Goal: Task Accomplishment & Management: Manage account settings

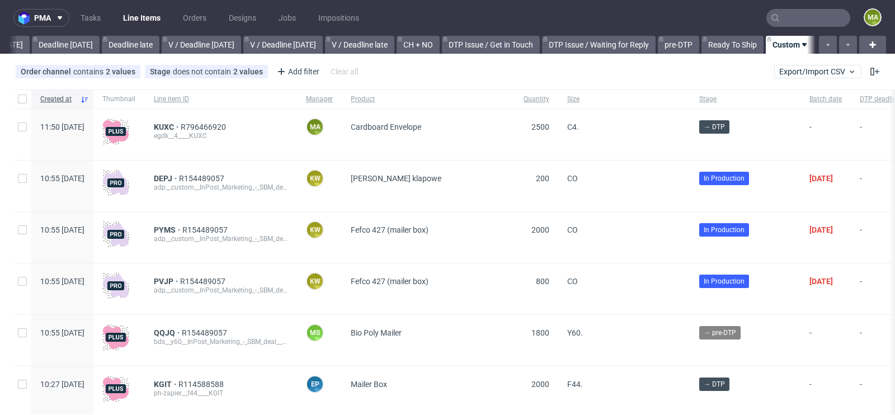
scroll to position [0, 1265]
click at [181, 128] on span "KUXC" at bounding box center [167, 127] width 27 height 9
click at [181, 125] on span "KUXC" at bounding box center [167, 127] width 27 height 9
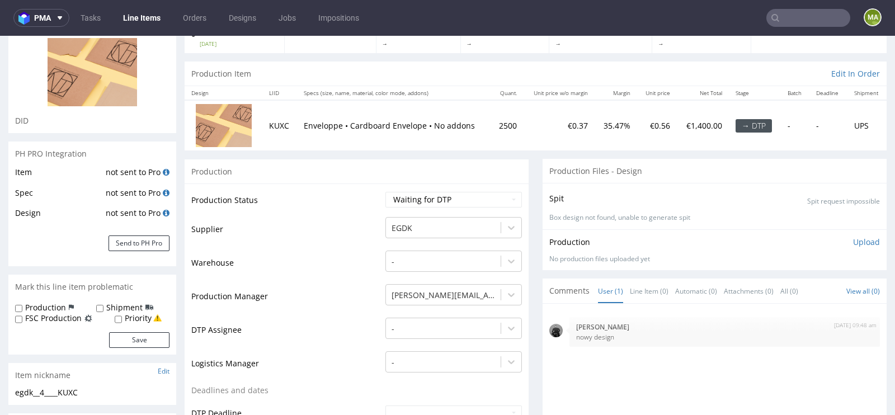
scroll to position [175, 0]
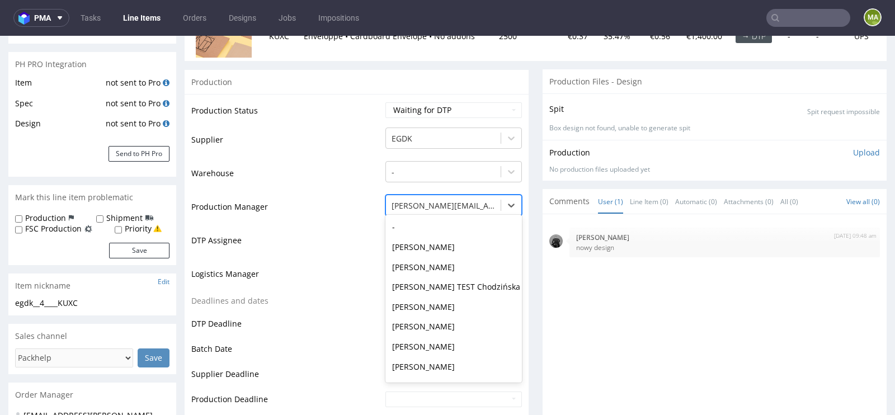
click at [439, 210] on div "[PERSON_NAME][EMAIL_ADDRESS][PERSON_NAME][DOMAIN_NAME]" at bounding box center [443, 206] width 115 height 18
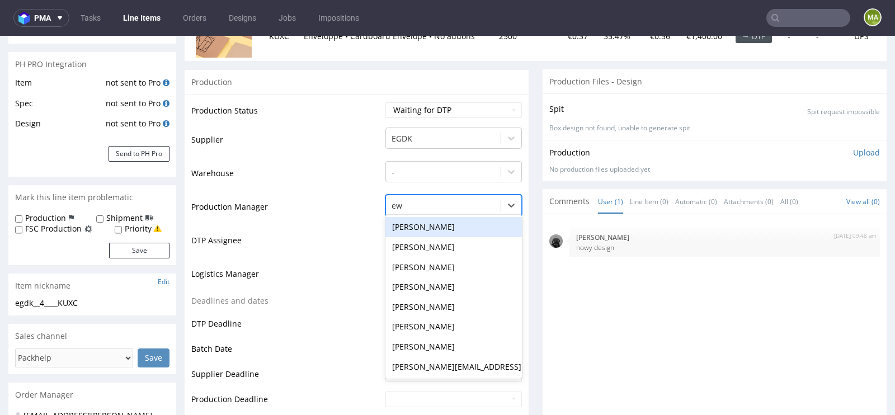
scroll to position [0, 0]
type input "ewa"
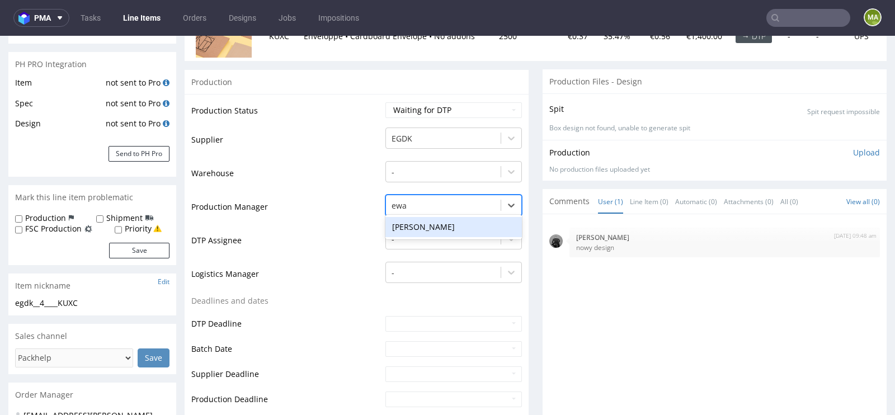
click at [419, 219] on div "[PERSON_NAME]" at bounding box center [454, 227] width 137 height 20
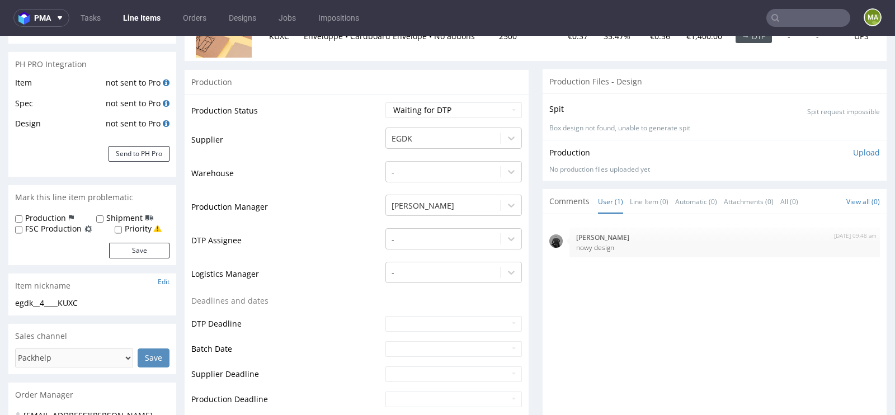
click at [323, 264] on td "Logistics Manager" at bounding box center [286, 278] width 191 height 34
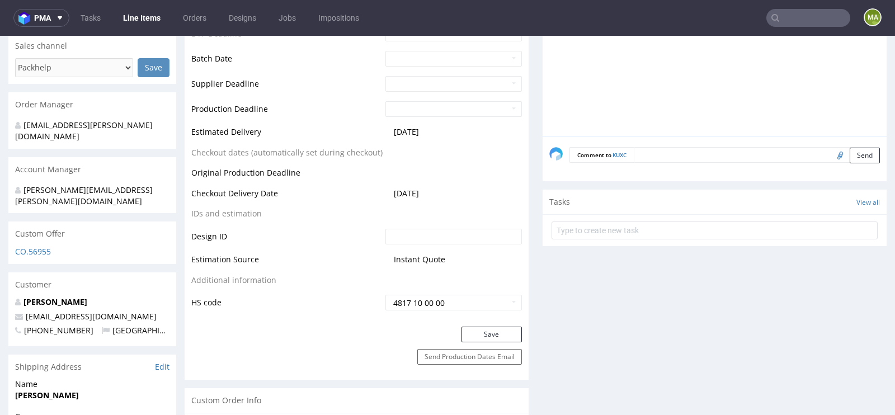
scroll to position [557, 0]
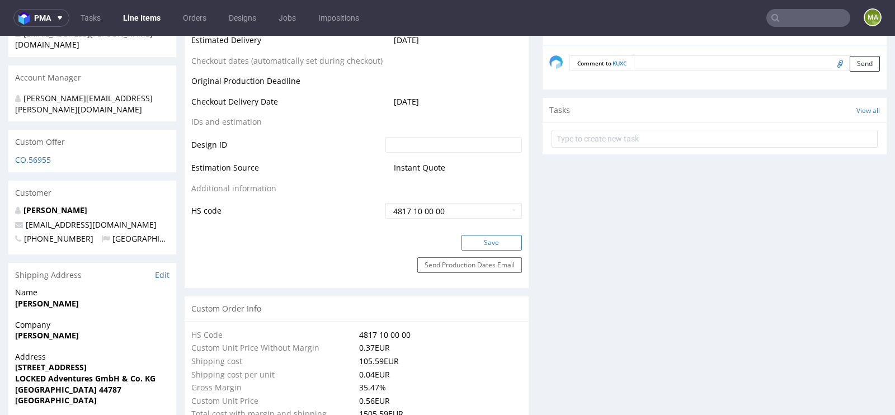
click at [483, 245] on button "Save" at bounding box center [492, 243] width 60 height 16
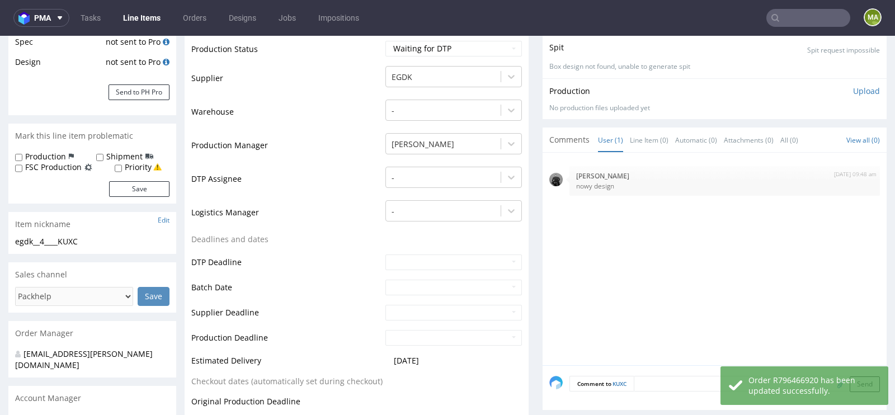
scroll to position [0, 0]
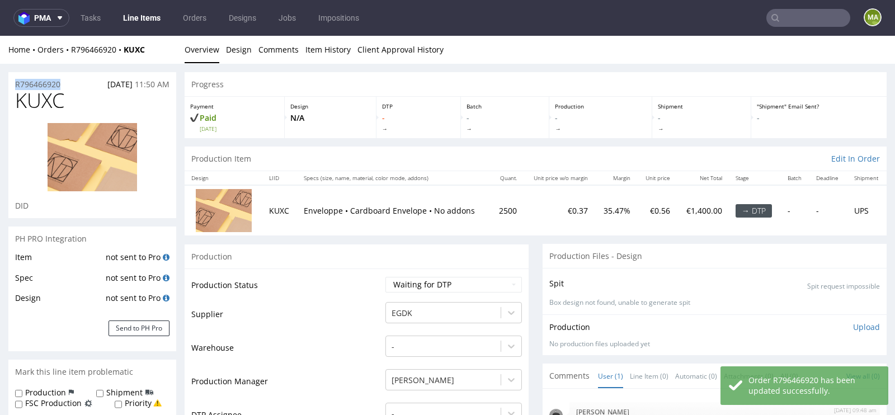
drag, startPoint x: 72, startPoint y: 81, endPoint x: 0, endPoint y: 83, distance: 72.2
copy p "R796466920"
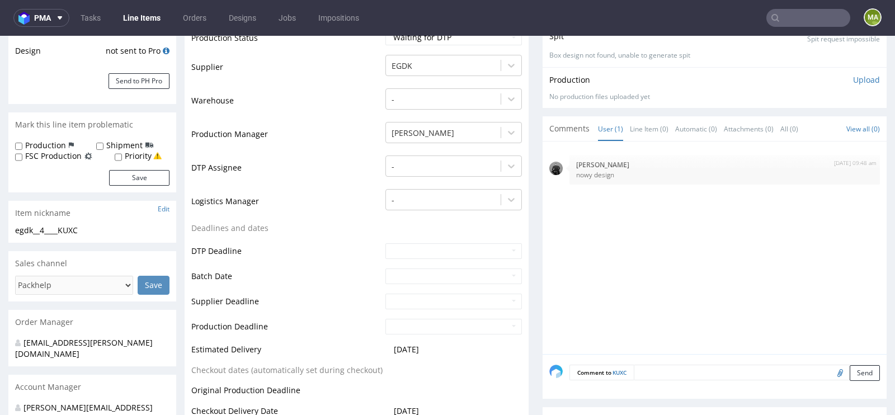
scroll to position [109, 0]
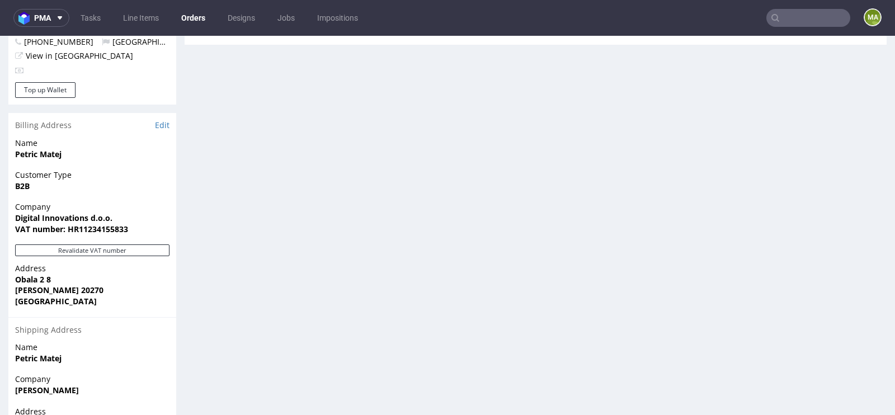
scroll to position [642, 0]
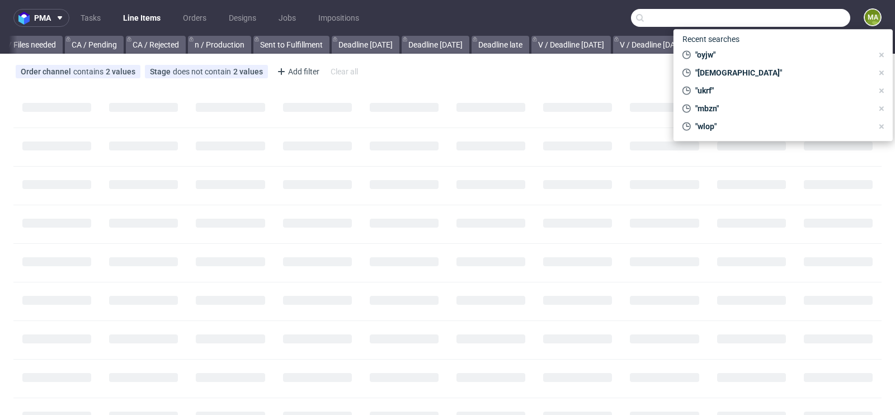
click at [780, 19] on input "text" at bounding box center [740, 18] width 219 height 18
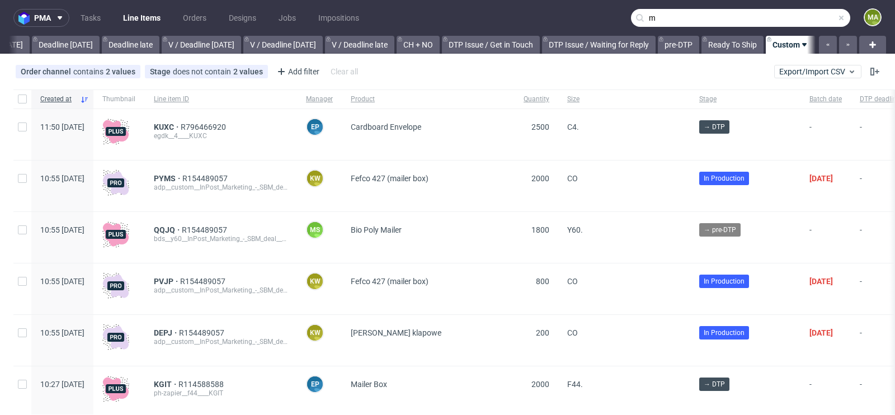
scroll to position [0, 1265]
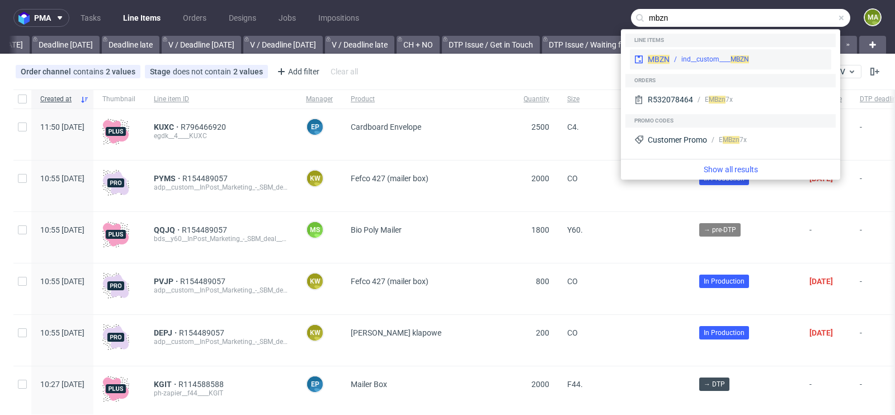
type input "mbzn"
click at [712, 59] on div "ind__custom____ MBZN" at bounding box center [716, 59] width 68 height 10
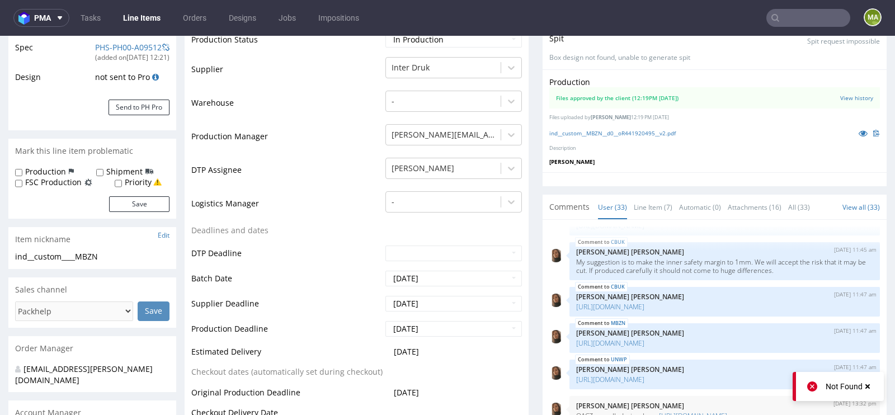
scroll to position [217, 0]
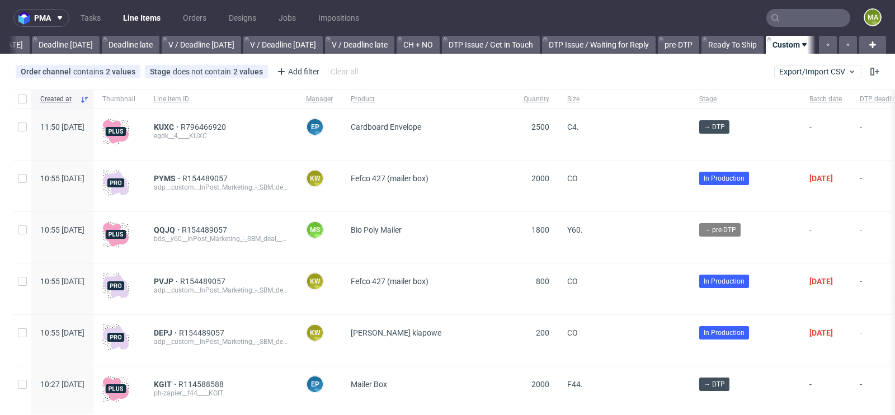
scroll to position [0, 1265]
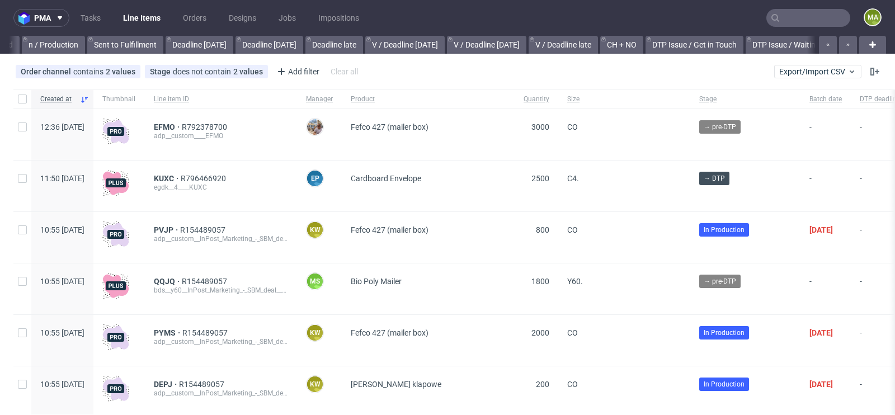
scroll to position [0, 1265]
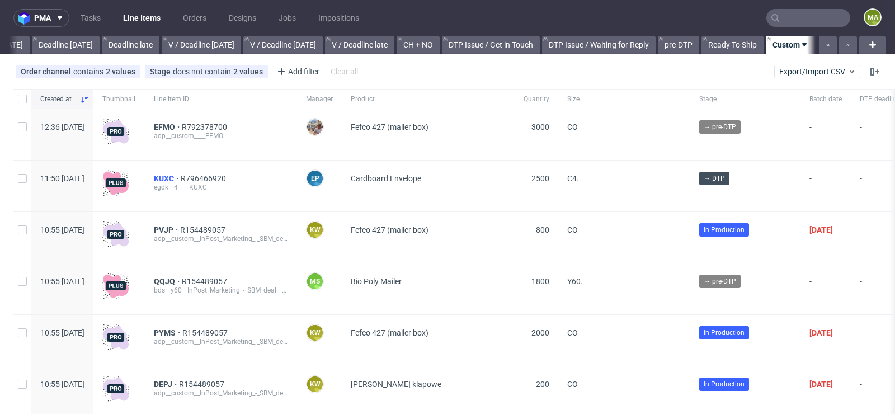
click at [181, 176] on span "KUXC" at bounding box center [167, 178] width 27 height 9
click at [297, 69] on div "Add filter" at bounding box center [297, 72] width 49 height 18
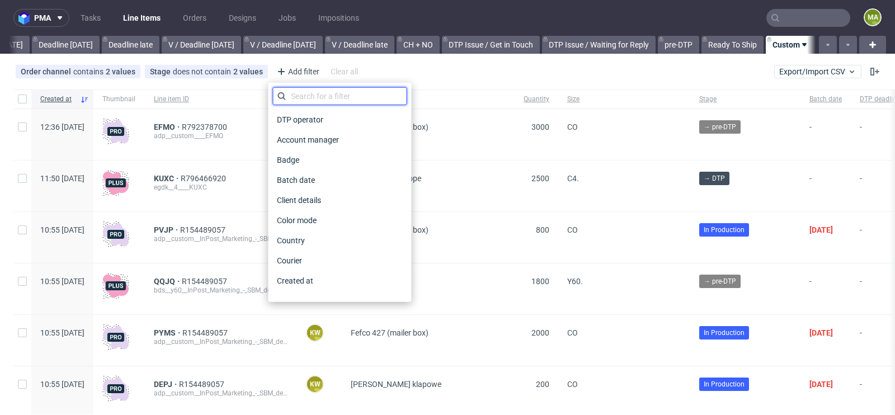
click at [299, 97] on input "text" at bounding box center [340, 96] width 134 height 18
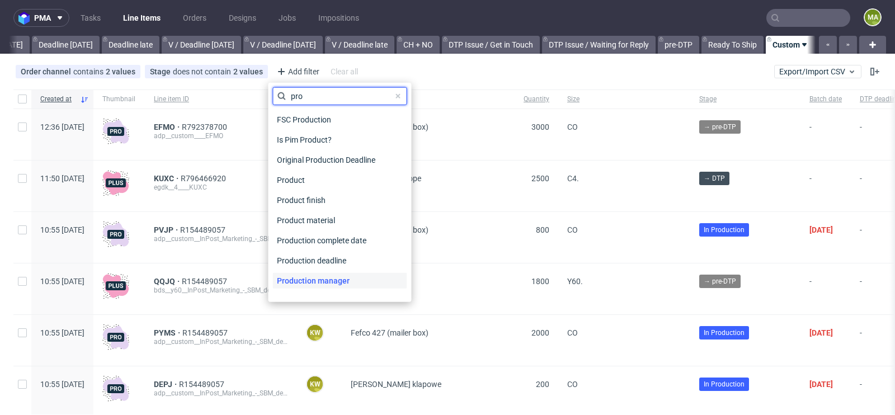
type input "pro"
click at [345, 278] on span "Production manager" at bounding box center [314, 281] width 82 height 16
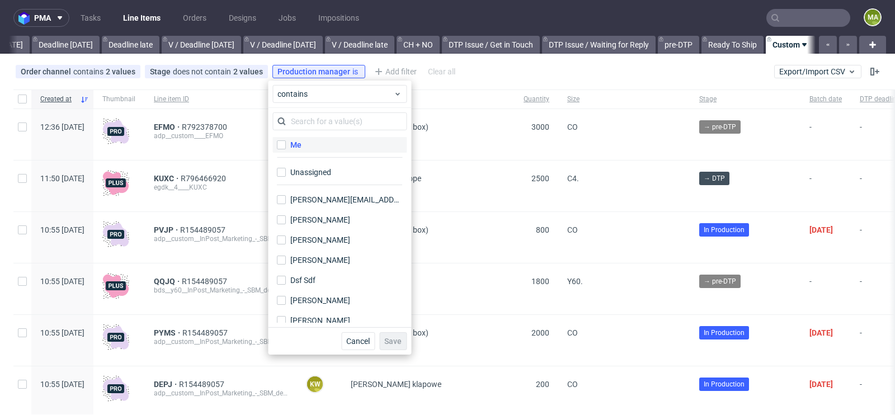
click at [327, 142] on label "Me" at bounding box center [340, 145] width 134 height 16
click at [286, 142] on input "Me" at bounding box center [281, 144] width 9 height 9
checkbox input "true"
click at [389, 332] on button "Save" at bounding box center [392, 341] width 27 height 18
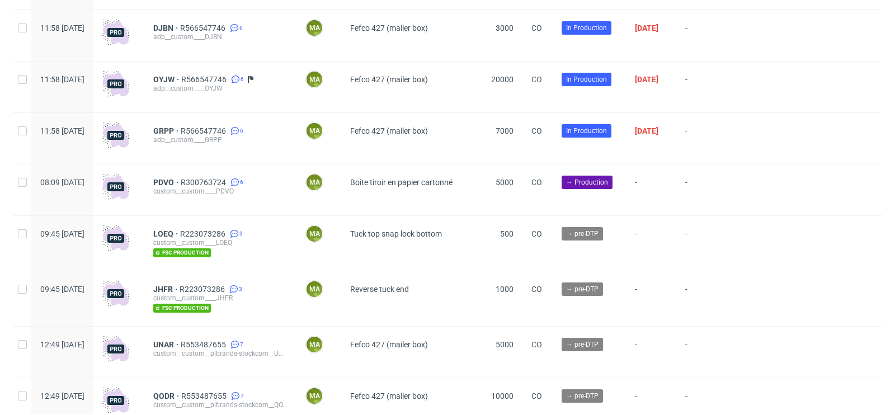
scroll to position [3134, 0]
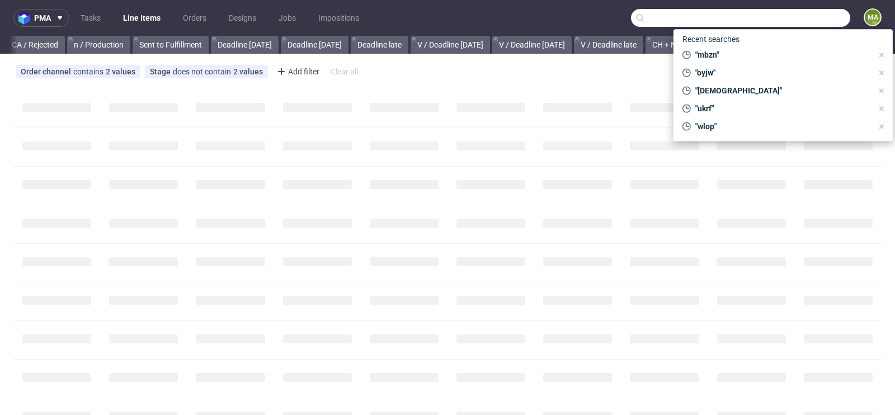
click at [792, 18] on input "text" at bounding box center [740, 18] width 219 height 18
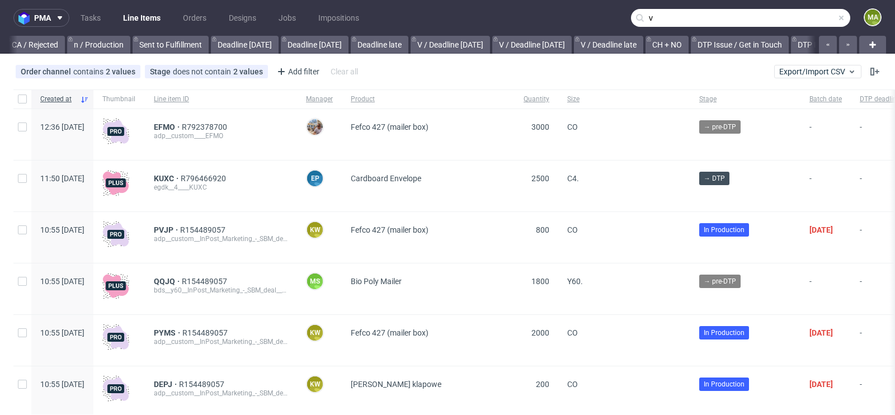
scroll to position [0, 1265]
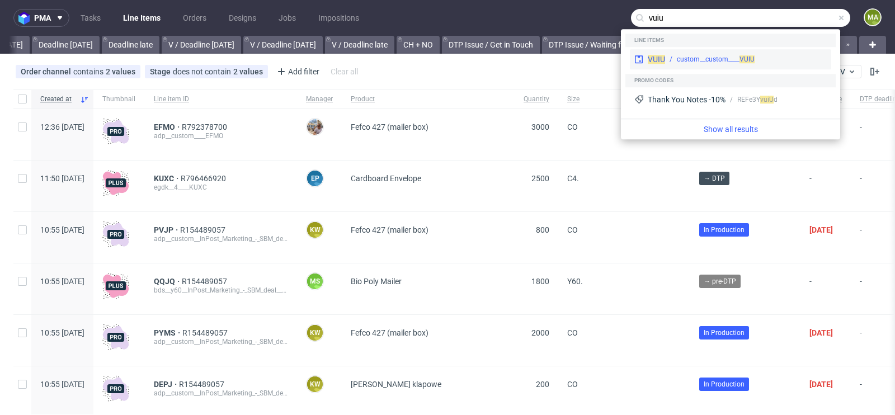
type input "vuiu"
click at [703, 55] on div "custom__custom____ VUIU" at bounding box center [716, 59] width 78 height 10
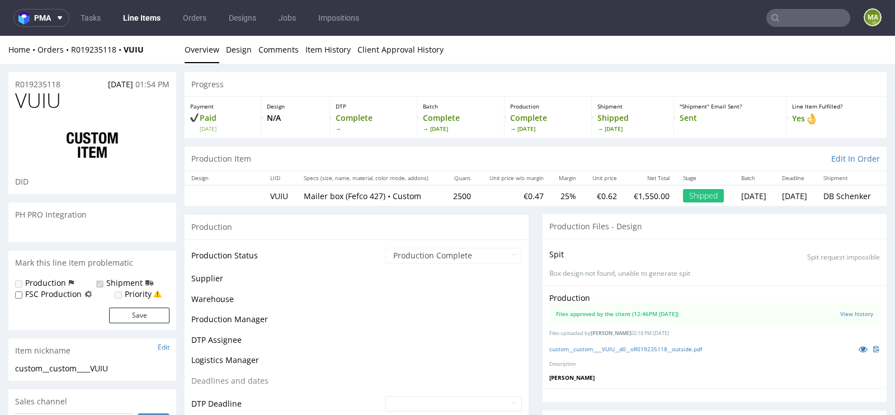
scroll to position [235, 0]
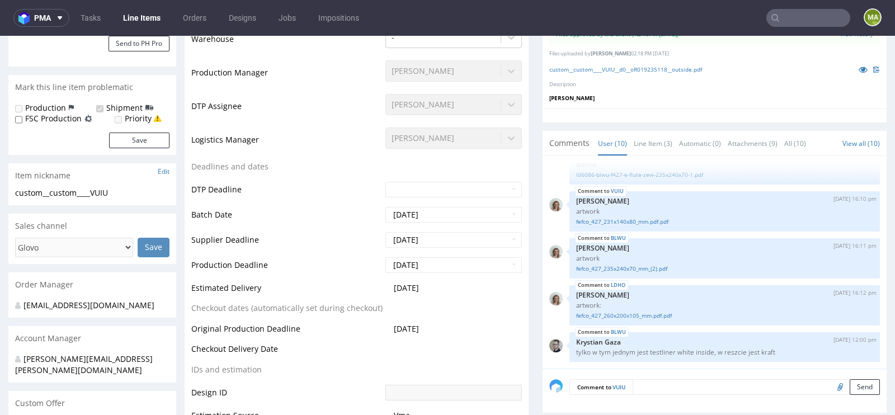
select select "in_progress"
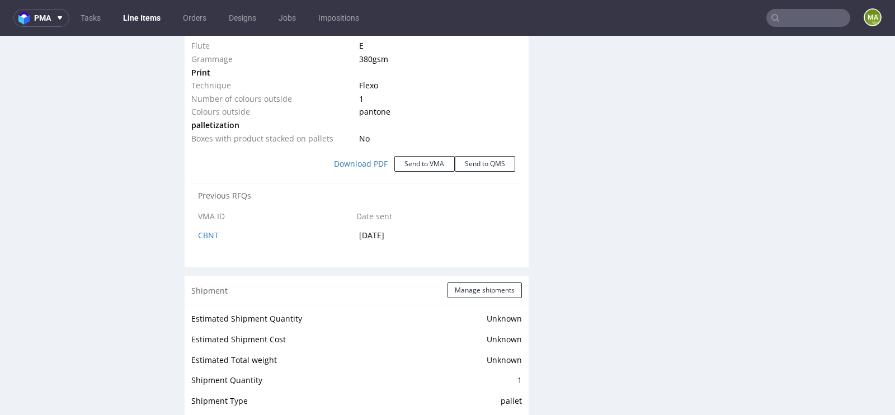
scroll to position [1324, 0]
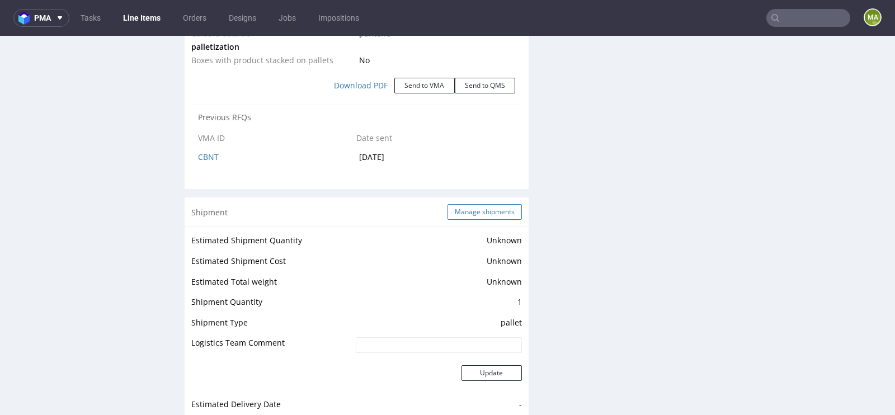
click at [488, 205] on button "Manage shipments" at bounding box center [485, 212] width 74 height 16
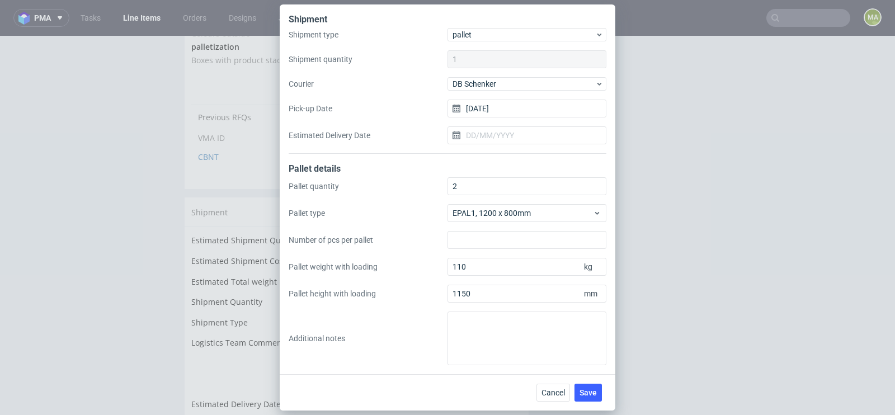
click at [786, 22] on div "Shipment Shipment type pallet Shipment quantity 1 Courier DB Schenker Pick-up D…" at bounding box center [447, 207] width 895 height 415
click at [602, 25] on div "Shipment" at bounding box center [448, 20] width 318 height 15
click at [553, 404] on div "Cancel Save" at bounding box center [448, 392] width 336 height 36
click at [555, 395] on span "Cancel" at bounding box center [554, 393] width 24 height 8
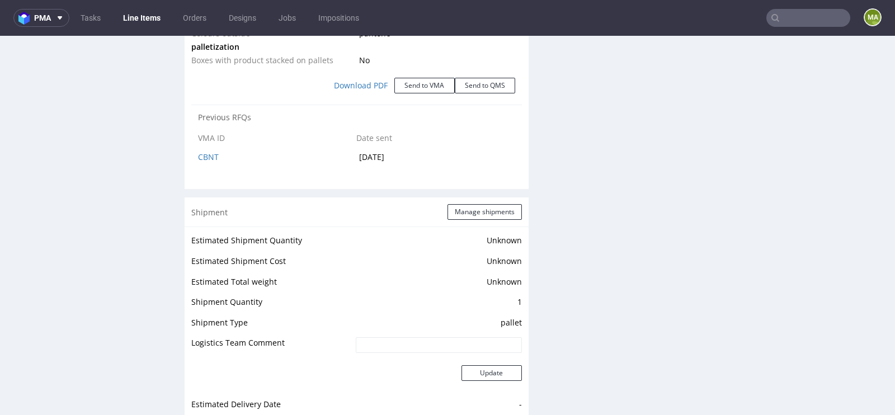
click at [786, 10] on input "text" at bounding box center [809, 18] width 84 height 18
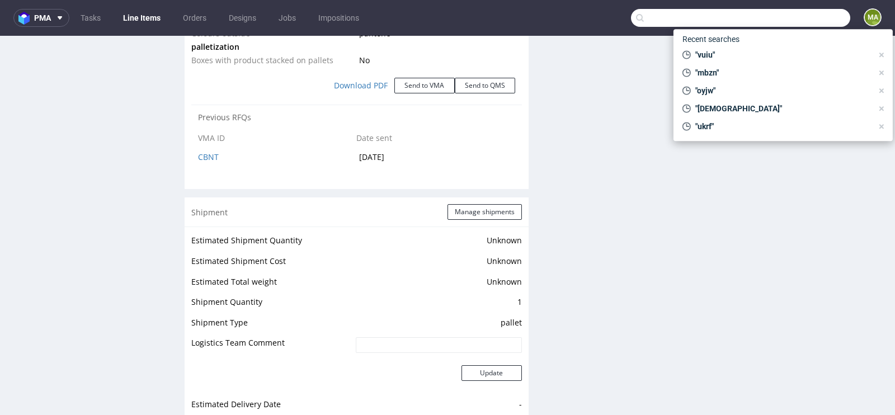
type input "v"
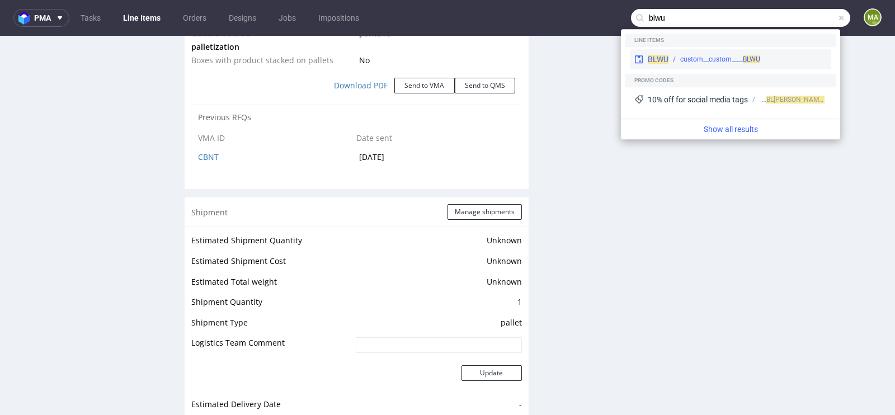
type input "blwu"
click at [692, 55] on div "custom__custom____ BLWU" at bounding box center [720, 59] width 80 height 10
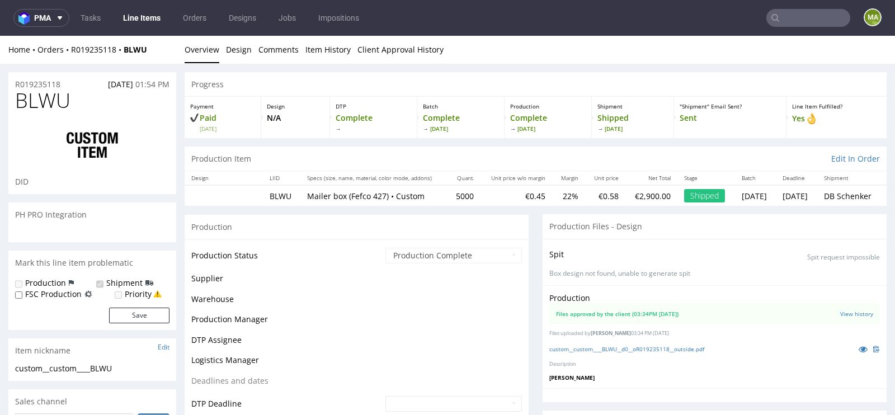
scroll to position [235, 0]
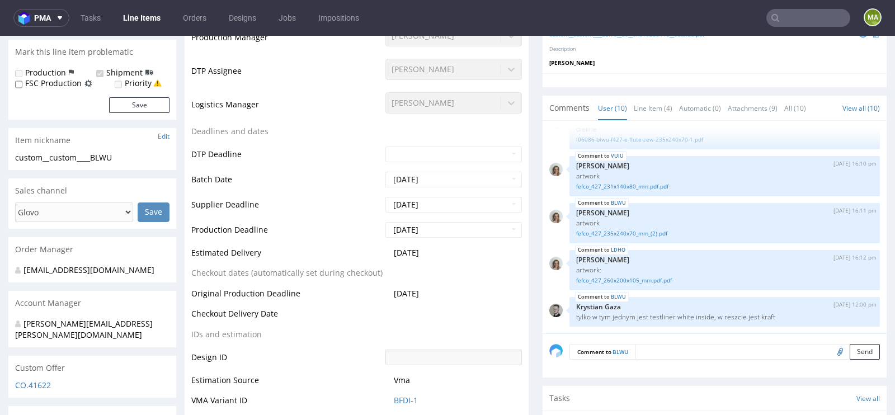
select select "in_progress"
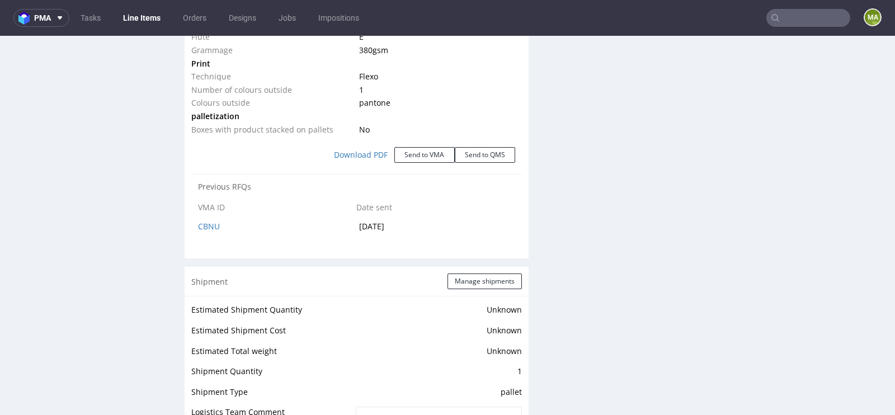
scroll to position [1337, 0]
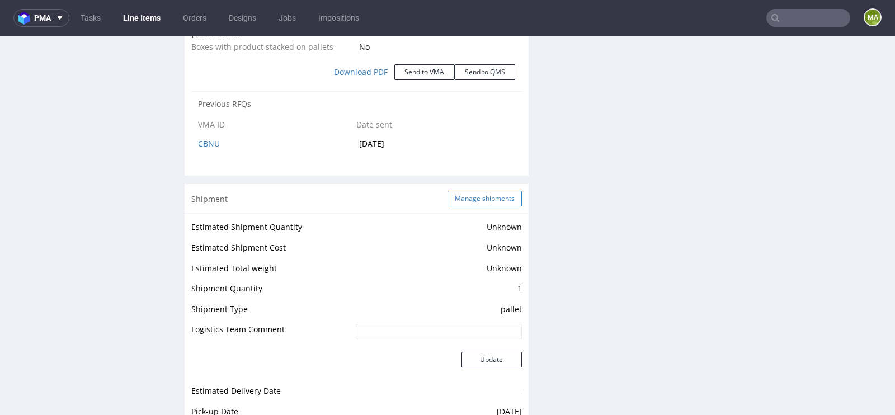
click at [471, 199] on button "Manage shipments" at bounding box center [485, 199] width 74 height 16
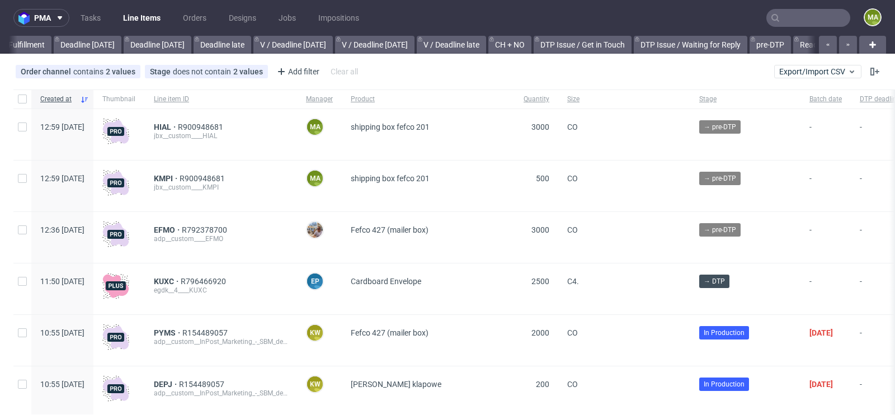
scroll to position [0, 1265]
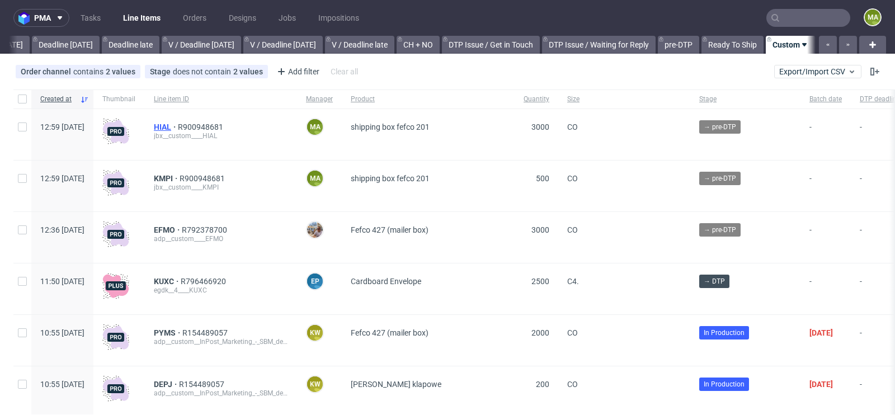
click at [178, 126] on span "HIAL" at bounding box center [166, 127] width 24 height 9
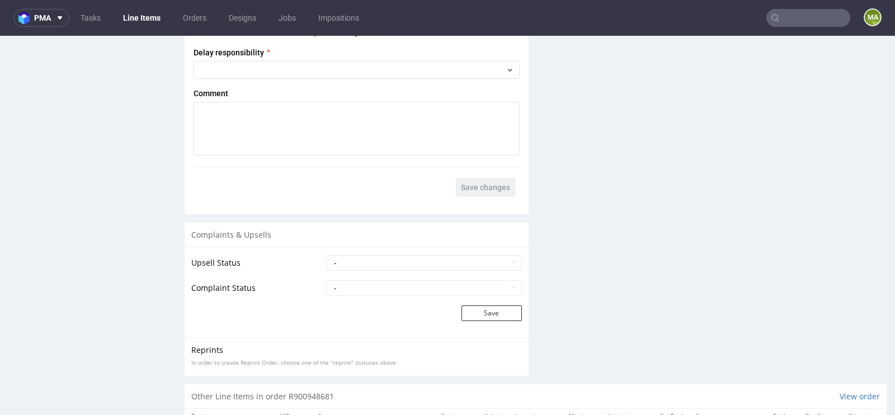
scroll to position [1900, 0]
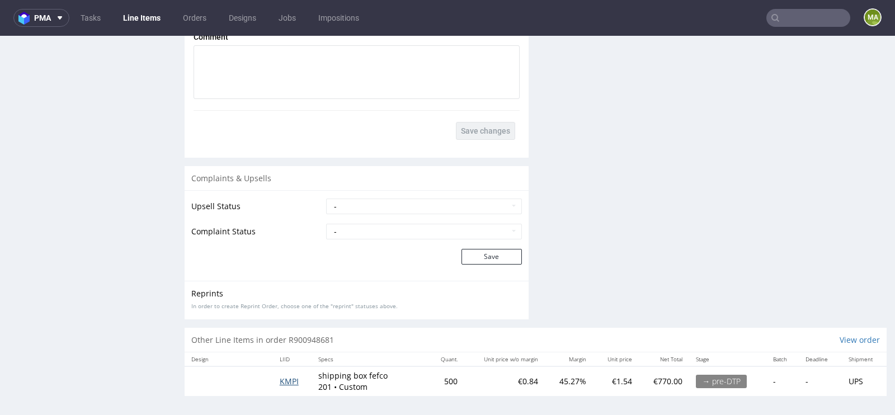
click at [284, 379] on span "KMPI" at bounding box center [289, 381] width 19 height 11
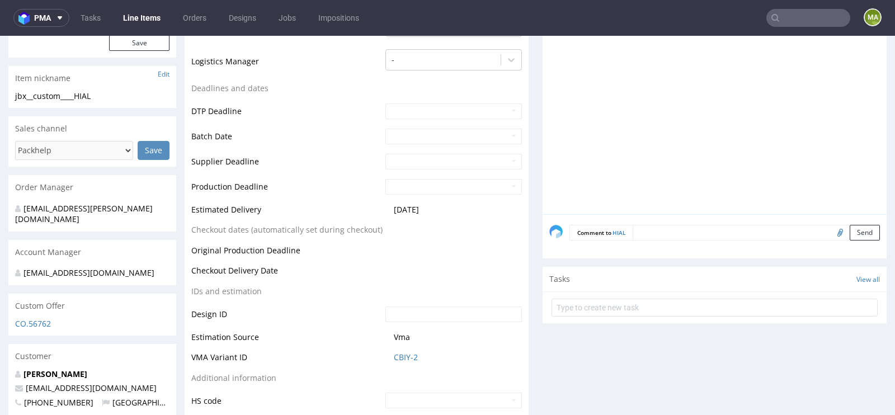
scroll to position [384, 0]
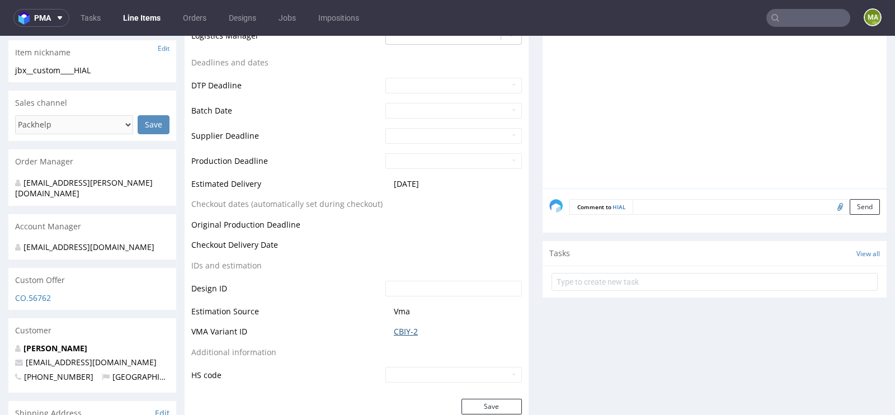
click at [402, 334] on link "CBIY-2" at bounding box center [406, 331] width 24 height 11
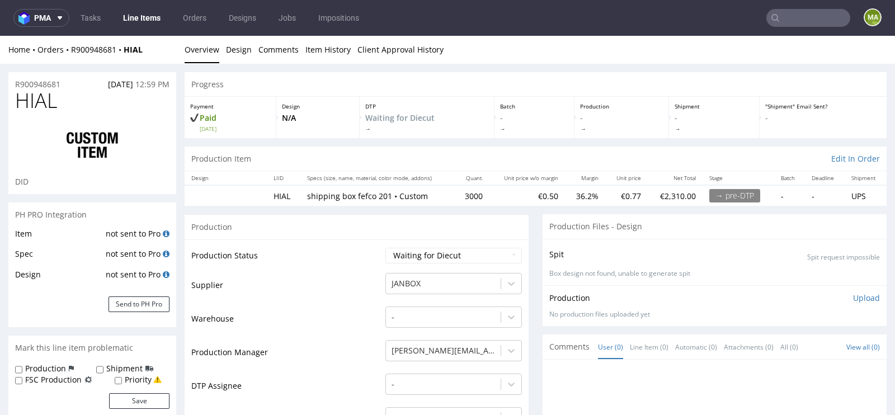
scroll to position [21, 0]
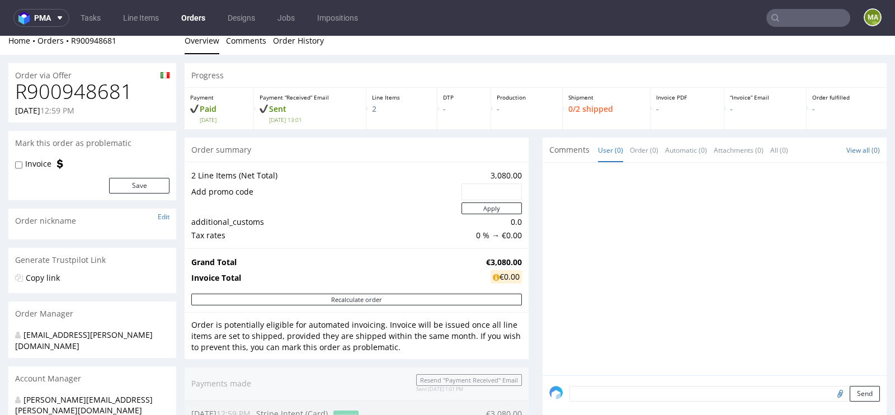
scroll to position [7, 0]
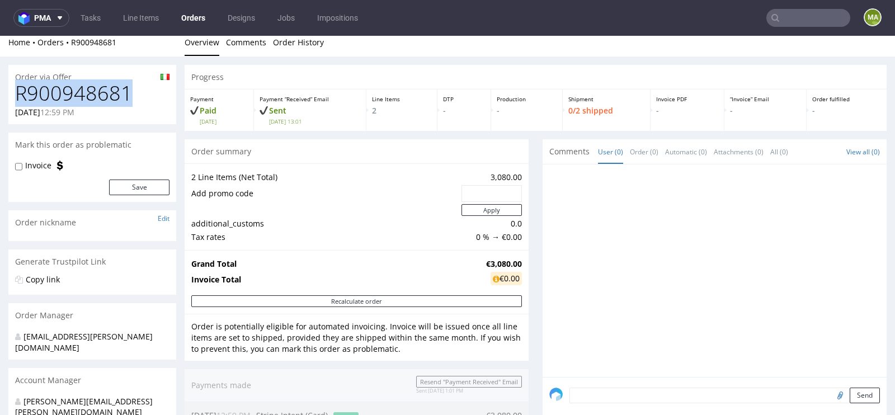
drag, startPoint x: 148, startPoint y: 91, endPoint x: 20, endPoint y: 94, distance: 127.6
click at [20, 94] on h1 "R900948681" at bounding box center [92, 93] width 154 height 22
copy h1 "R900948681"
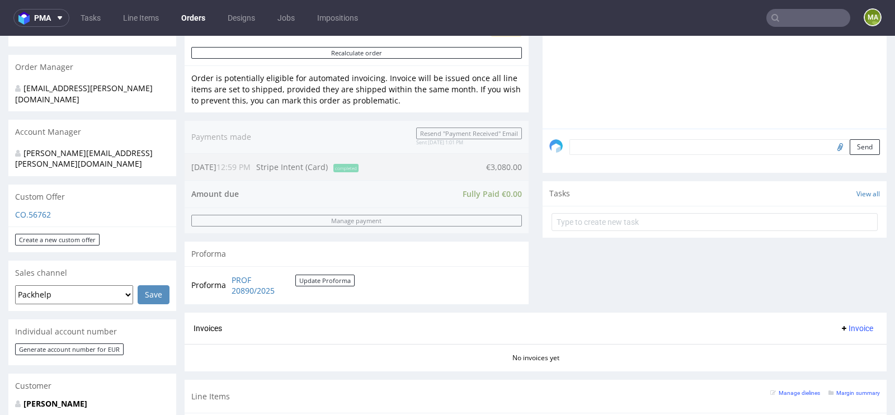
scroll to position [346, 0]
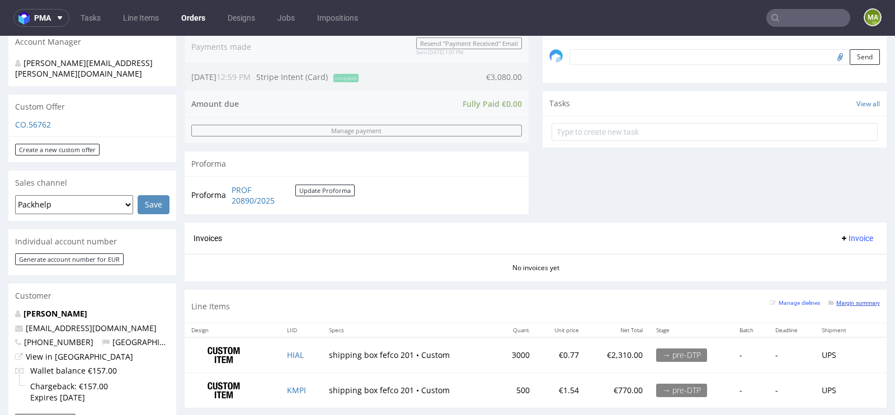
click at [839, 300] on small "Margin summary" at bounding box center [854, 303] width 51 height 6
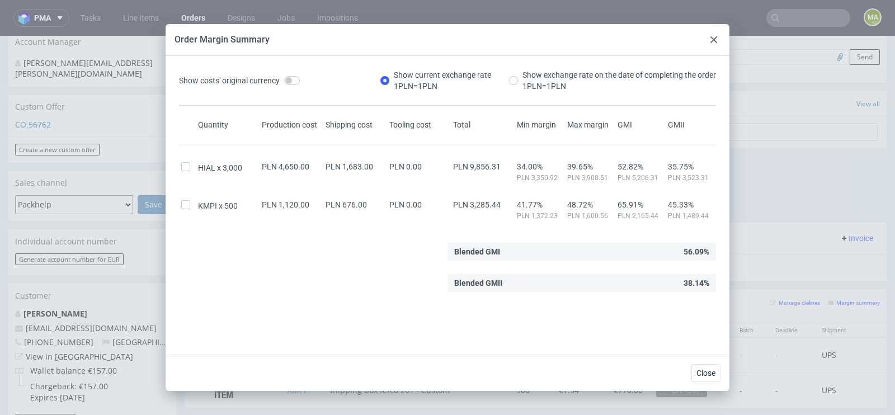
click at [710, 41] on div at bounding box center [713, 39] width 13 height 13
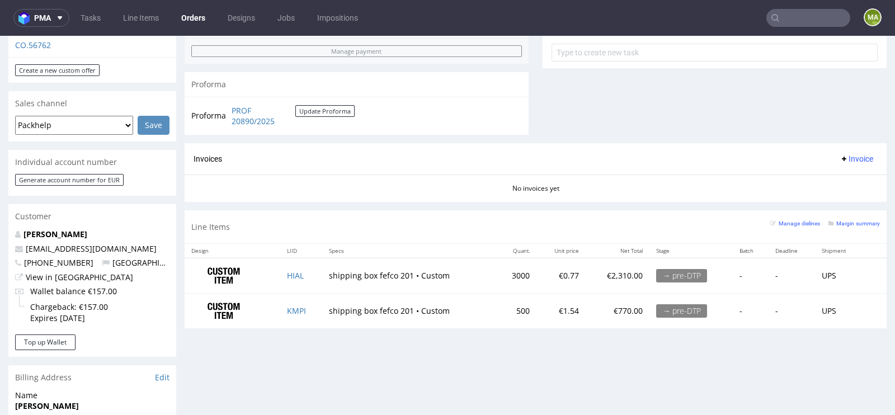
scroll to position [465, 0]
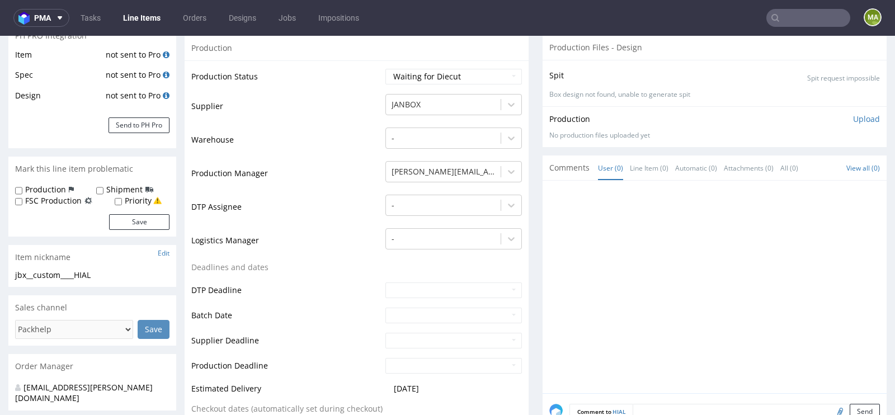
scroll to position [180, 0]
click at [156, 124] on button "Send to PH Pro" at bounding box center [139, 125] width 61 height 16
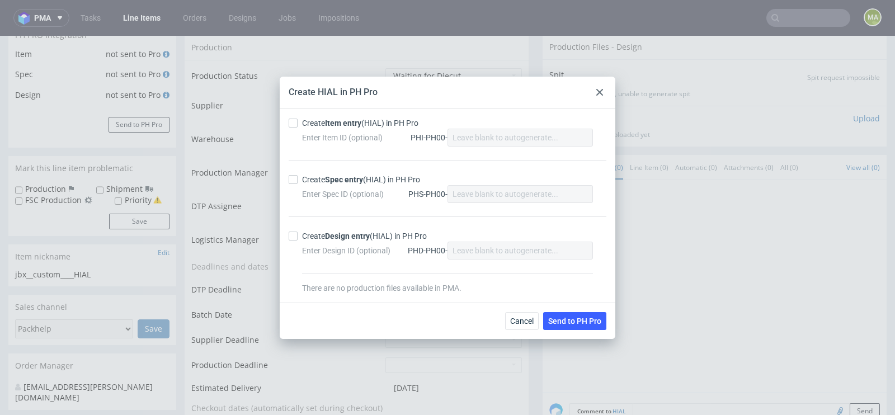
click at [358, 121] on strong "Item entry" at bounding box center [343, 123] width 36 height 9
click at [298, 121] on input "Create Item entry (HIAL) in PH Pro" at bounding box center [293, 123] width 9 height 9
checkbox input "true"
click at [341, 180] on strong "Spec entry" at bounding box center [344, 179] width 38 height 9
click at [298, 180] on input "Create Spec entry (HIAL) in PH Pro" at bounding box center [293, 179] width 9 height 9
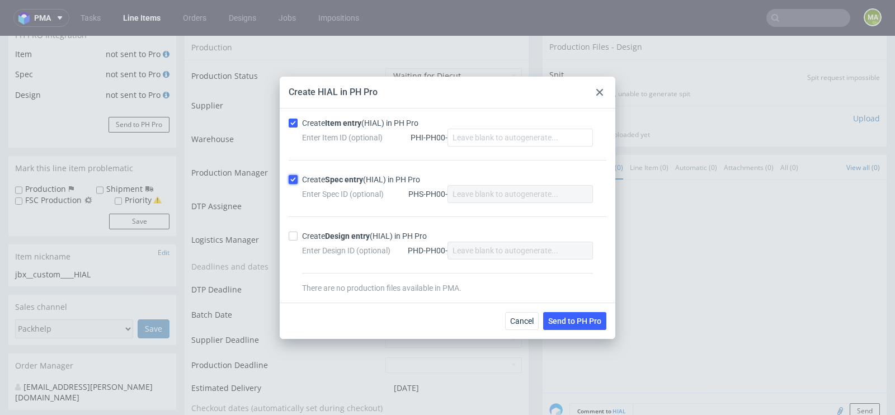
checkbox input "true"
click at [583, 315] on button "Send to PH Pro" at bounding box center [574, 321] width 63 height 18
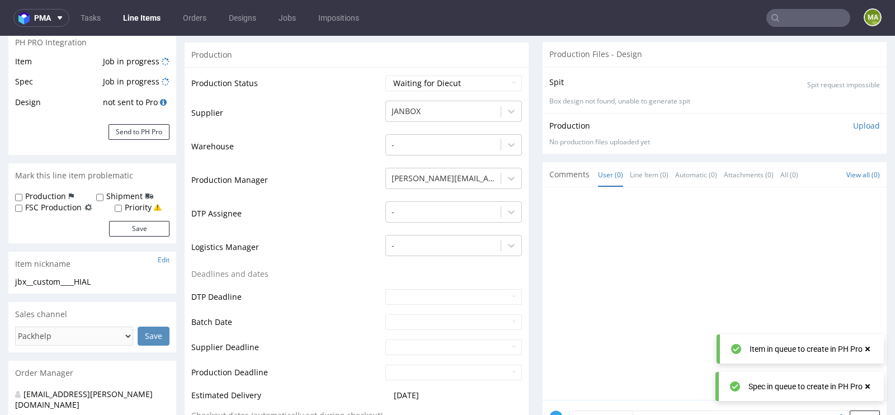
scroll to position [198, 0]
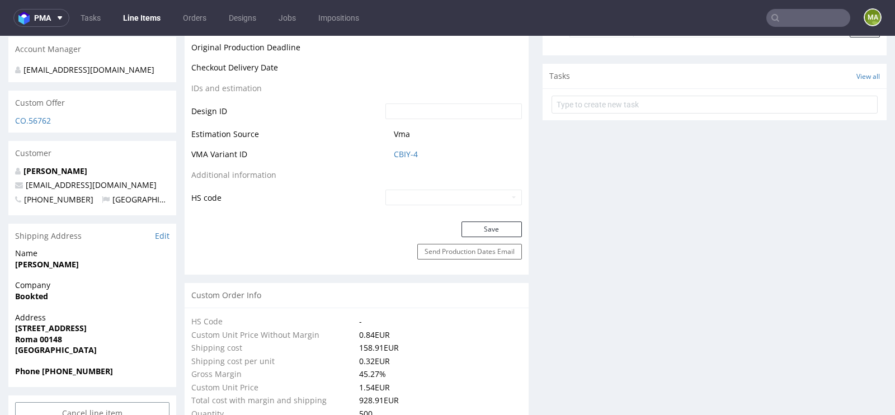
scroll to position [561, 0]
click at [410, 154] on link "CBIY-4" at bounding box center [406, 154] width 24 height 11
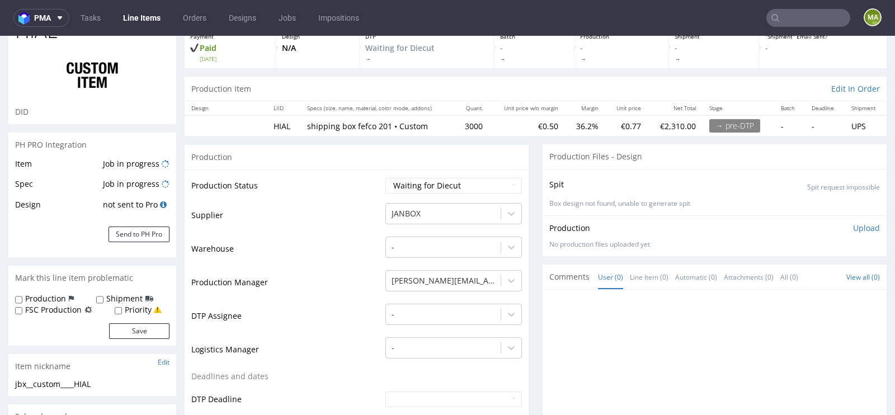
scroll to position [71, 0]
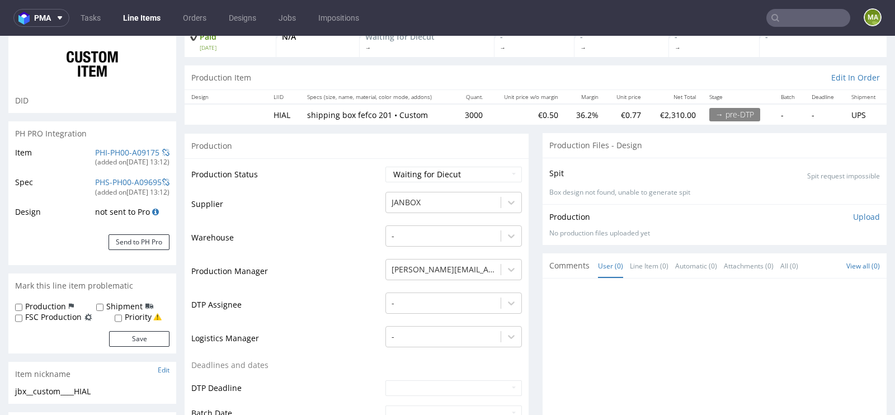
scroll to position [82, 0]
click at [119, 148] on link "PHI-PH00-A09175" at bounding box center [127, 151] width 64 height 11
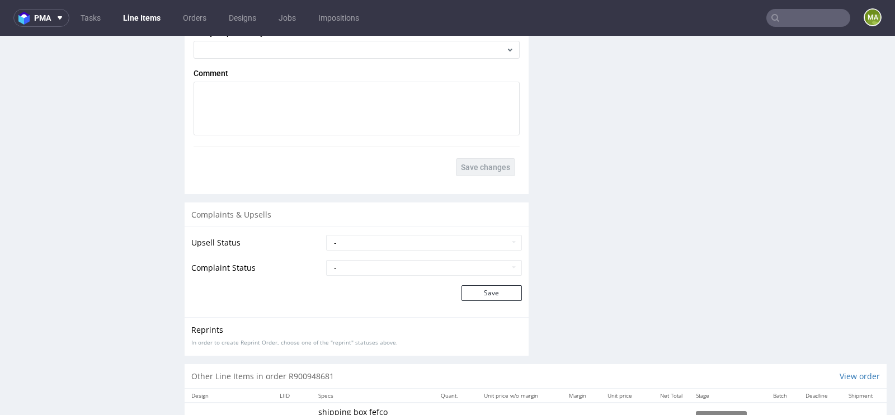
scroll to position [1900, 0]
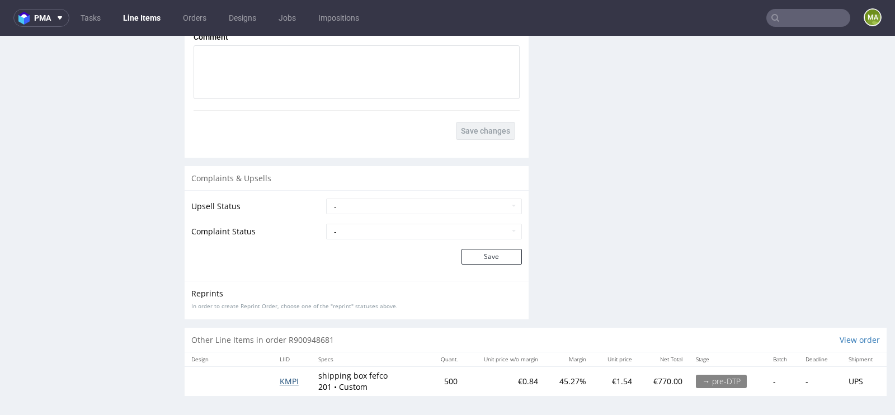
click at [290, 378] on span "KMPI" at bounding box center [289, 381] width 19 height 11
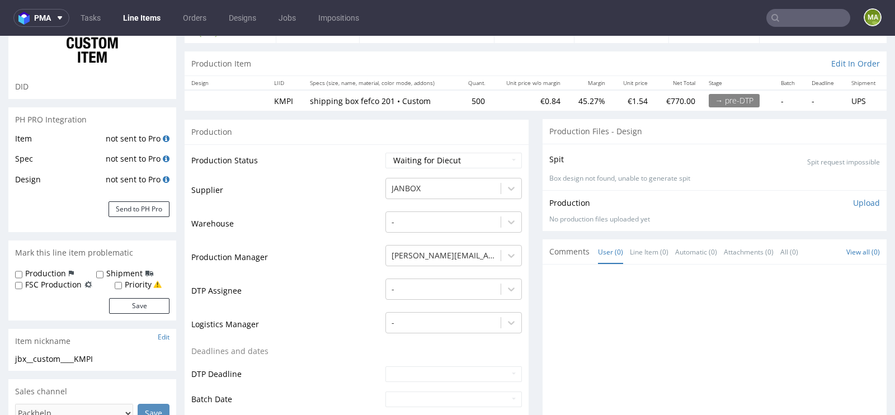
scroll to position [144, 0]
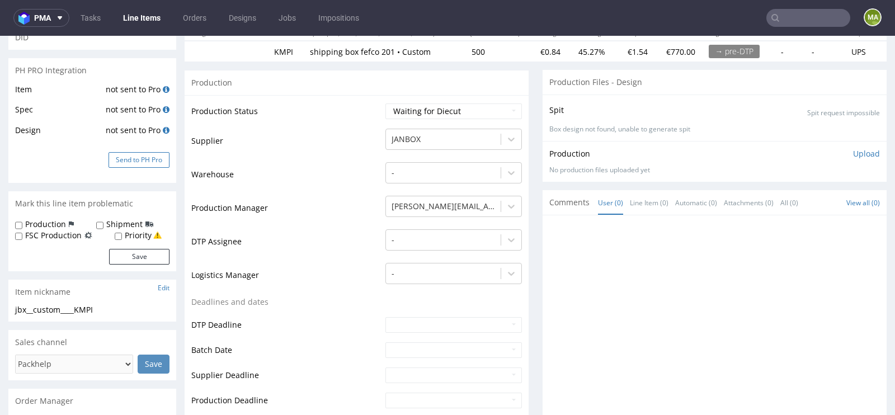
click at [154, 156] on button "Send to PH Pro" at bounding box center [139, 160] width 61 height 16
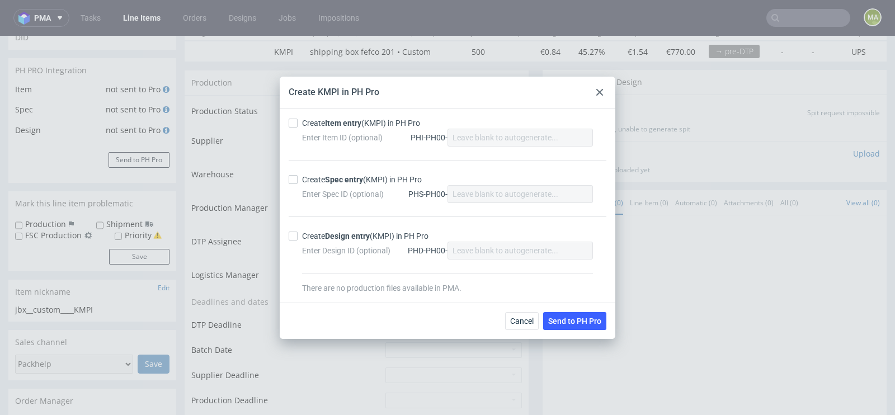
click at [373, 121] on div "Create Item entry (KMPI) in PH Pro" at bounding box center [361, 123] width 118 height 11
click at [298, 121] on input "Create Item entry (KMPI) in PH Pro" at bounding box center [293, 123] width 9 height 9
checkbox input "true"
click at [346, 175] on strong "Spec entry" at bounding box center [344, 179] width 38 height 9
click at [298, 175] on input "Create Spec entry (KMPI) in PH Pro" at bounding box center [293, 179] width 9 height 9
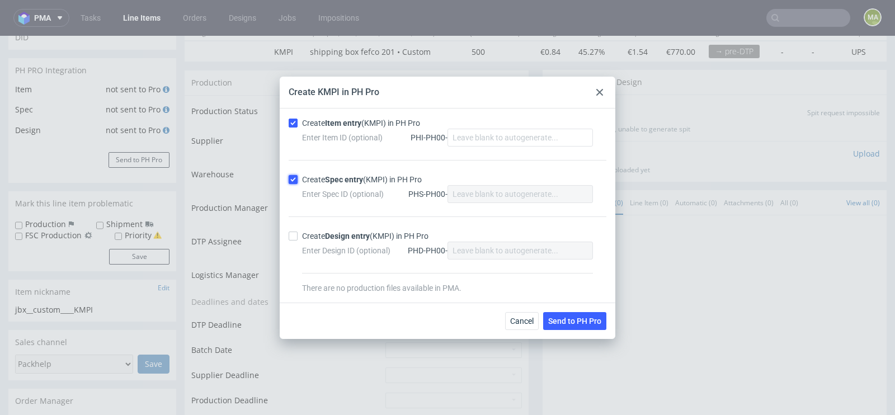
checkbox input "true"
click at [572, 318] on span "Send to PH Pro" at bounding box center [574, 321] width 53 height 8
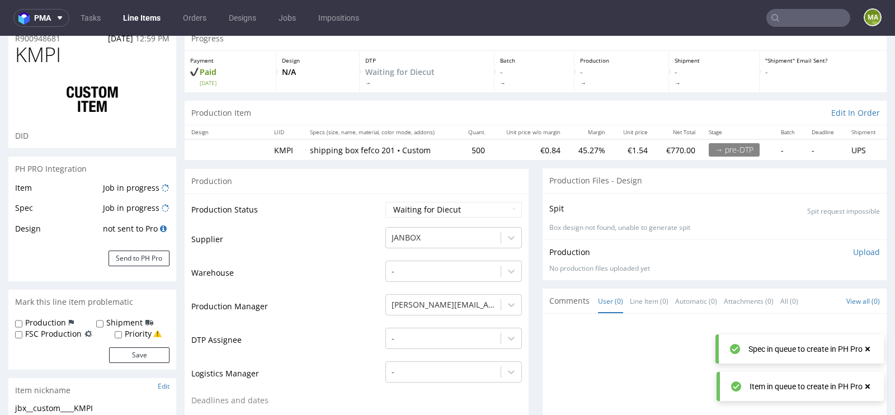
scroll to position [69, 0]
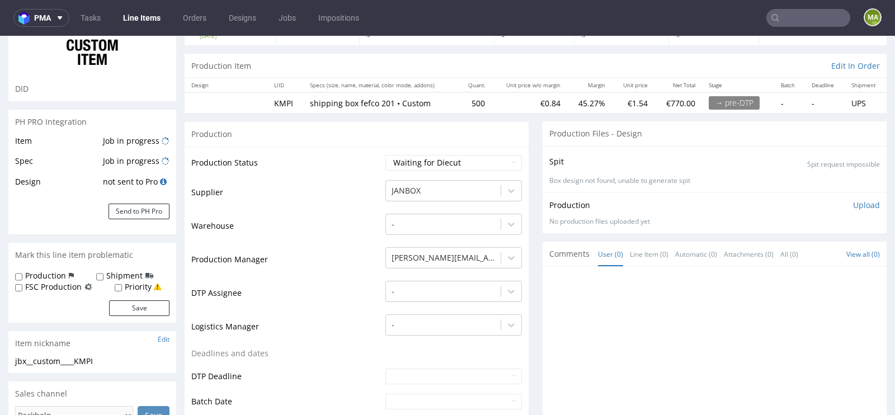
scroll to position [98, 0]
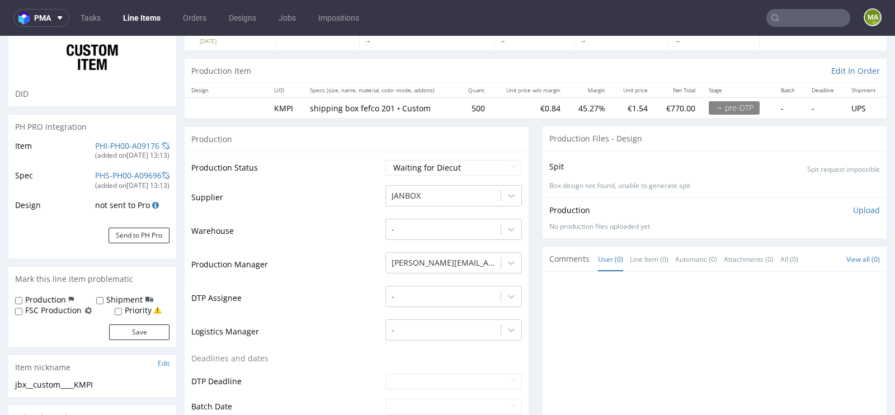
scroll to position [108, 0]
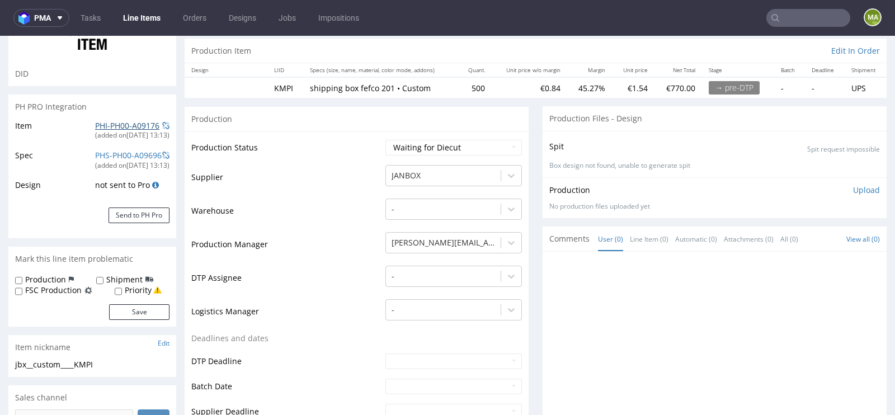
click at [127, 120] on link "PHI-PH00-A09176" at bounding box center [127, 125] width 64 height 11
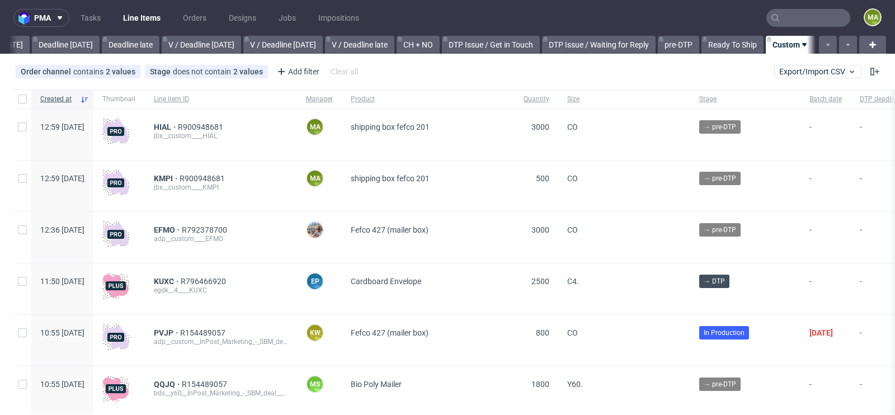
scroll to position [0, 1265]
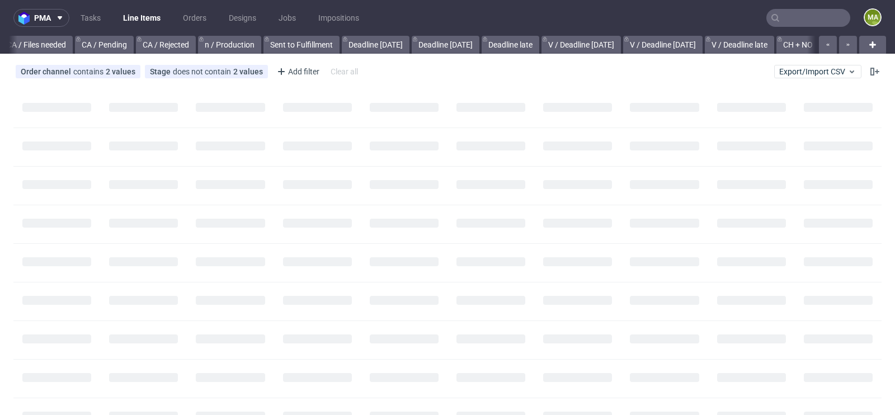
click at [808, 14] on input "text" at bounding box center [809, 18] width 84 height 18
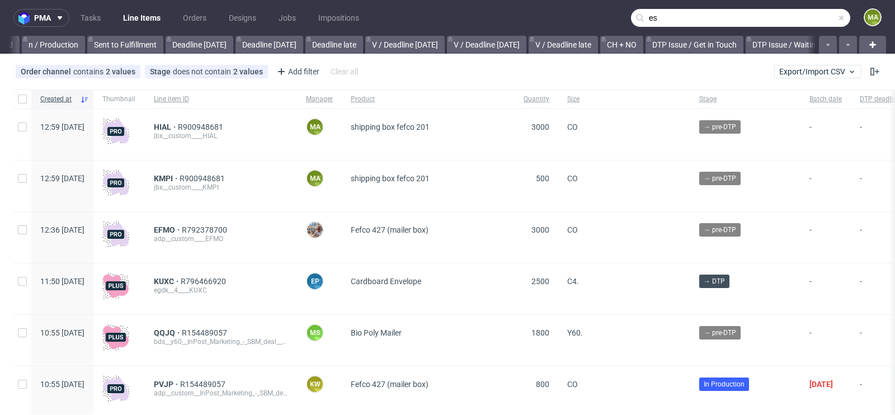
scroll to position [0, 1265]
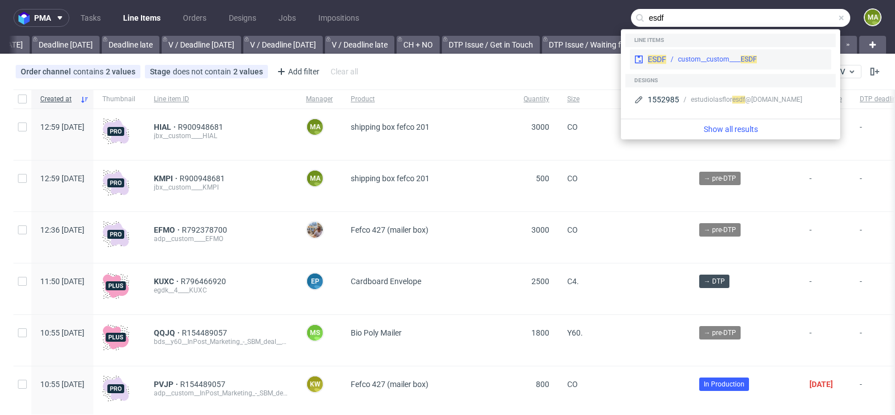
type input "esdf"
click at [689, 64] on div "ESDF custom__custom____ ESDF" at bounding box center [730, 59] width 201 height 20
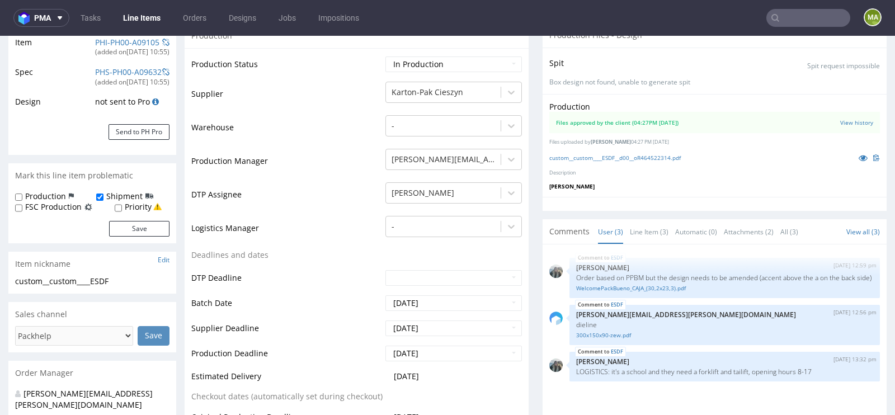
scroll to position [198, 0]
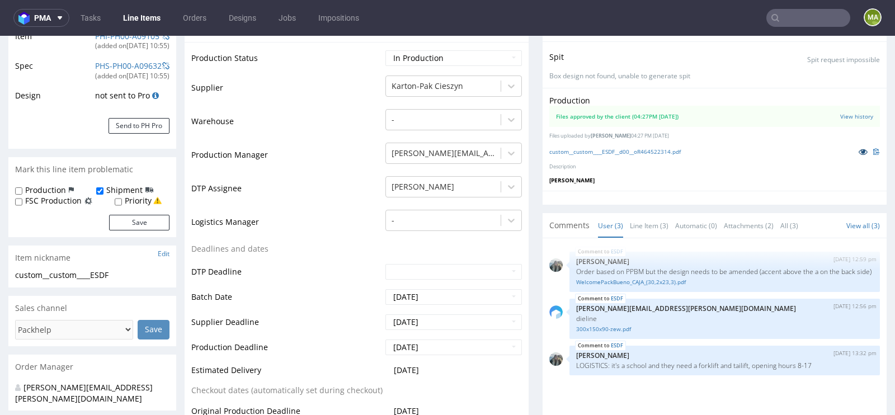
click at [859, 156] on icon at bounding box center [863, 152] width 9 height 8
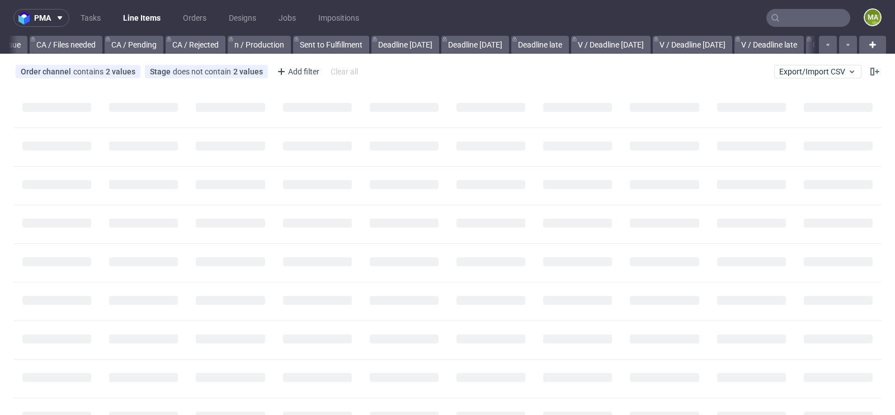
click at [783, 19] on input "text" at bounding box center [809, 18] width 84 height 18
paste input "R714253612"
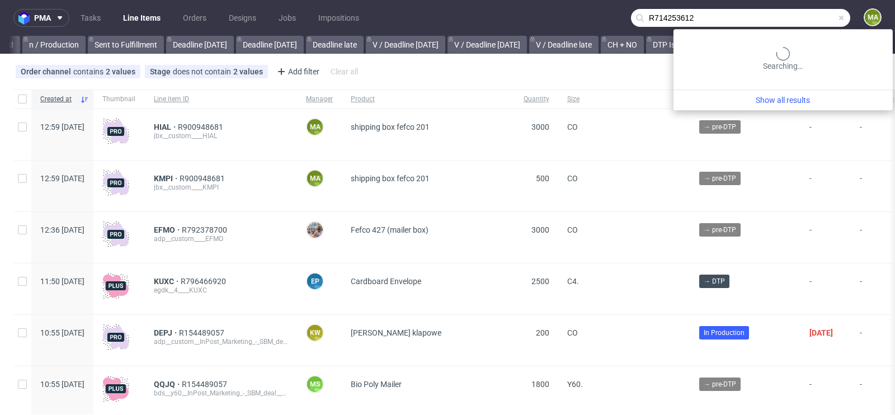
scroll to position [0, 1265]
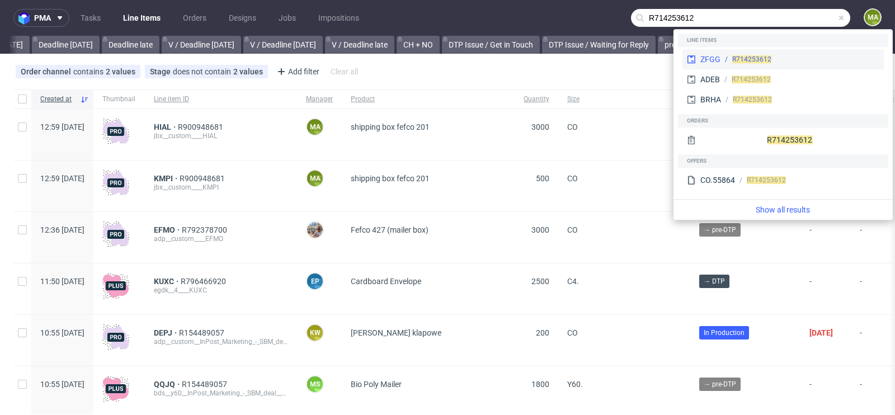
type input "R714253612"
click at [693, 58] on icon at bounding box center [691, 59] width 9 height 9
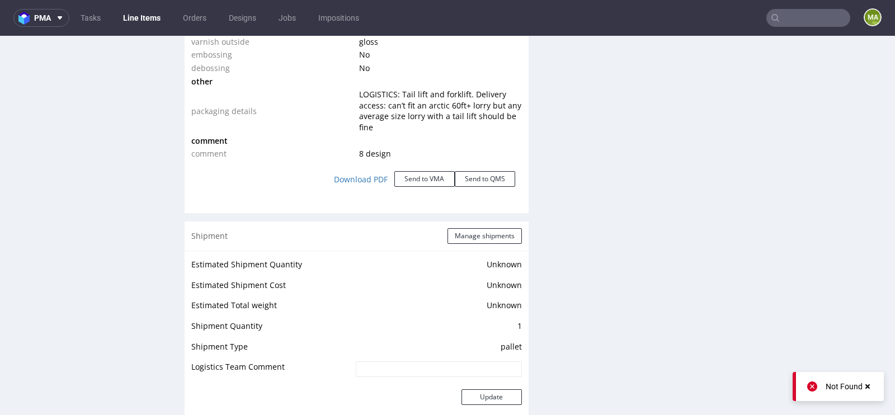
scroll to position [1238, 0]
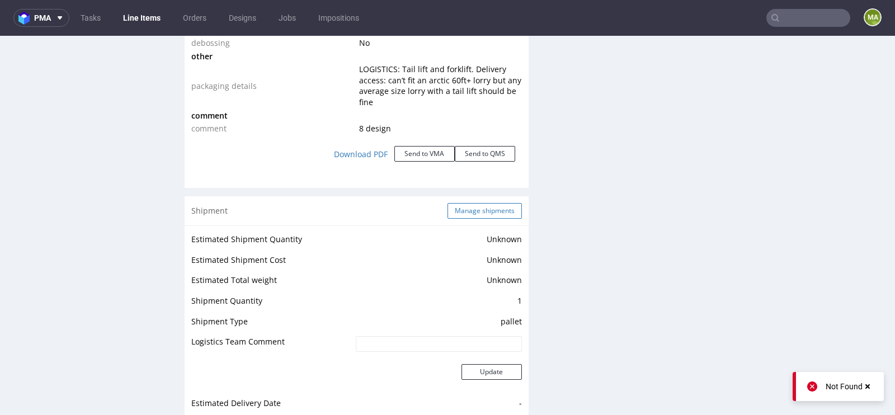
click at [453, 206] on button "Manage shipments" at bounding box center [485, 211] width 74 height 16
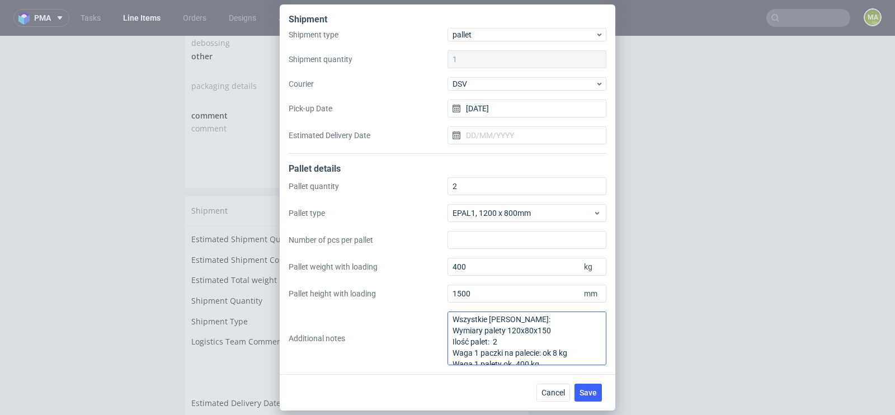
scroll to position [0, 0]
click at [544, 387] on button "Cancel" at bounding box center [554, 393] width 34 height 18
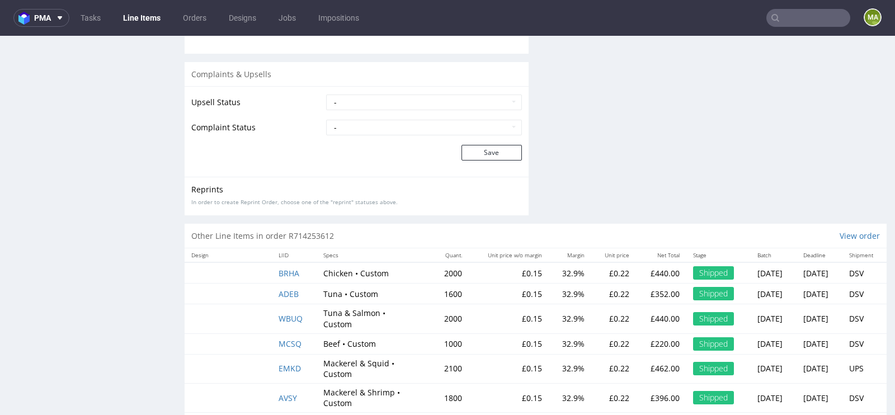
scroll to position [2117, 0]
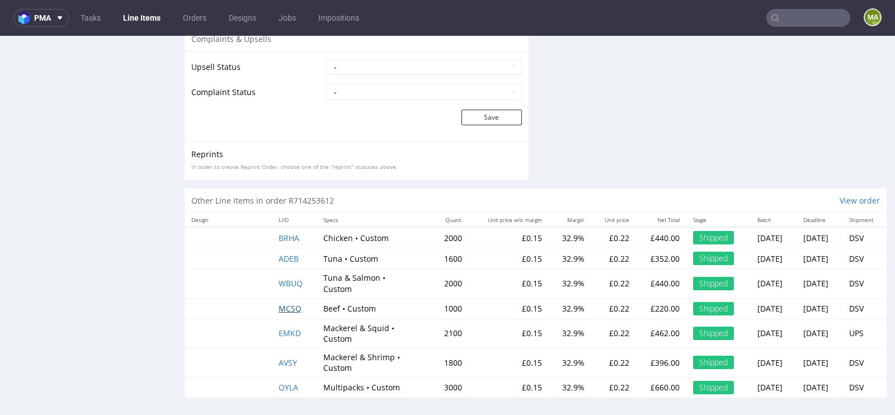
click at [281, 306] on span "MCSQ" at bounding box center [290, 308] width 23 height 11
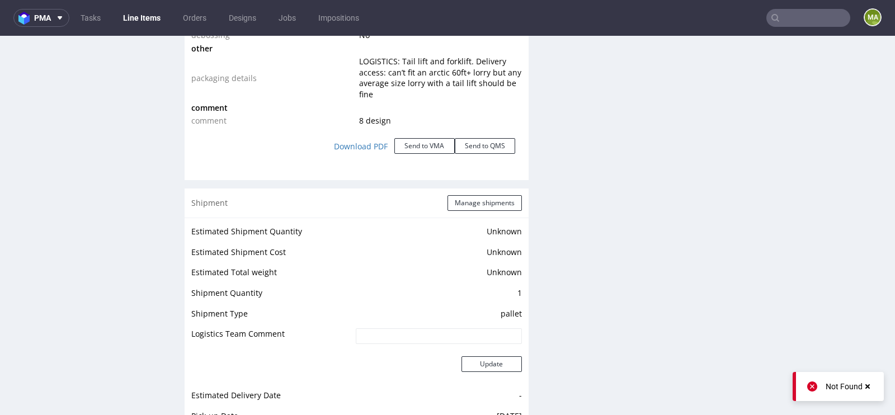
scroll to position [1291, 0]
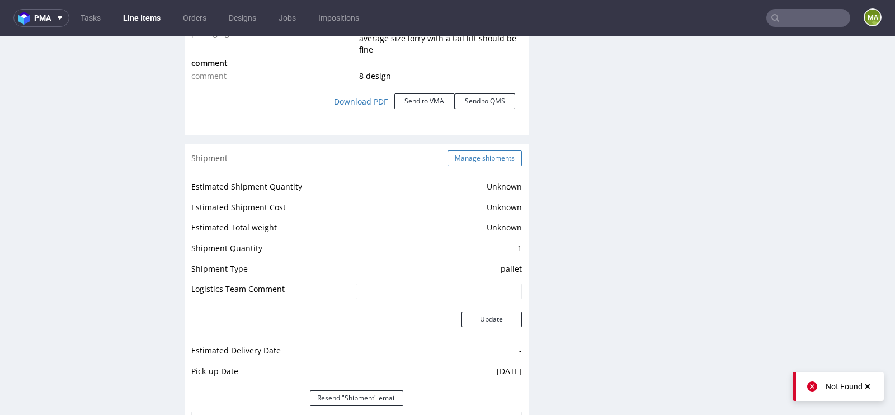
click at [481, 151] on button "Manage shipments" at bounding box center [485, 159] width 74 height 16
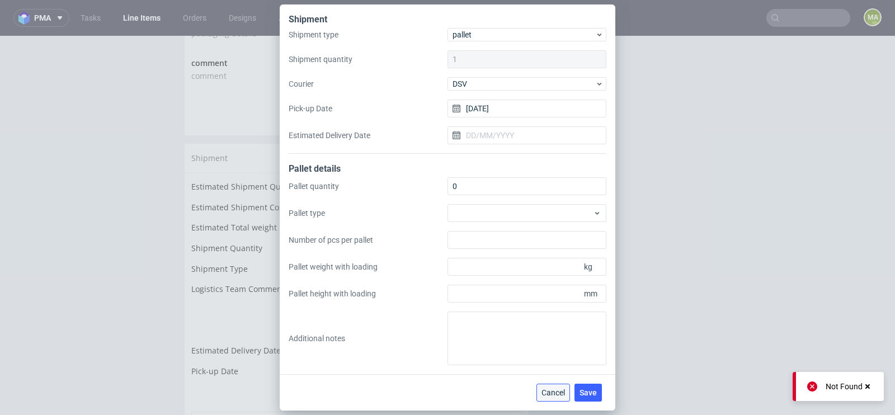
click at [550, 389] on span "Cancel" at bounding box center [554, 393] width 24 height 8
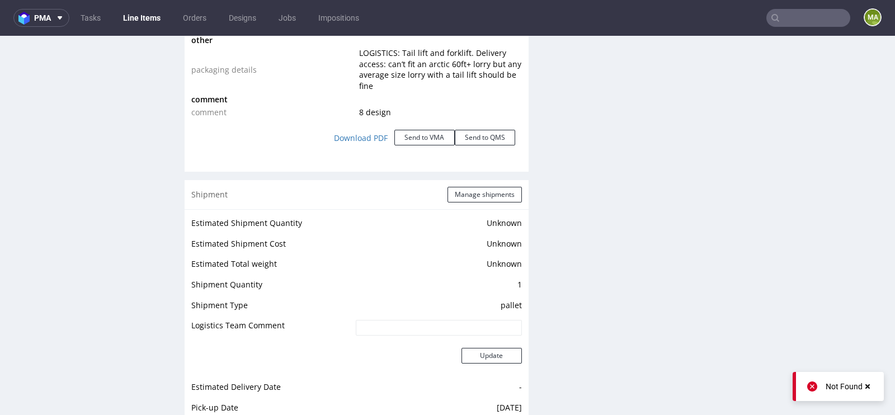
scroll to position [1317, 0]
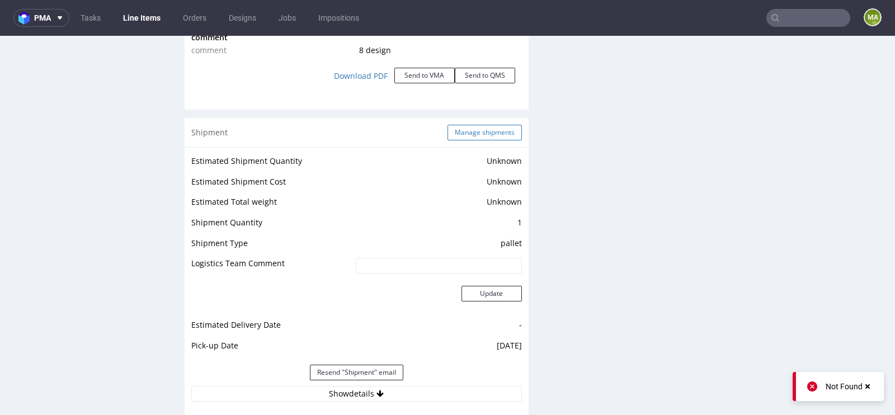
click at [489, 134] on button "Manage shipments" at bounding box center [485, 133] width 74 height 16
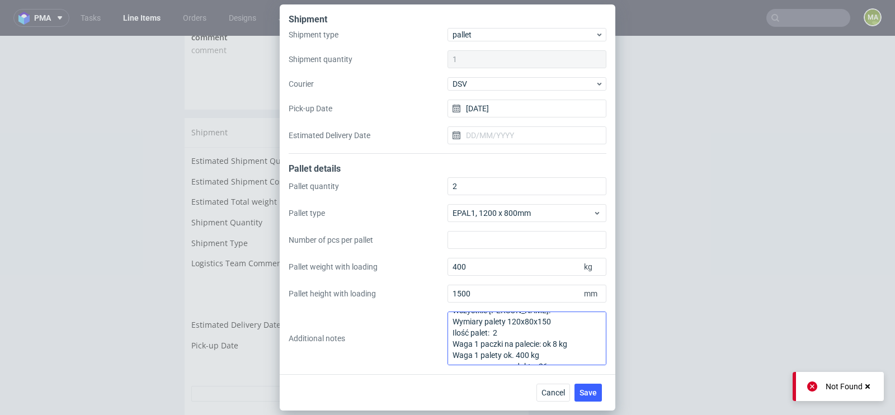
scroll to position [7, 0]
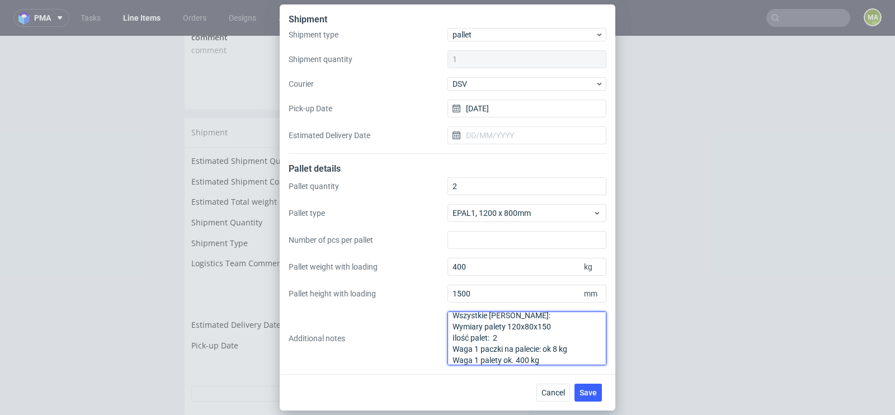
drag, startPoint x: 557, startPoint y: 328, endPoint x: 508, endPoint y: 325, distance: 49.9
click at [508, 325] on textarea "Wszystkie LI na: Wymiary palety 120x80x150 Ilość palet: 2 Waga 1 paczki na pale…" at bounding box center [527, 339] width 159 height 54
click at [652, 334] on div "Shipment Shipment type pallet Shipment quantity 1 Courier DSV Pick-up Date 07/0…" at bounding box center [447, 207] width 895 height 415
click at [130, 220] on div "Shipment Shipment type pallet Shipment quantity 1 Courier DSV Pick-up Date 07/0…" at bounding box center [447, 207] width 895 height 415
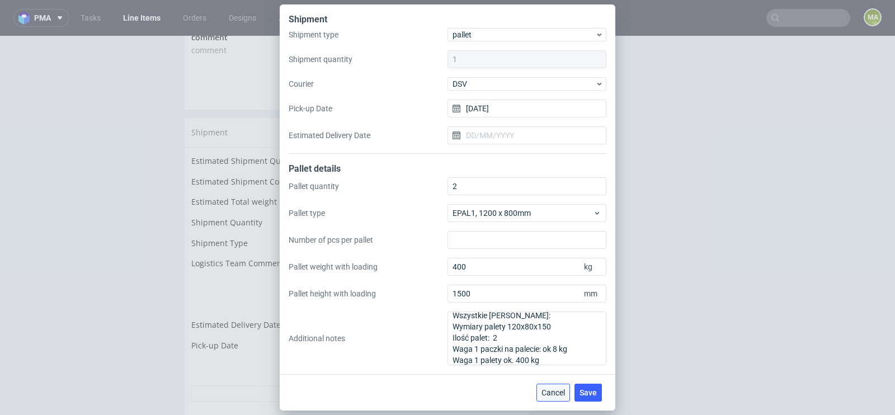
click at [556, 391] on span "Cancel" at bounding box center [554, 393] width 24 height 8
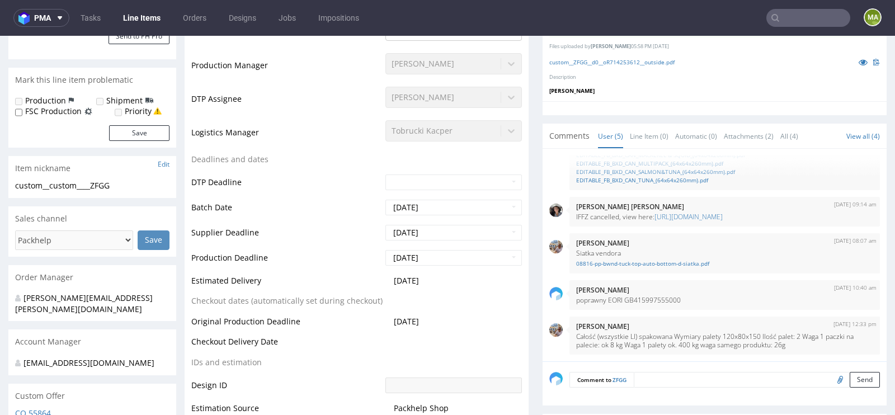
scroll to position [11, 0]
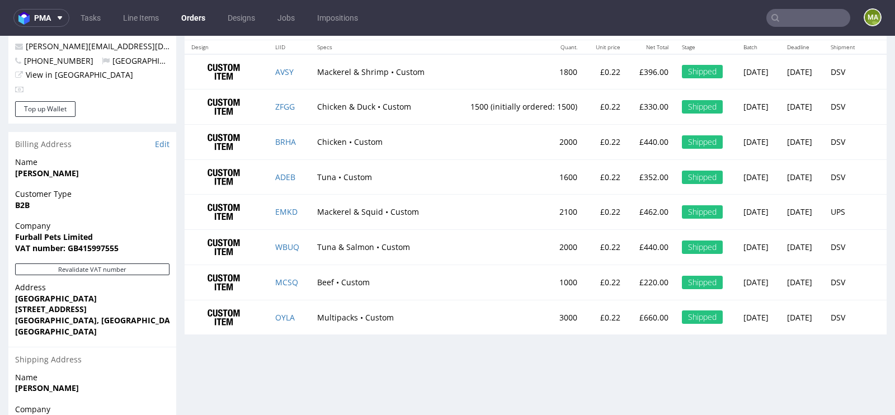
scroll to position [588, 0]
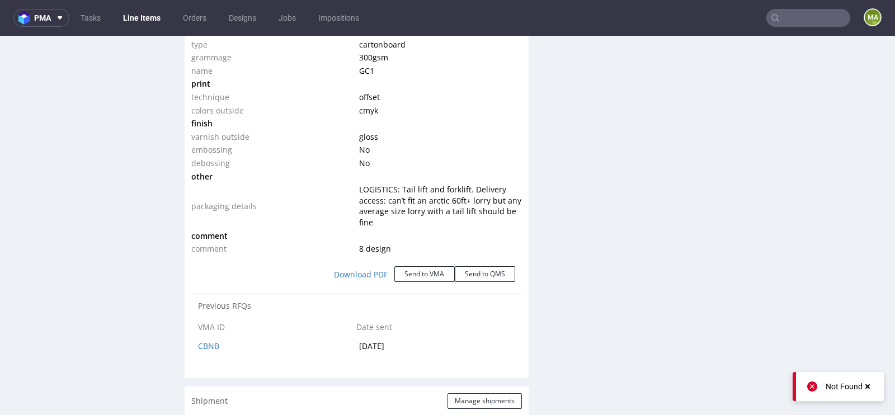
scroll to position [1140, 0]
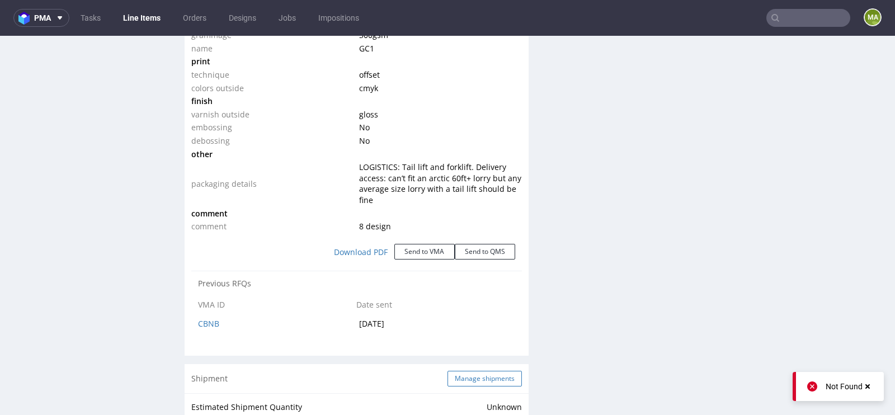
click at [473, 381] on button "Manage shipments" at bounding box center [485, 379] width 74 height 16
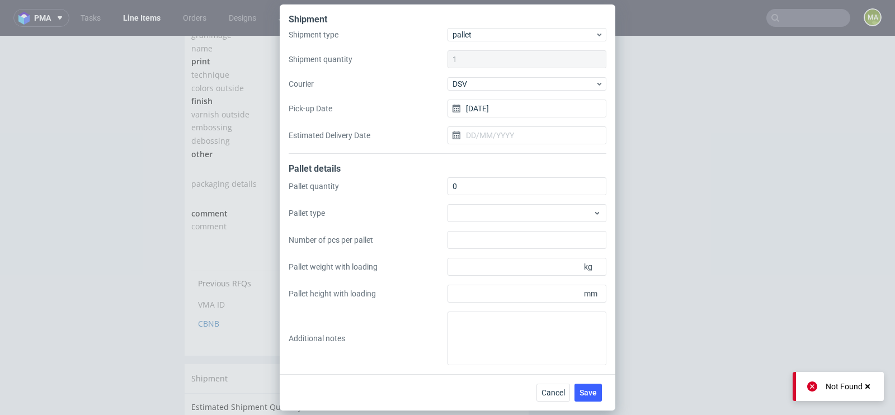
click at [556, 383] on div "Cancel Save" at bounding box center [448, 392] width 336 height 36
click at [555, 387] on button "Cancel" at bounding box center [554, 393] width 34 height 18
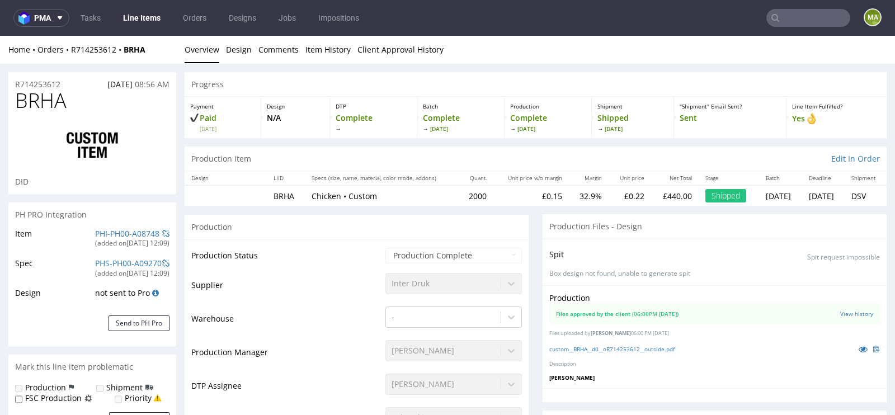
scroll to position [6, 0]
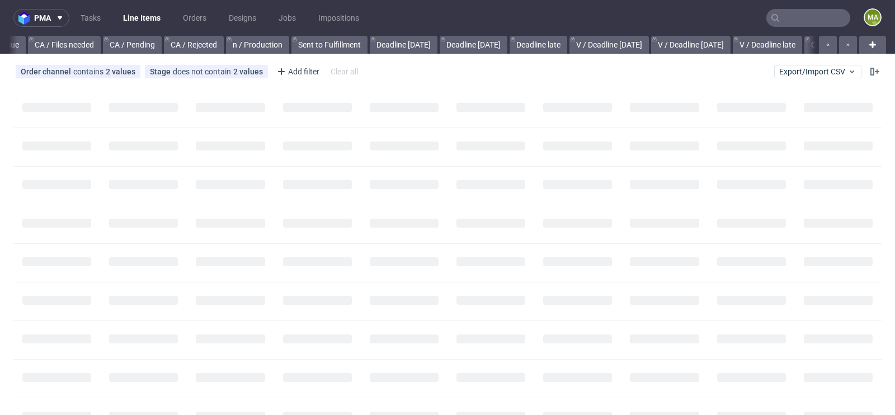
click at [797, 19] on input "text" at bounding box center [809, 18] width 84 height 18
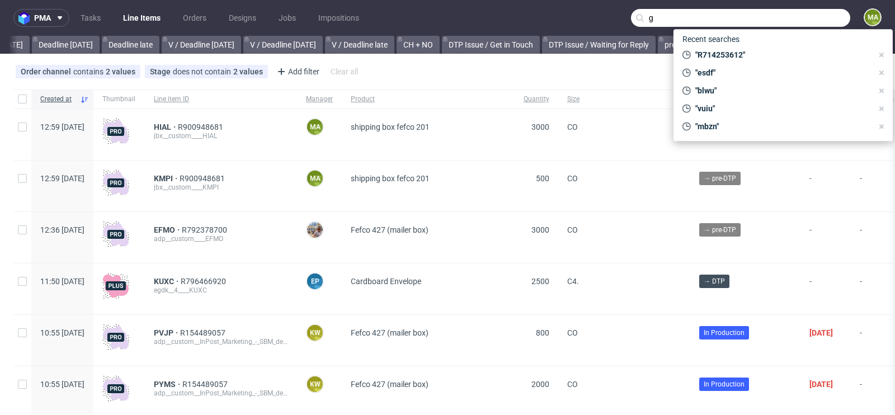
scroll to position [0, 1265]
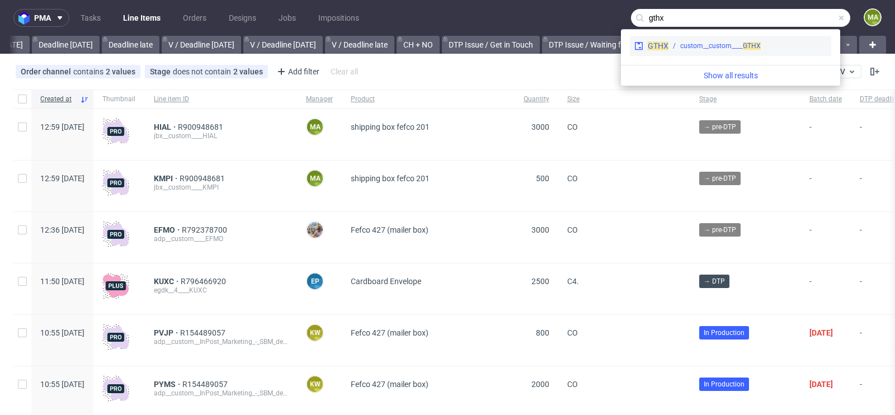
type input "gthx"
click at [707, 45] on div "custom__custom____ GTHX" at bounding box center [720, 46] width 81 height 10
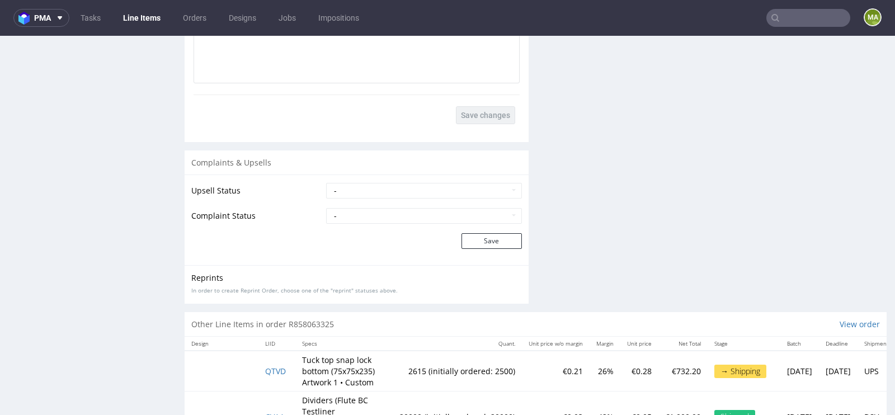
scroll to position [2331, 0]
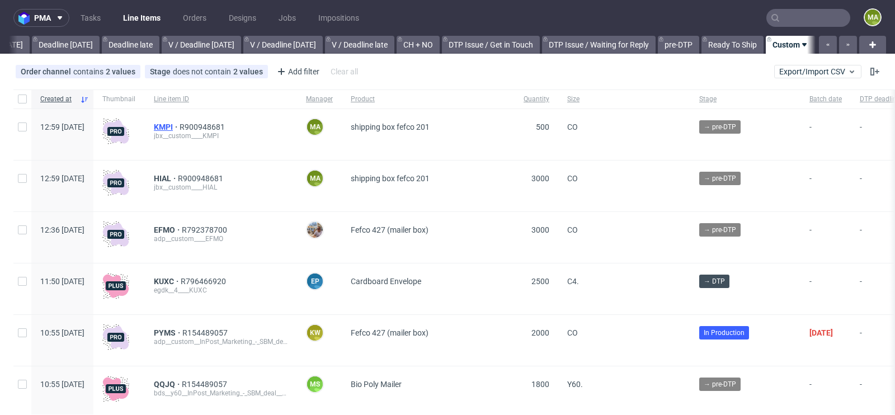
click at [180, 124] on span "KMPI" at bounding box center [167, 127] width 26 height 9
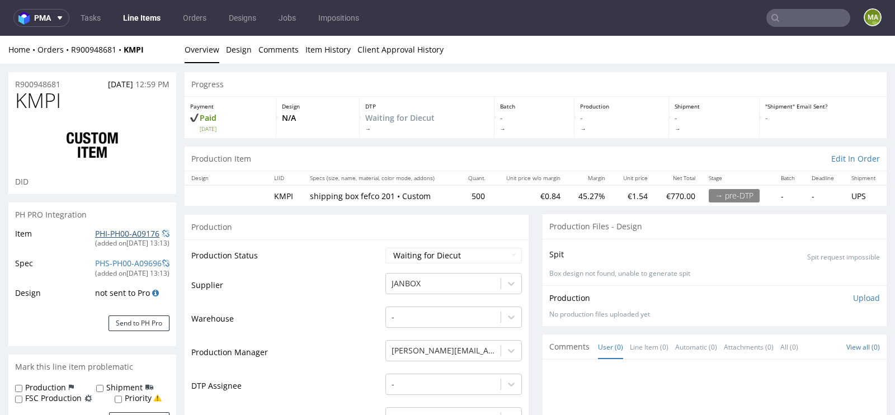
click at [95, 237] on link "PHI-PH00-A09176" at bounding box center [127, 233] width 64 height 11
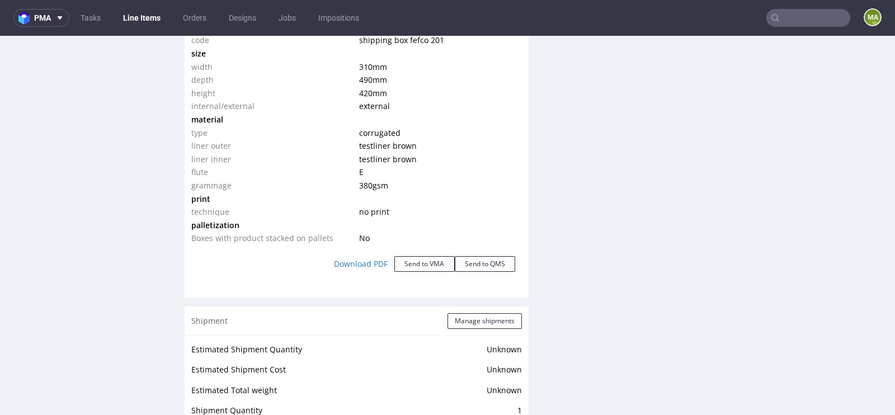
scroll to position [1134, 0]
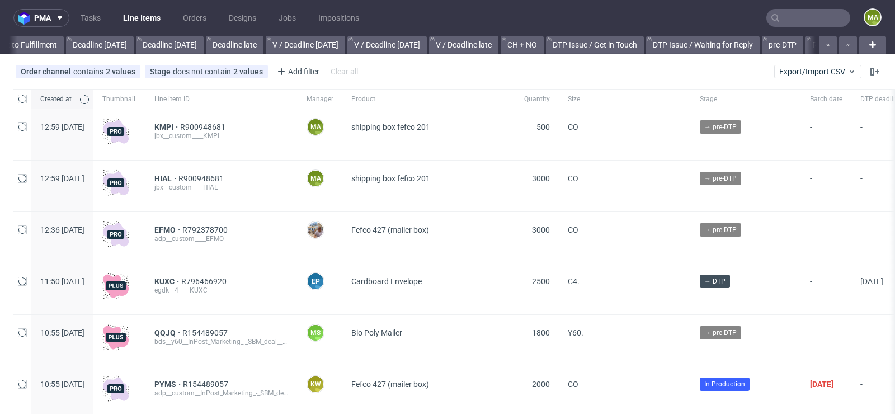
scroll to position [0, 1265]
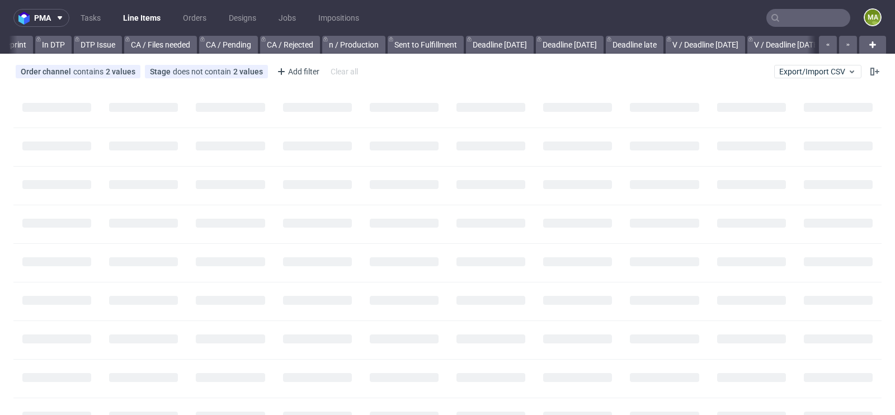
click at [802, 16] on input "text" at bounding box center [809, 18] width 84 height 18
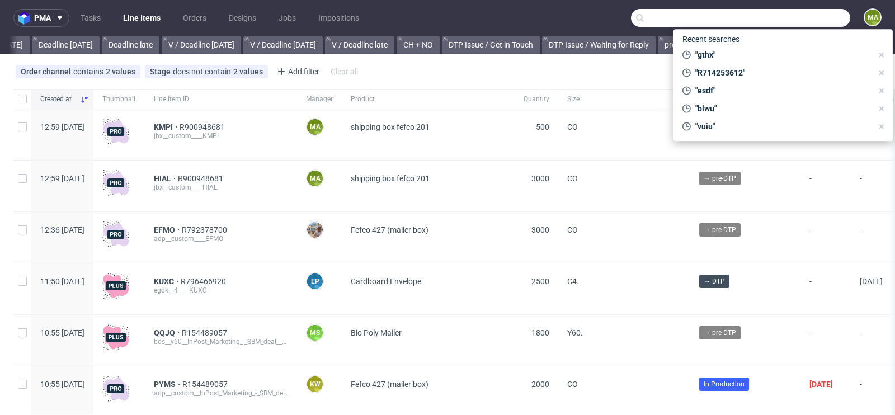
scroll to position [0, 1265]
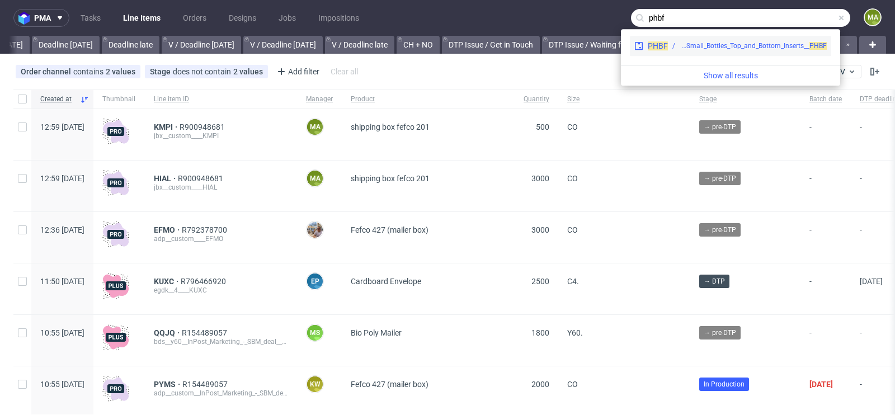
type input "phbf"
click at [698, 41] on div "tfpd__custom__Ankorstore_-_Reorder_of_Small_Bottles_Top_and_Bottom_Inserts__ PH…" at bounding box center [753, 46] width 147 height 10
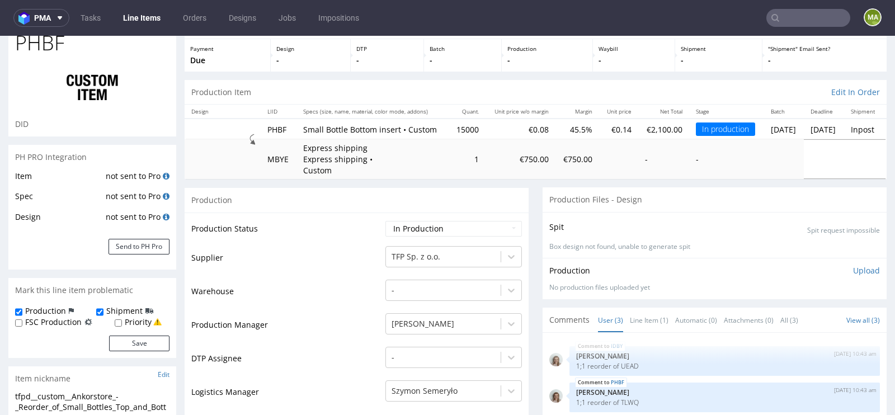
scroll to position [58, 0]
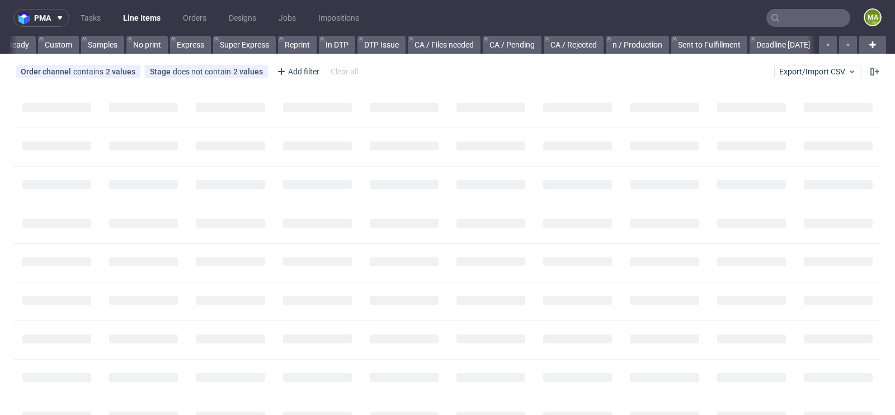
click at [785, 38] on div "All DTP Late Shipped Shipments DTP to do DTP Double check DTP Blocked DTP Produ…" at bounding box center [412, 45] width 807 height 18
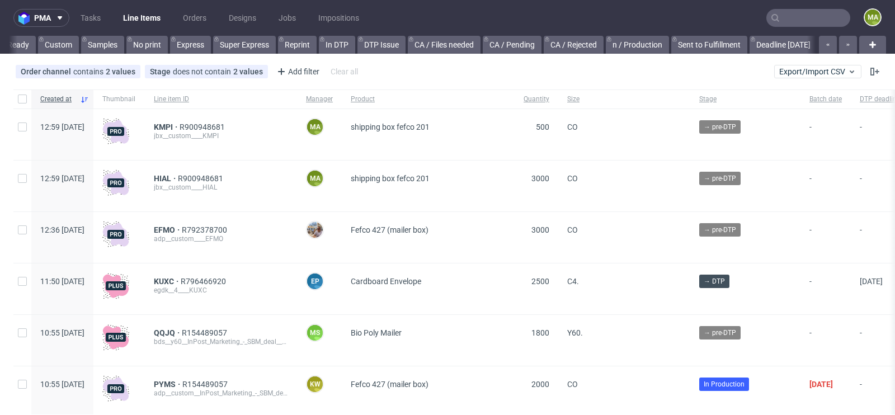
scroll to position [0, 1265]
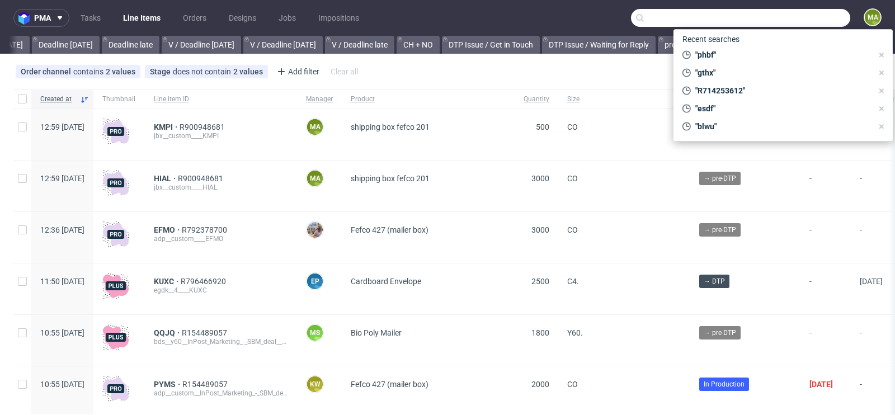
click at [796, 23] on input "text" at bounding box center [740, 18] width 219 height 18
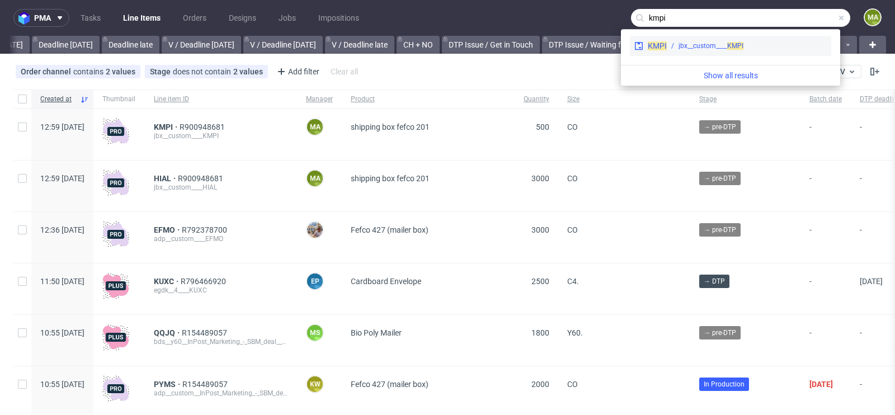
type input "kmpi"
click at [691, 48] on div "jbx__custom____ KMPI" at bounding box center [711, 46] width 65 height 10
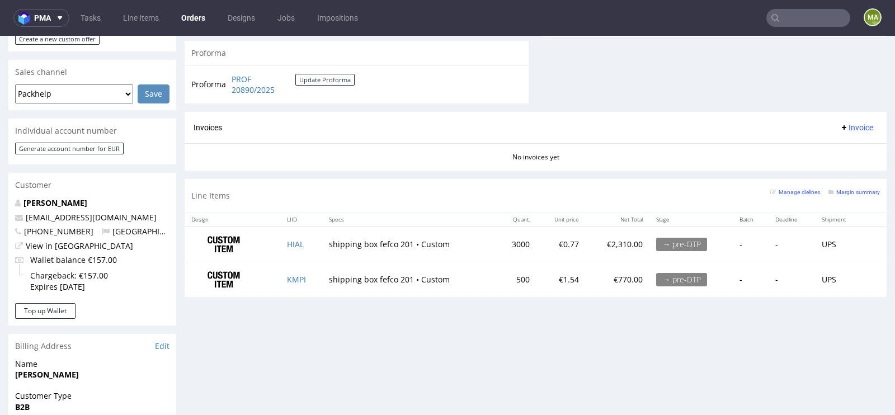
scroll to position [469, 0]
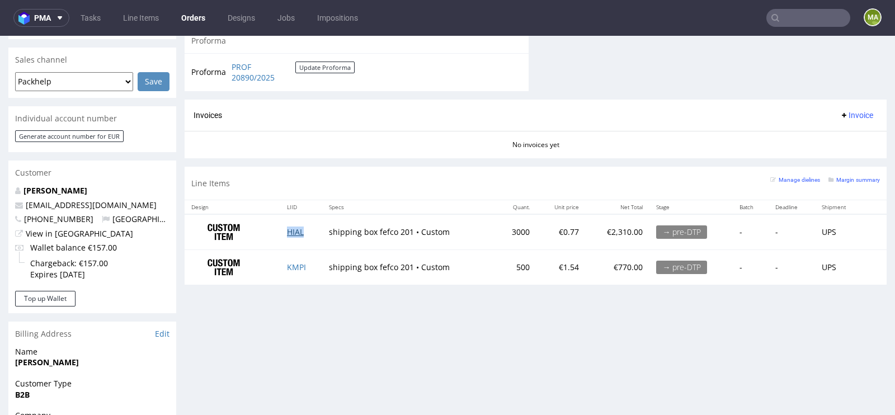
click at [295, 230] on link "HIAL" at bounding box center [295, 232] width 17 height 11
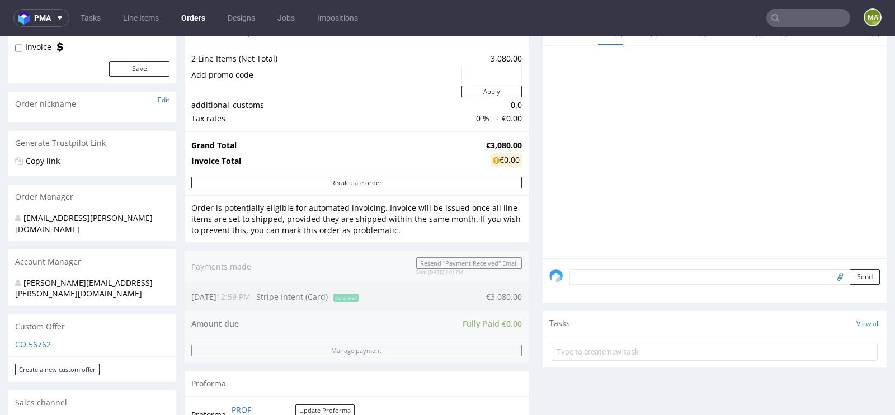
scroll to position [0, 0]
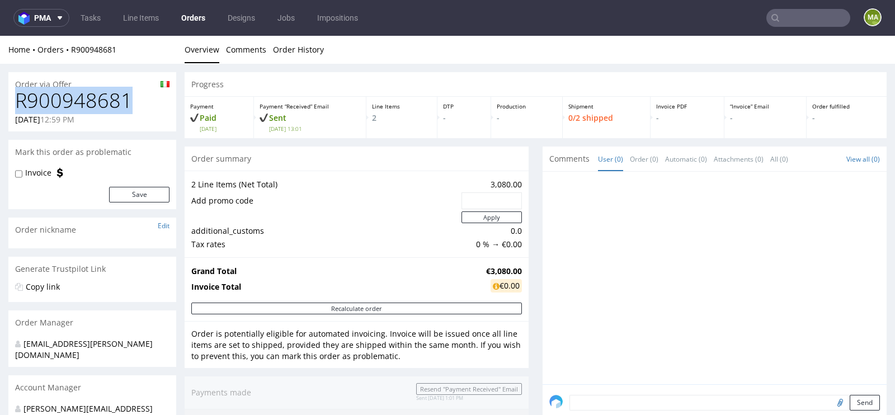
drag, startPoint x: 141, startPoint y: 102, endPoint x: 0, endPoint y: 102, distance: 141.0
copy h1 "R900948681"
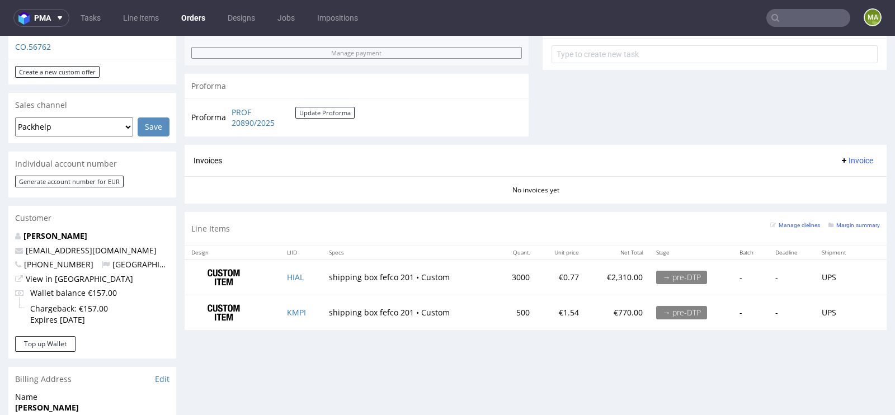
scroll to position [435, 0]
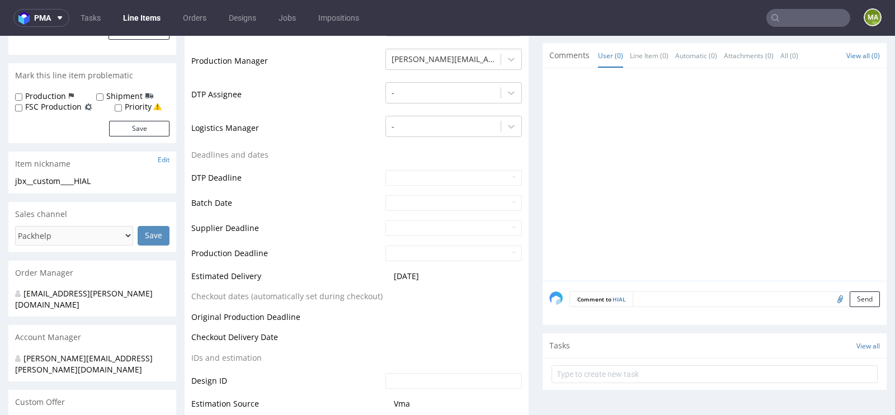
scroll to position [421, 0]
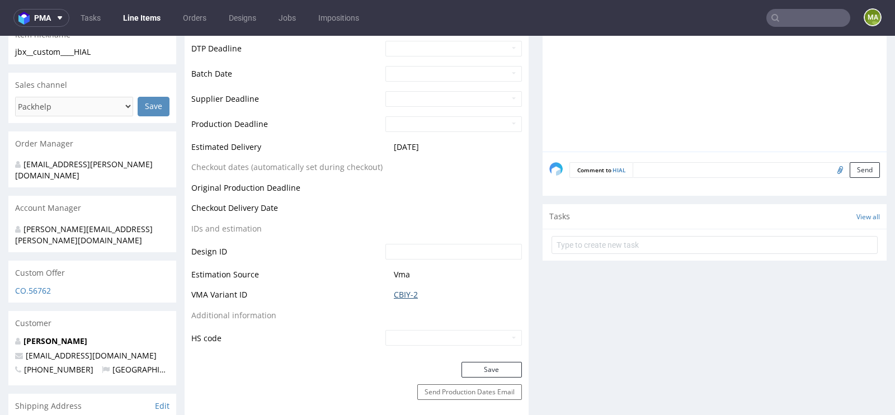
click at [396, 292] on link "CBIY-2" at bounding box center [406, 294] width 24 height 11
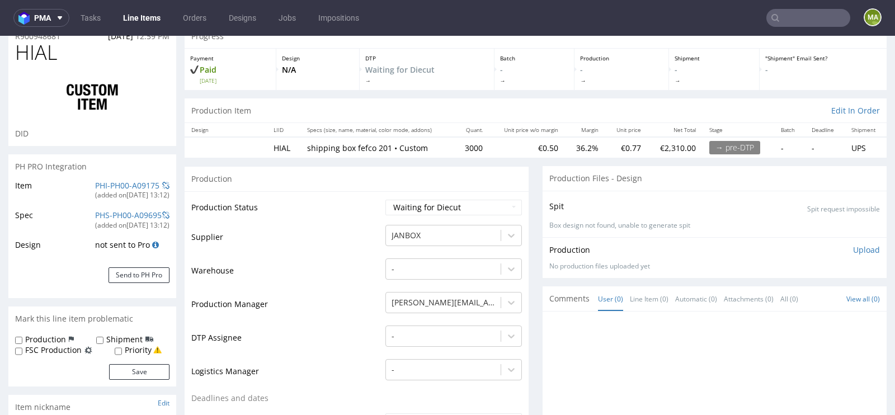
scroll to position [59, 0]
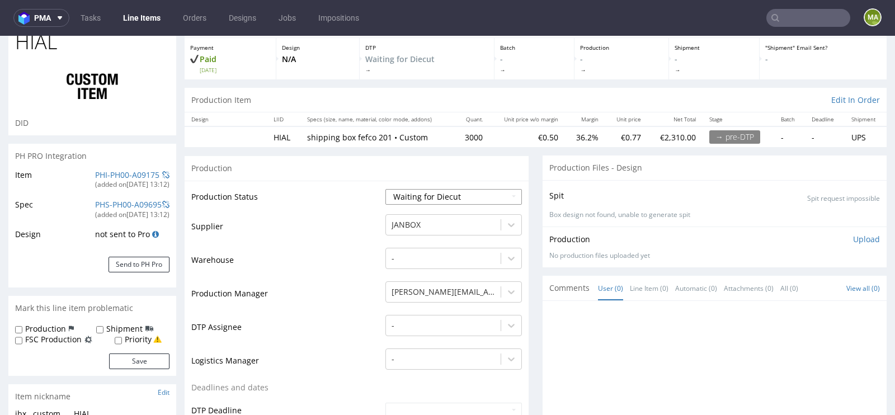
click at [412, 194] on select "Waiting for Artwork Waiting for Diecut Waiting for Mockup Waiting for DTP Waiti…" at bounding box center [454, 197] width 137 height 16
select select "production_in_process"
click at [386, 189] on select "Waiting for Artwork Waiting for Diecut Waiting for Mockup Waiting for DTP Waiti…" at bounding box center [454, 197] width 137 height 16
click at [315, 307] on td "Production Manager" at bounding box center [286, 297] width 191 height 34
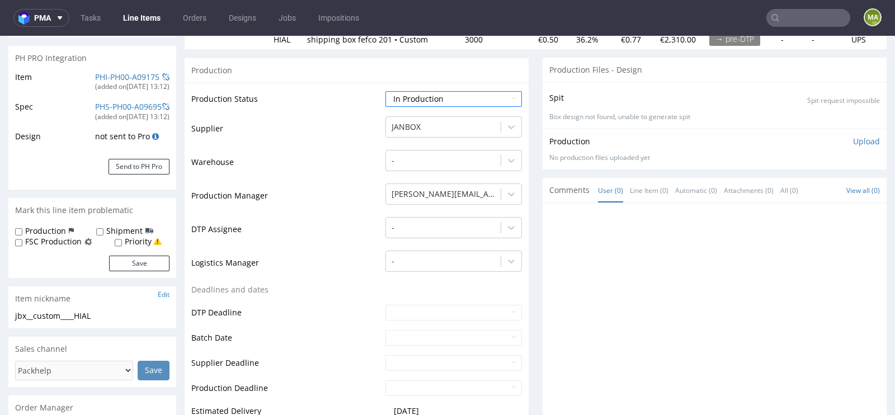
scroll to position [287, 0]
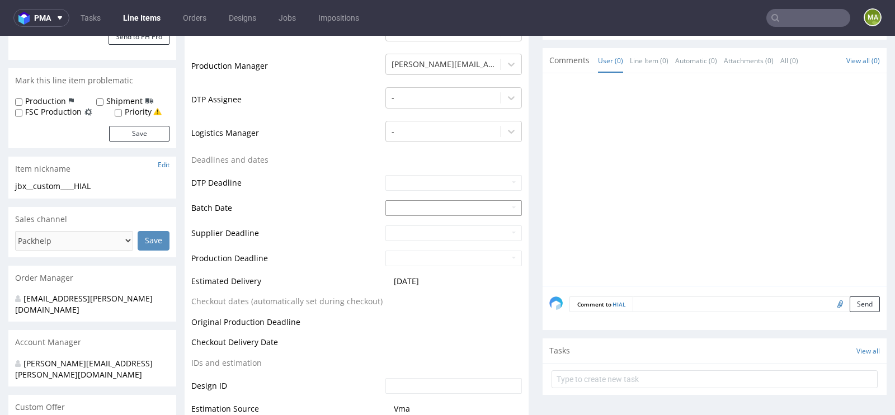
click at [401, 208] on input "text" at bounding box center [454, 208] width 137 height 16
click at [410, 176] on td "29" at bounding box center [409, 173] width 17 height 17
type input "2025-09-29"
click at [328, 201] on td "Batch Date" at bounding box center [286, 211] width 191 height 25
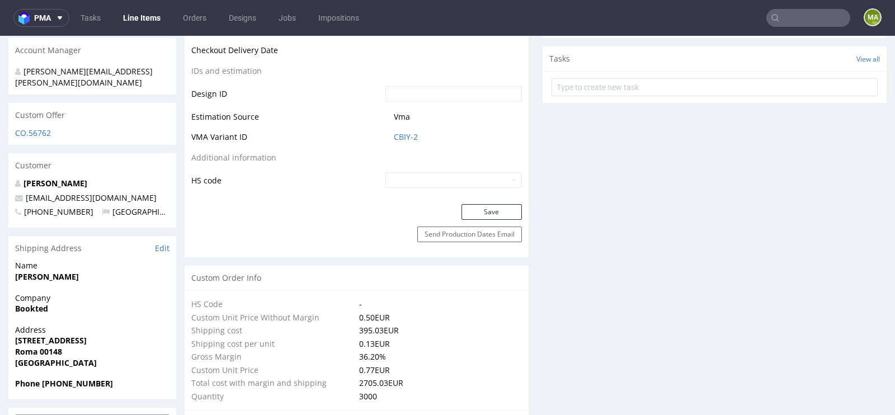
scroll to position [605, 0]
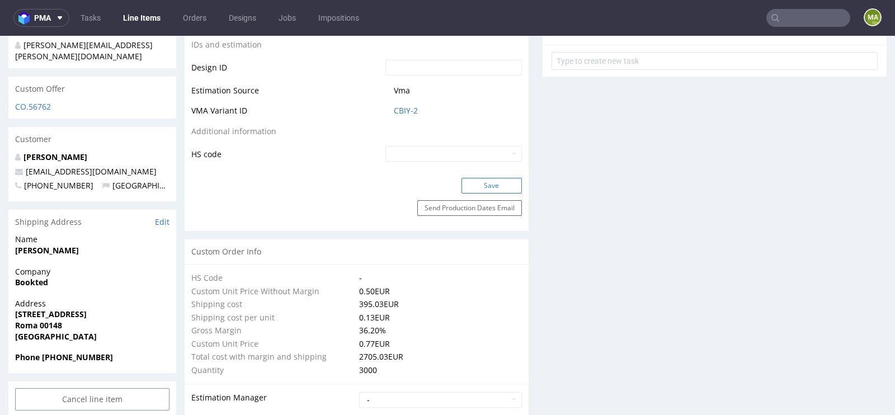
click at [498, 183] on button "Save" at bounding box center [492, 186] width 60 height 16
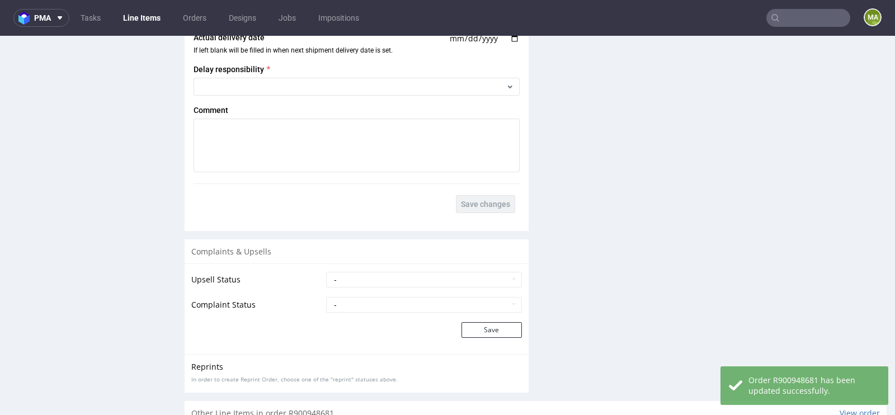
scroll to position [1911, 0]
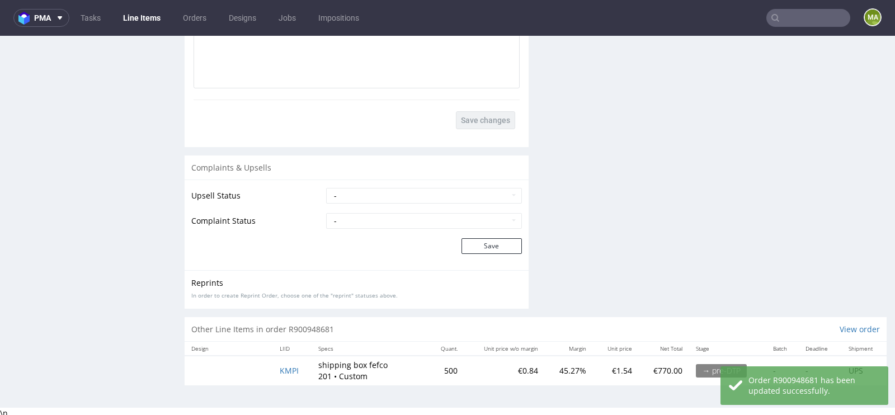
click at [275, 369] on td "KMPI" at bounding box center [292, 370] width 39 height 29
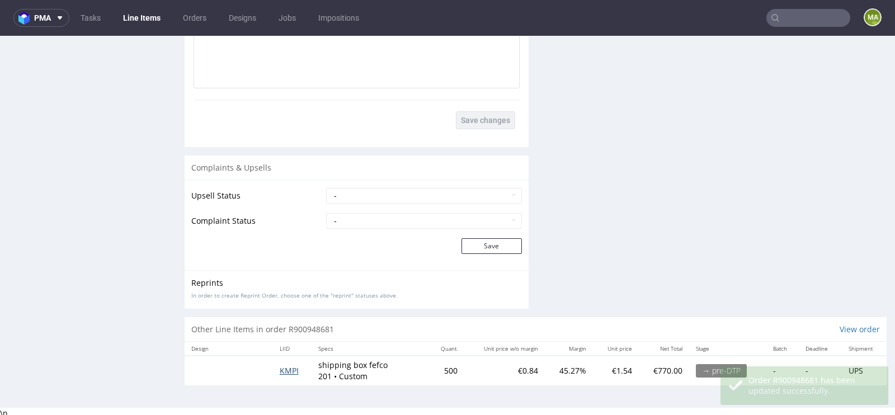
click at [281, 365] on span "KMPI" at bounding box center [289, 370] width 19 height 11
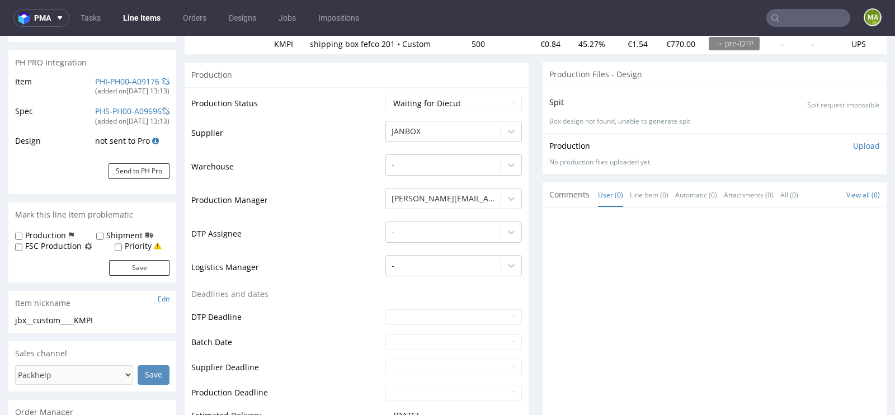
scroll to position [165, 0]
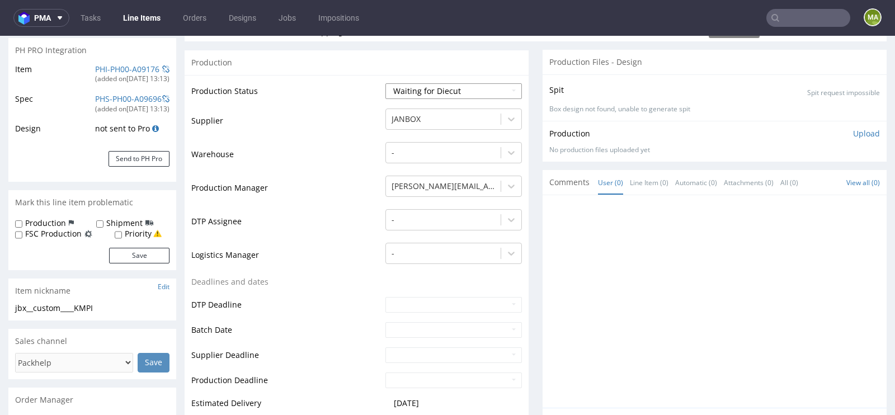
click at [454, 90] on select "Waiting for Artwork Waiting for Diecut Waiting for Mockup Waiting for DTP Waiti…" at bounding box center [454, 91] width 137 height 16
select select "production_in_process"
click at [386, 83] on select "Waiting for Artwork Waiting for Diecut Waiting for Mockup Waiting for DTP Waiti…" at bounding box center [454, 91] width 137 height 16
click at [339, 208] on td "DTP Assignee" at bounding box center [286, 225] width 191 height 34
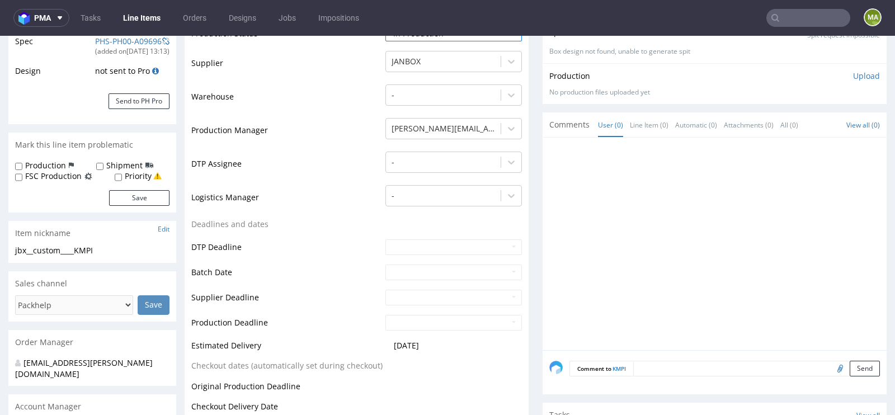
scroll to position [223, 0]
click at [402, 266] on input "text" at bounding box center [454, 272] width 137 height 16
click at [411, 238] on td "29" at bounding box center [409, 237] width 17 height 17
type input "2025-09-29"
click at [340, 252] on td "DTP Deadline" at bounding box center [286, 250] width 191 height 25
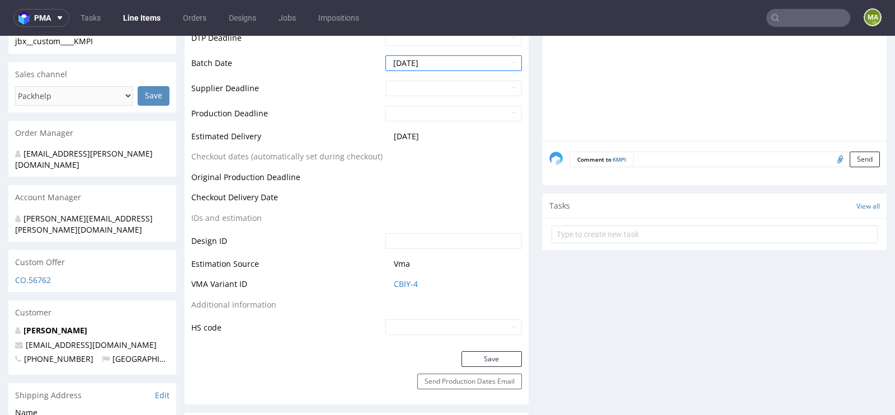
scroll to position [569, 0]
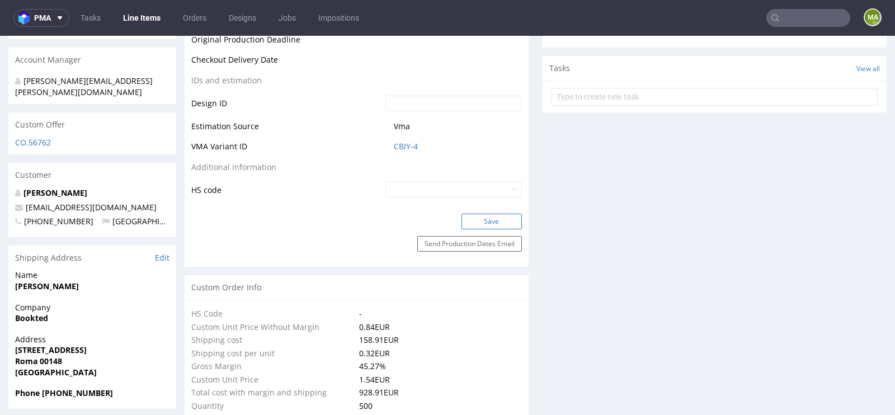
click at [483, 220] on button "Save" at bounding box center [492, 222] width 60 height 16
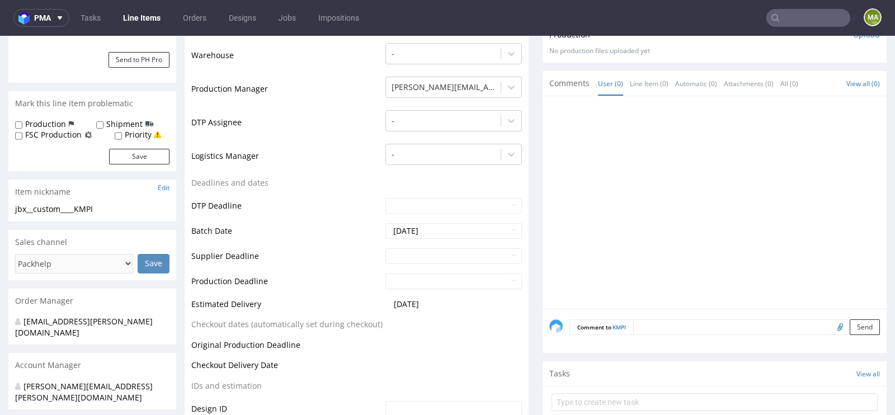
scroll to position [0, 0]
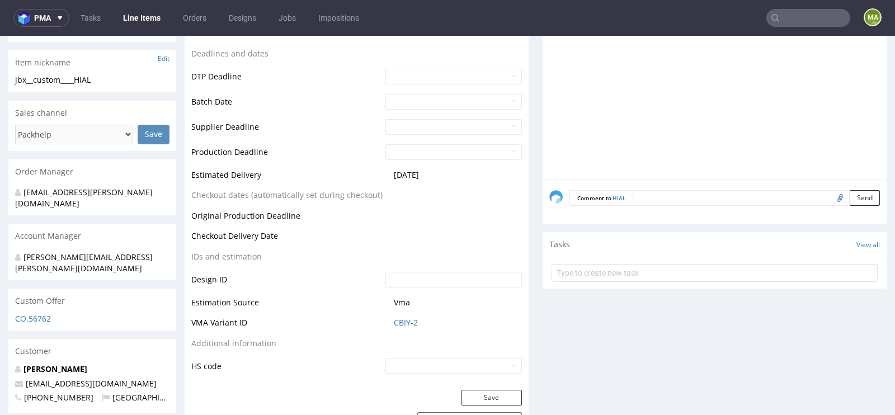
scroll to position [393, 0]
click at [400, 320] on link "CBIY-2" at bounding box center [406, 322] width 24 height 11
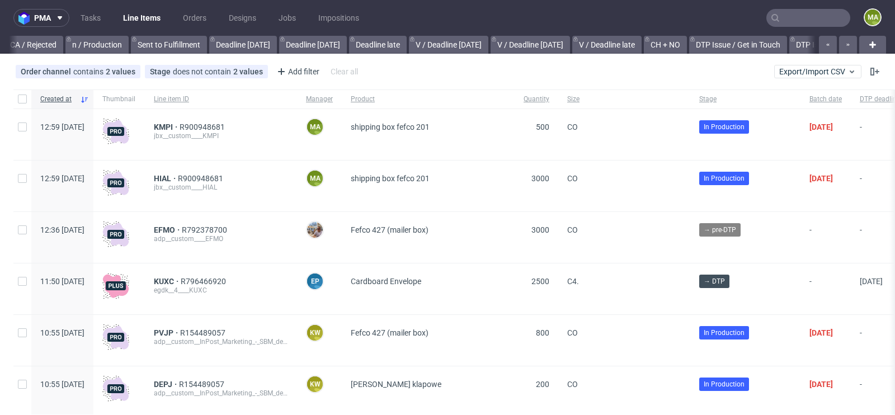
scroll to position [0, 1265]
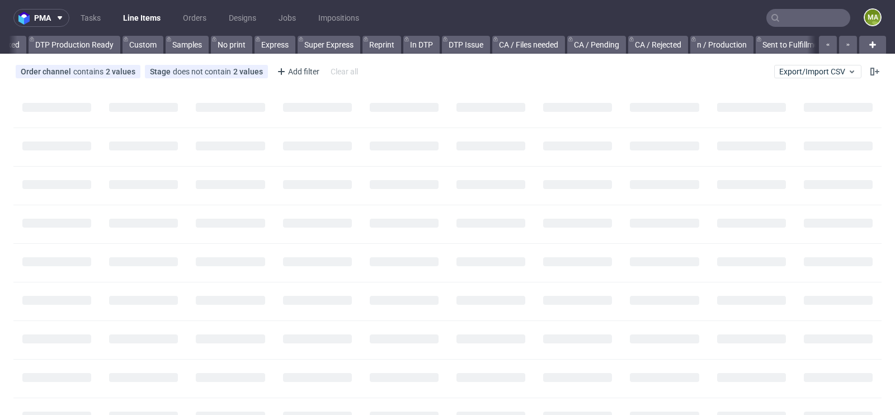
click at [781, 20] on input "text" at bounding box center [809, 18] width 84 height 18
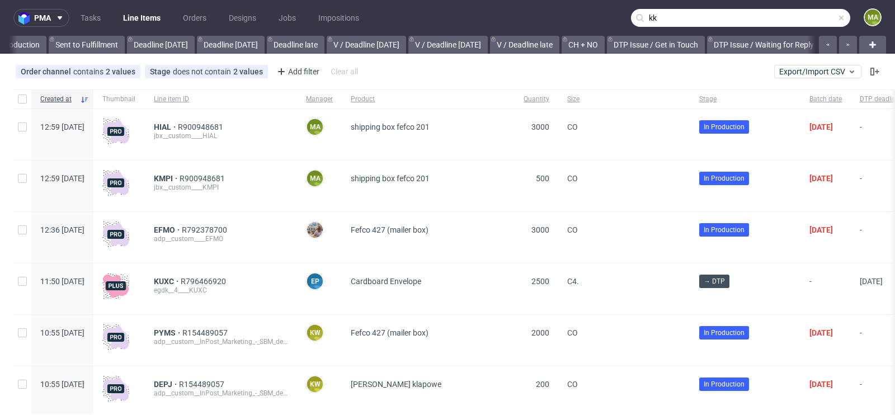
scroll to position [0, 1265]
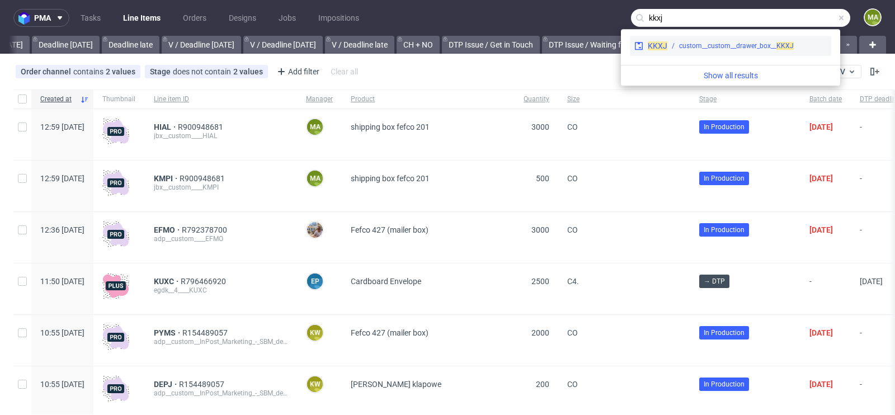
type input "kkxj"
click at [709, 46] on div "custom__custom__drawer_box__ KKXJ" at bounding box center [736, 46] width 115 height 10
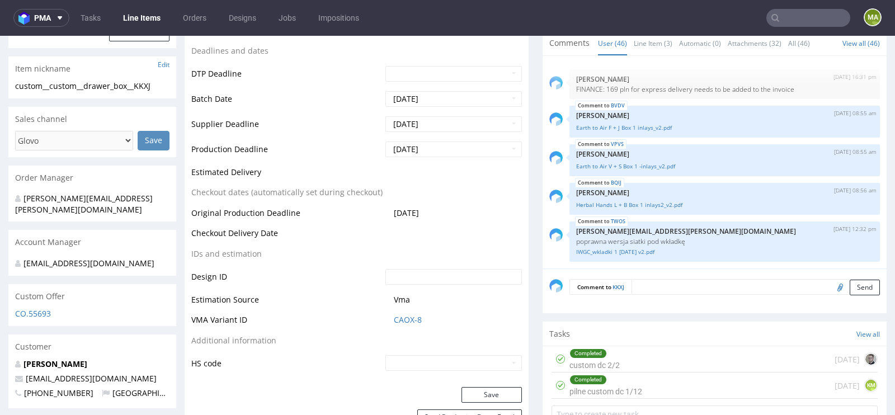
scroll to position [375, 0]
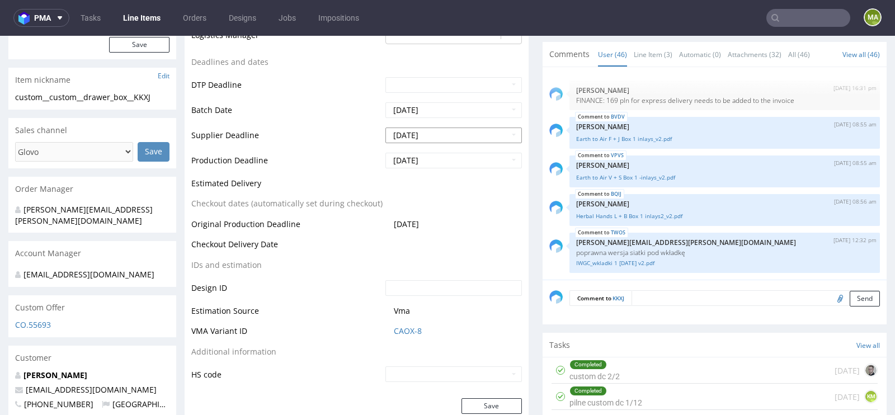
click at [422, 140] on input "2025-10-22" at bounding box center [454, 136] width 137 height 16
click at [252, 177] on td "Production Deadline" at bounding box center [286, 164] width 191 height 25
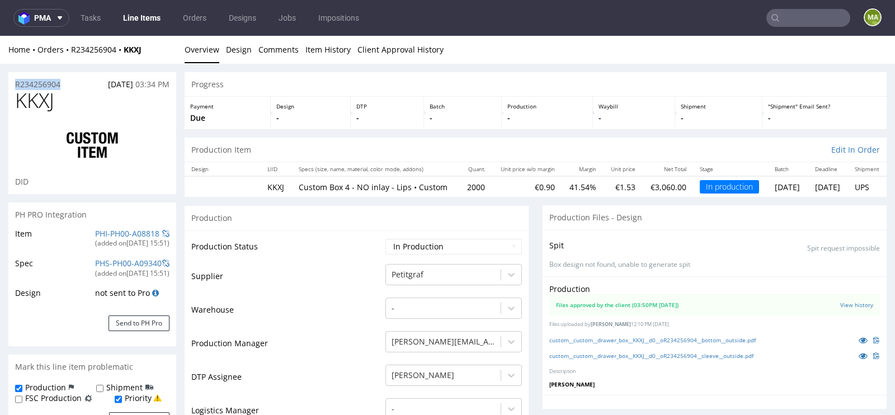
drag, startPoint x: 80, startPoint y: 81, endPoint x: 0, endPoint y: 81, distance: 80.0
copy p "R234256904"
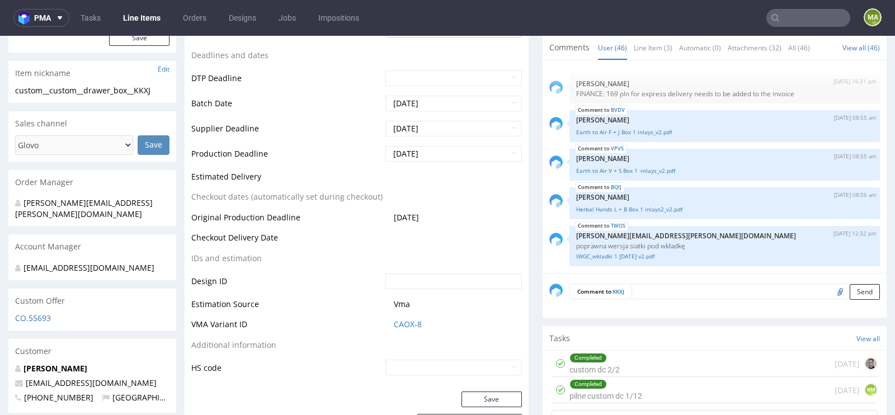
scroll to position [382, 0]
click at [457, 137] on input "[DATE]" at bounding box center [454, 129] width 137 height 16
click at [278, 111] on td "Batch Date" at bounding box center [286, 107] width 191 height 25
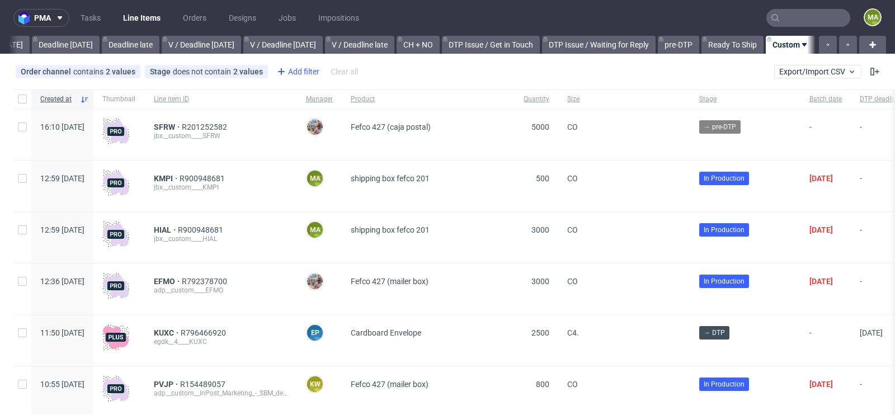
scroll to position [0, 1265]
click at [295, 76] on div "Add filter" at bounding box center [297, 72] width 49 height 18
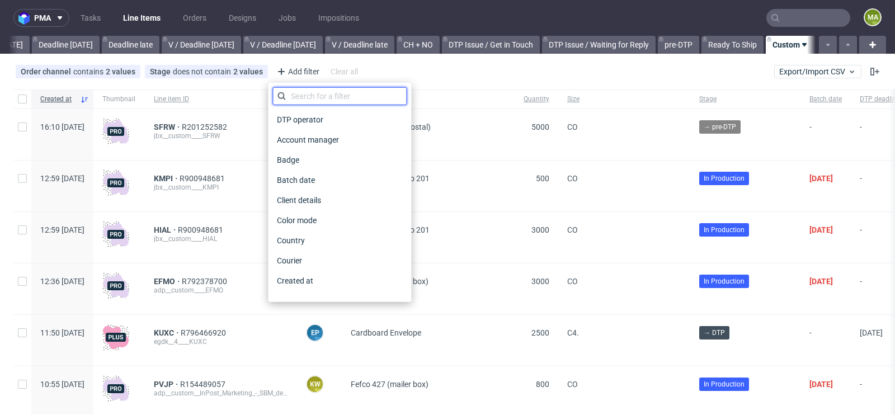
click at [317, 102] on input "text" at bounding box center [340, 96] width 134 height 18
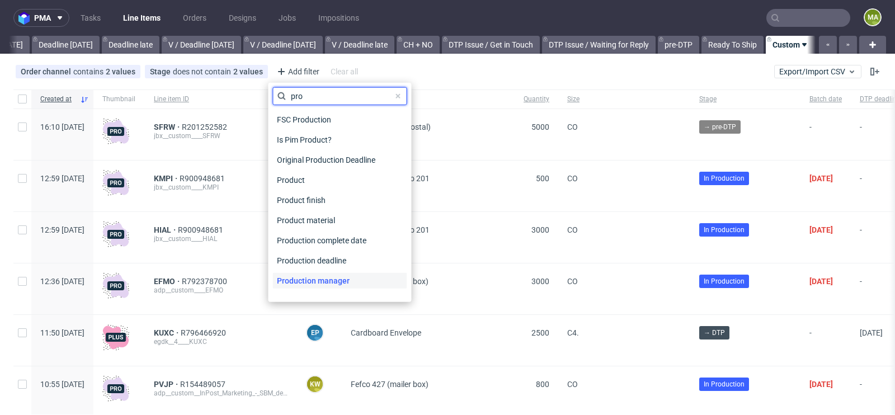
type input "pro"
click at [308, 276] on span "Production manager" at bounding box center [314, 281] width 82 height 16
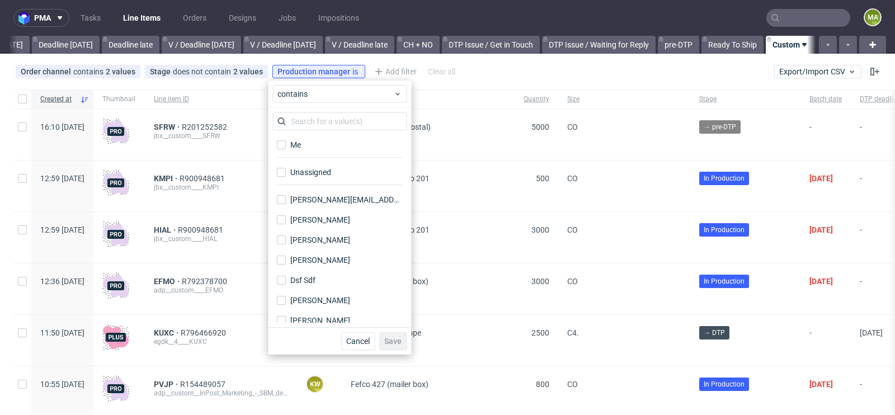
click at [318, 153] on div "Me" at bounding box center [340, 148] width 134 height 27
click at [321, 150] on label "Me" at bounding box center [340, 145] width 134 height 16
click at [286, 149] on input "Me" at bounding box center [281, 144] width 9 height 9
checkbox input "true"
click at [402, 346] on button "Save" at bounding box center [392, 341] width 27 height 18
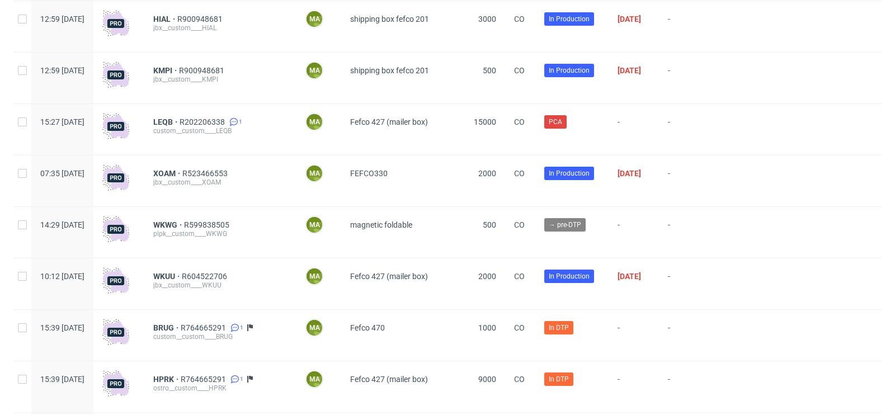
scroll to position [144, 0]
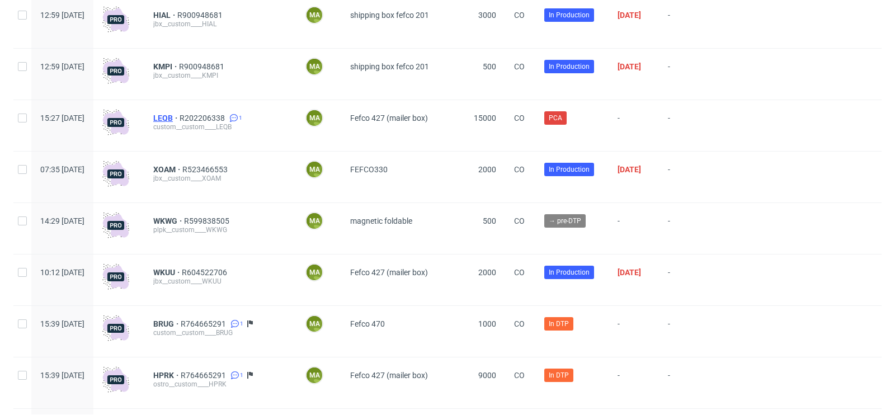
click at [180, 120] on span "LEQB" at bounding box center [166, 118] width 26 height 9
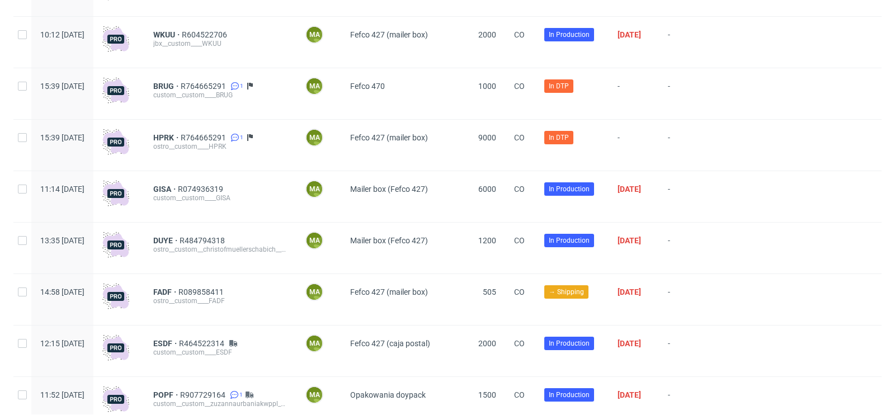
scroll to position [327, 0]
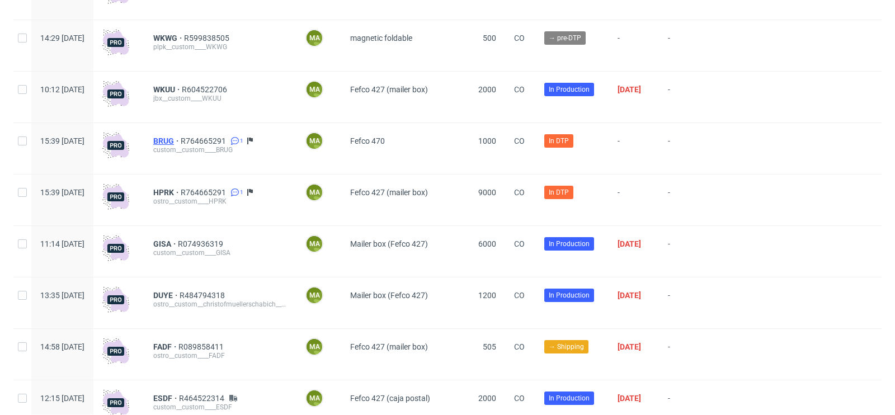
click at [181, 142] on span "BRUG" at bounding box center [166, 141] width 27 height 9
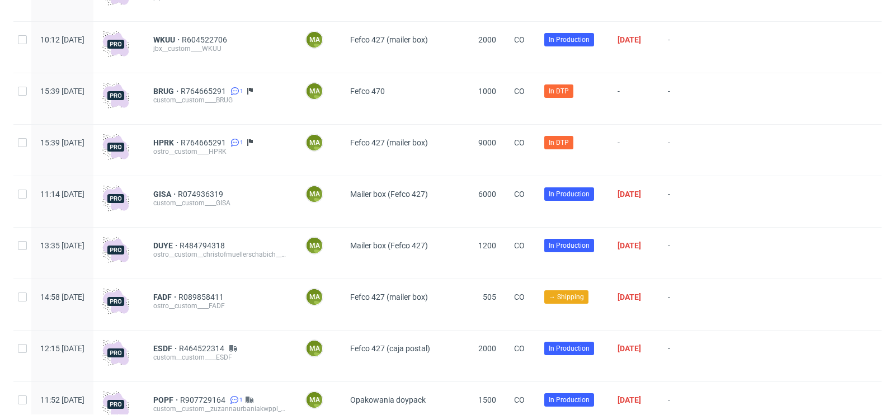
scroll to position [354, 0]
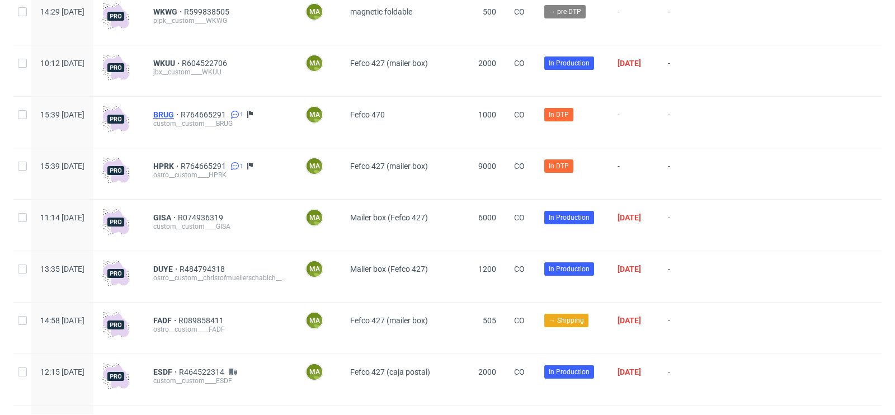
click at [181, 113] on span "BRUG" at bounding box center [166, 114] width 27 height 9
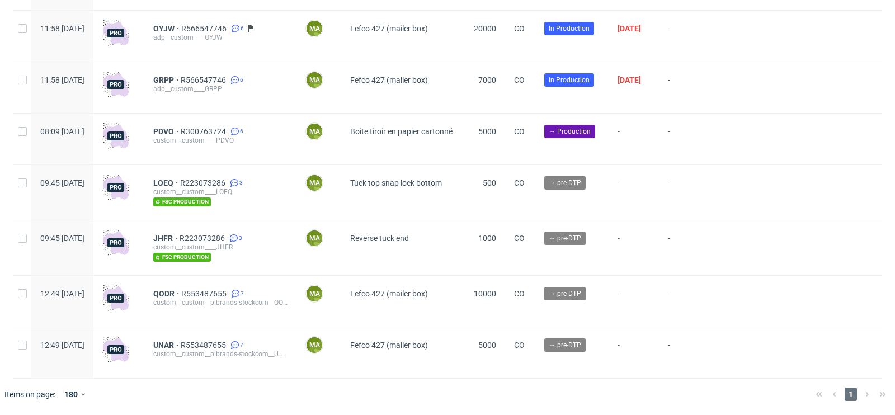
scroll to position [2721, 0]
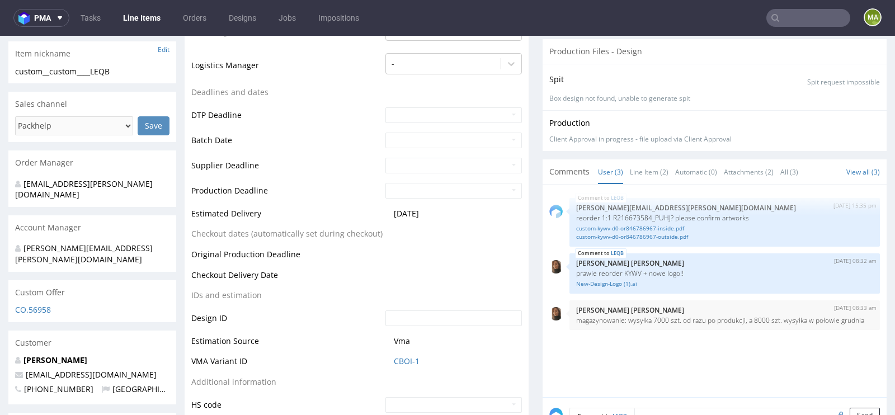
scroll to position [412, 0]
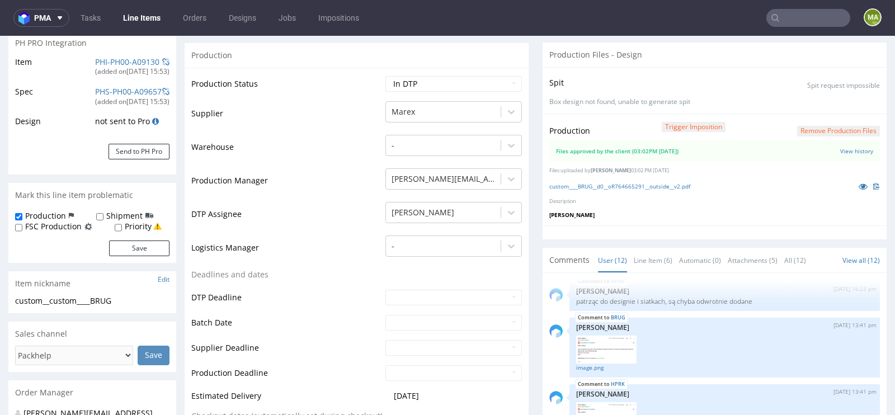
scroll to position [181, 0]
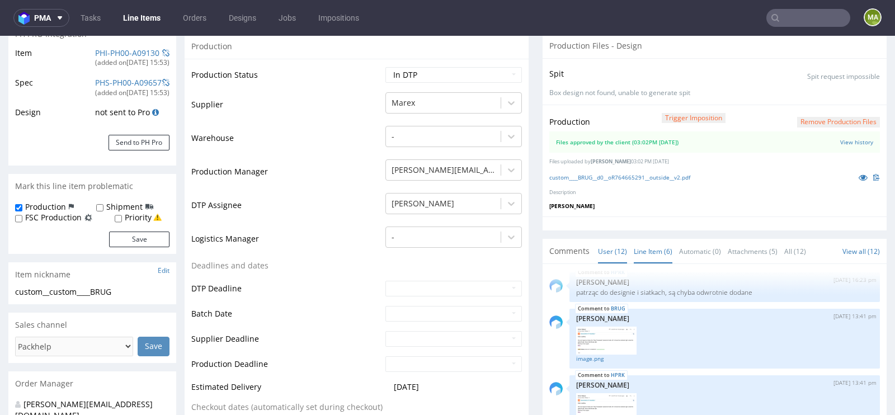
click at [665, 249] on link "Line Item (6)" at bounding box center [653, 251] width 39 height 24
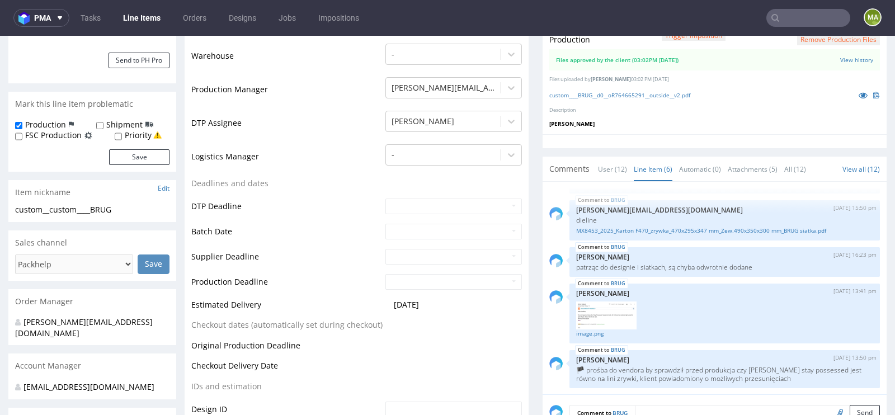
scroll to position [269, 0]
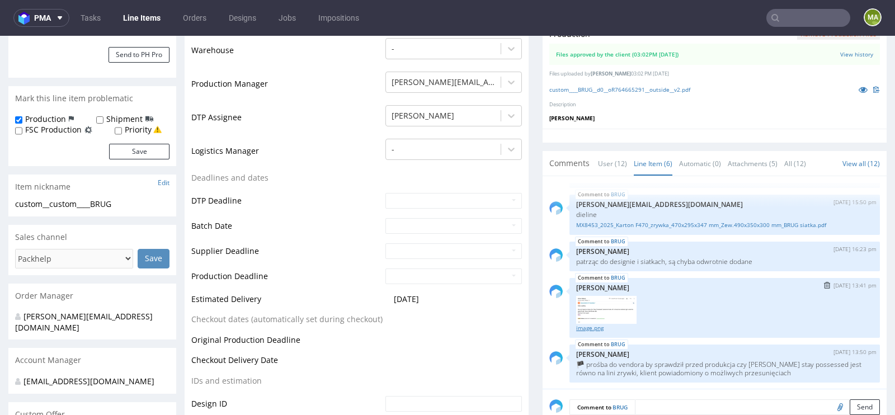
click at [588, 325] on link "image.png" at bounding box center [724, 328] width 297 height 8
click at [859, 90] on icon at bounding box center [863, 90] width 9 height 8
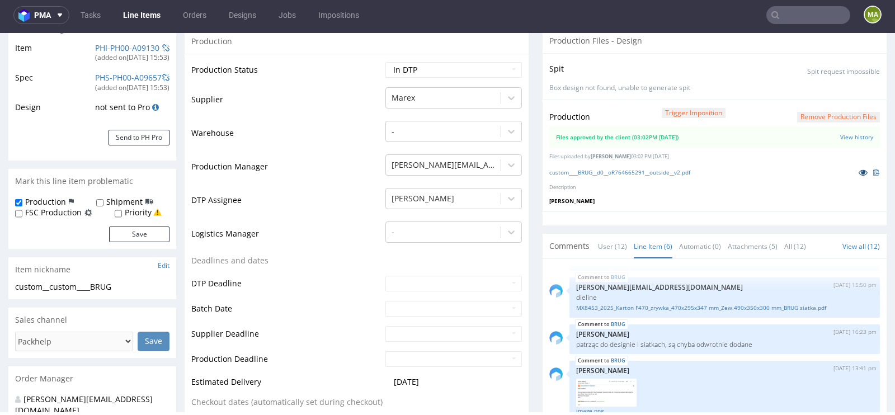
scroll to position [0, 0]
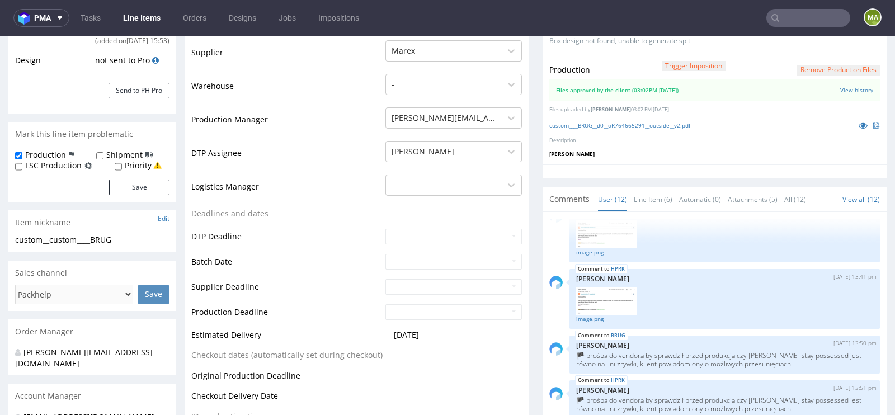
scroll to position [238, 0]
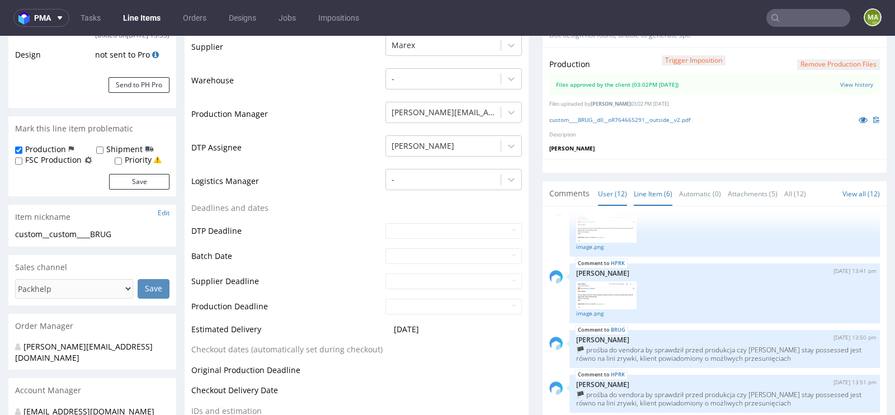
click at [637, 189] on link "Line Item (6)" at bounding box center [653, 194] width 39 height 24
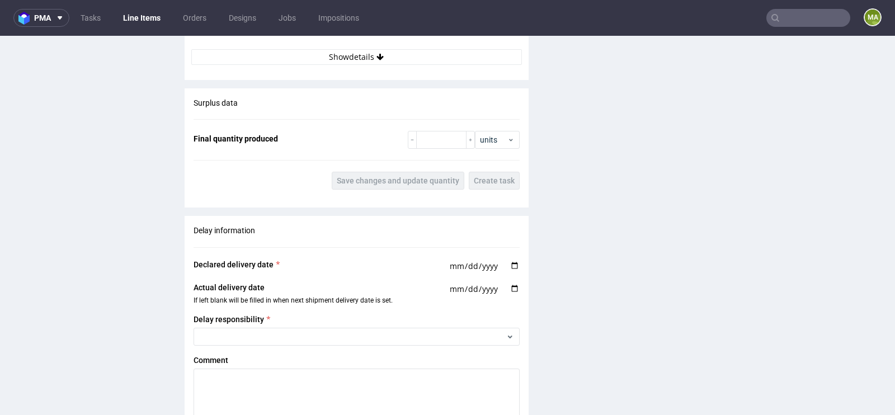
scroll to position [2034, 0]
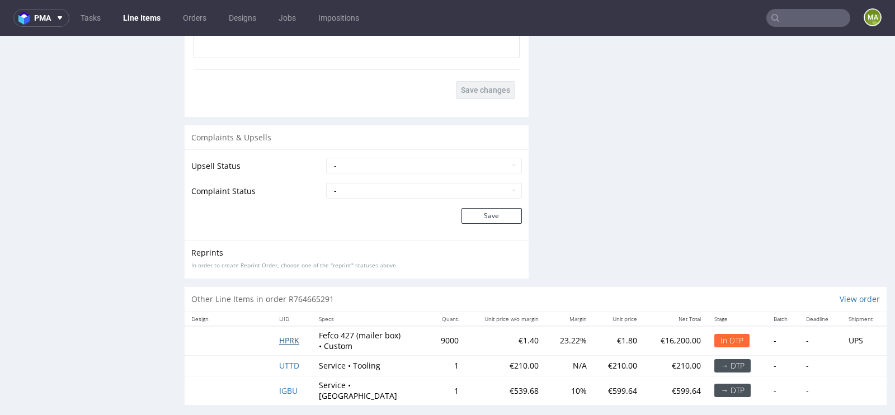
click at [279, 336] on span "HPRK" at bounding box center [289, 340] width 20 height 11
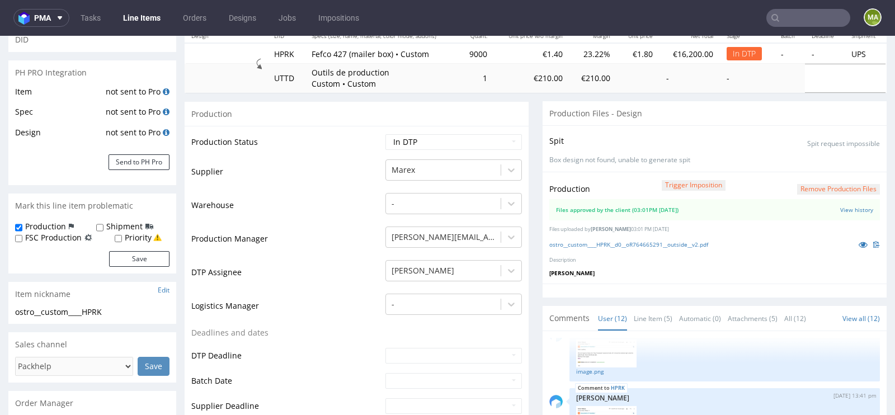
scroll to position [228, 0]
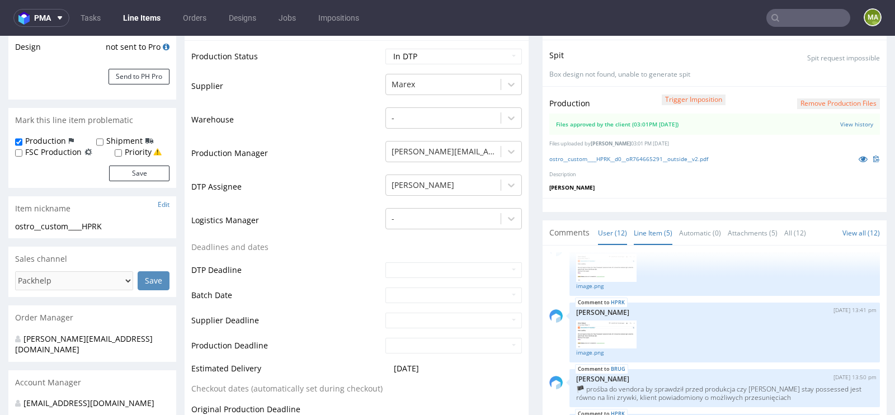
click at [640, 238] on link "Line Item (5)" at bounding box center [653, 233] width 39 height 24
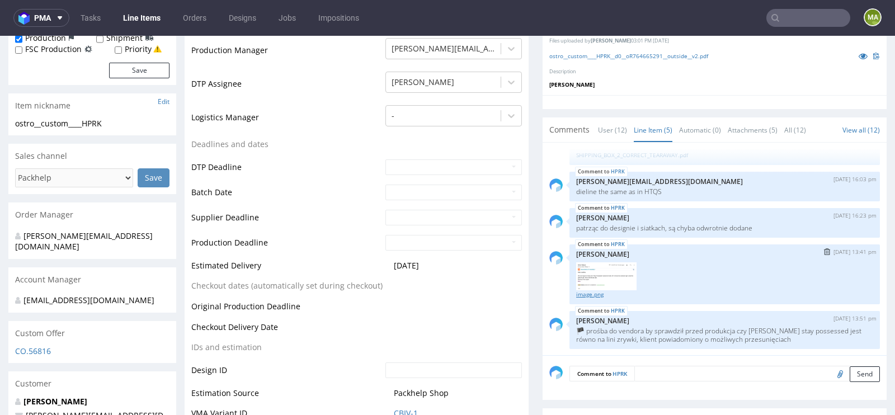
scroll to position [0, 0]
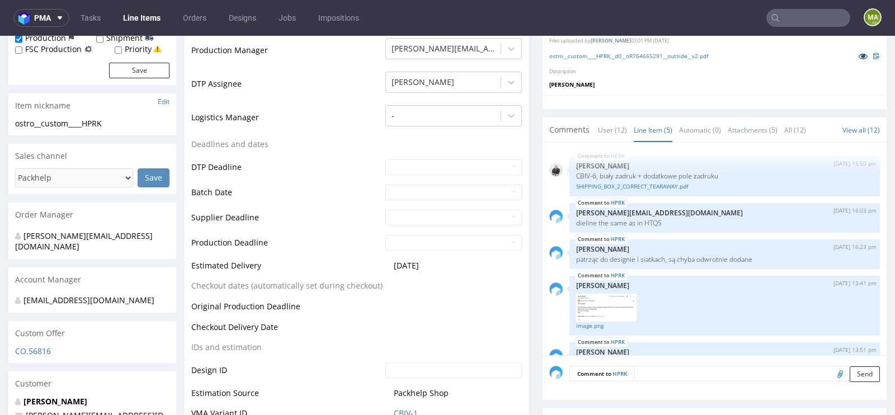
click at [859, 52] on icon at bounding box center [863, 56] width 9 height 8
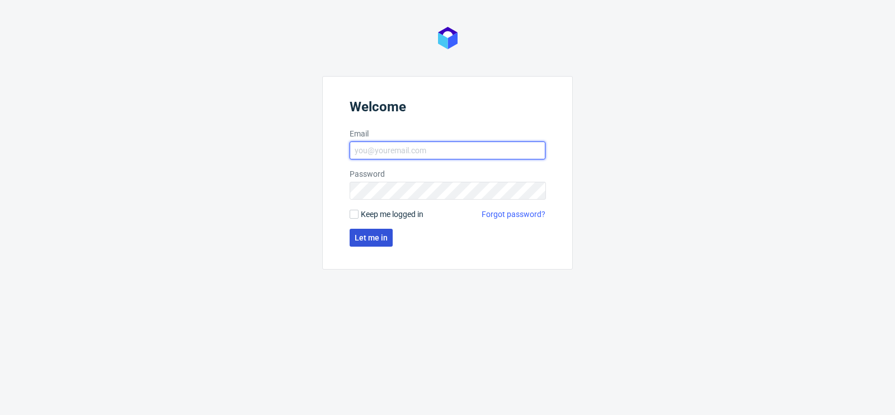
type input "[PERSON_NAME][EMAIL_ADDRESS][PERSON_NAME][DOMAIN_NAME]"
click at [384, 245] on button "Let me in" at bounding box center [371, 238] width 43 height 18
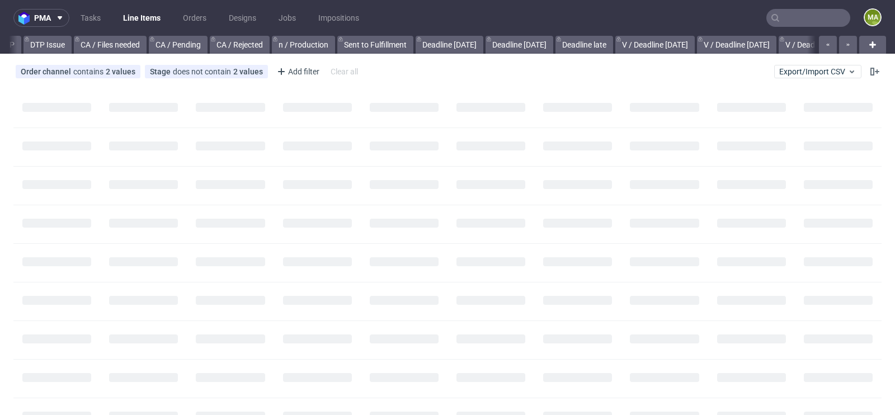
click at [814, 9] on nav "pma Tasks Line Items Orders Designs Jobs Impositions ma" at bounding box center [447, 18] width 895 height 36
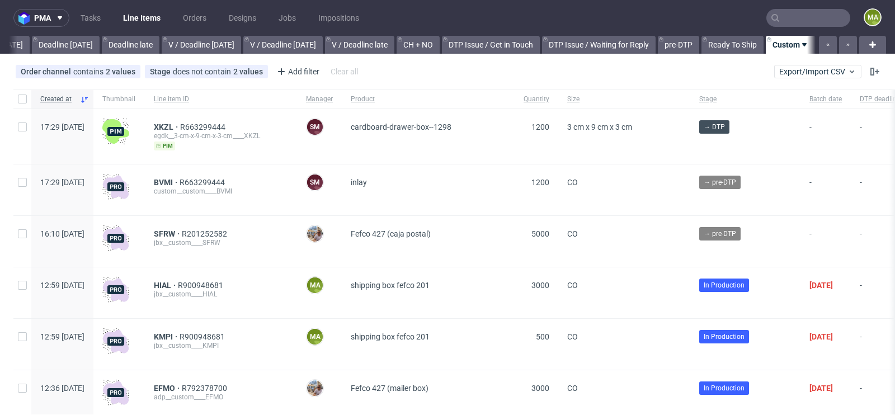
scroll to position [0, 1265]
click at [809, 15] on input "text" at bounding box center [809, 18] width 84 height 18
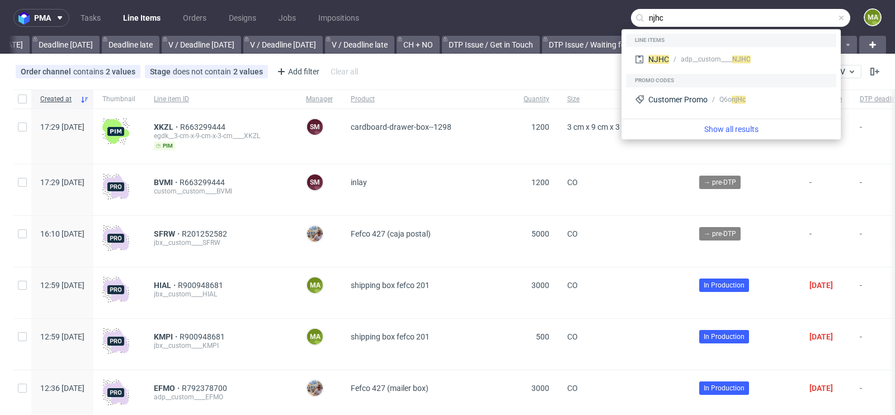
type input "njhc"
click at [744, 45] on div "Line items" at bounding box center [731, 40] width 210 height 13
click at [720, 74] on div "Promo codes" at bounding box center [731, 80] width 210 height 13
click at [711, 54] on div "adp__custom____ NJHC" at bounding box center [716, 59] width 70 height 10
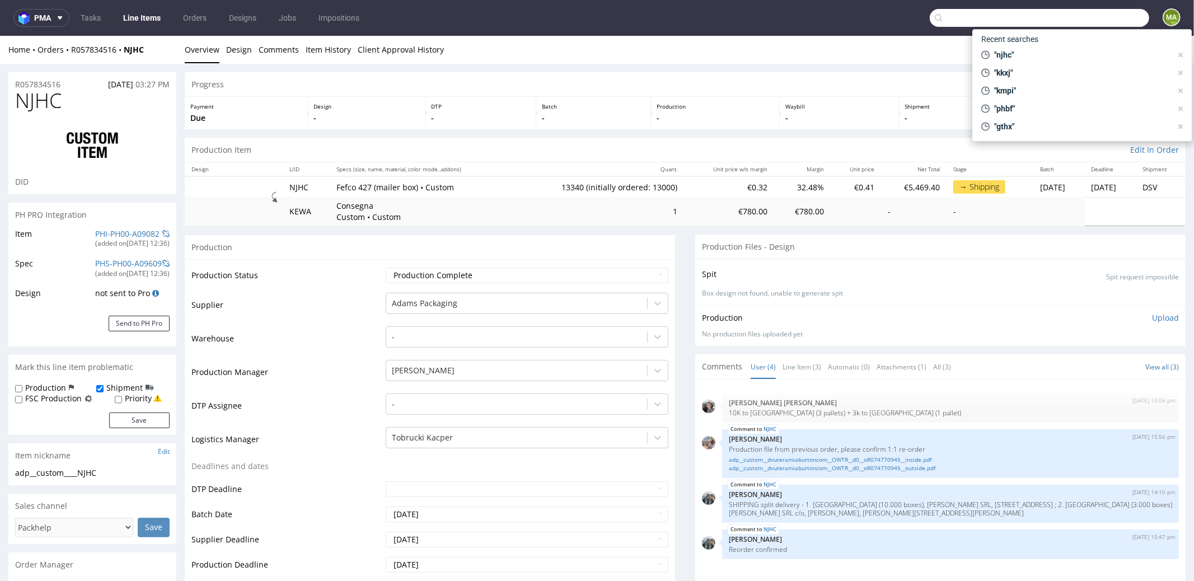
click at [895, 20] on input "text" at bounding box center [1038, 18] width 219 height 18
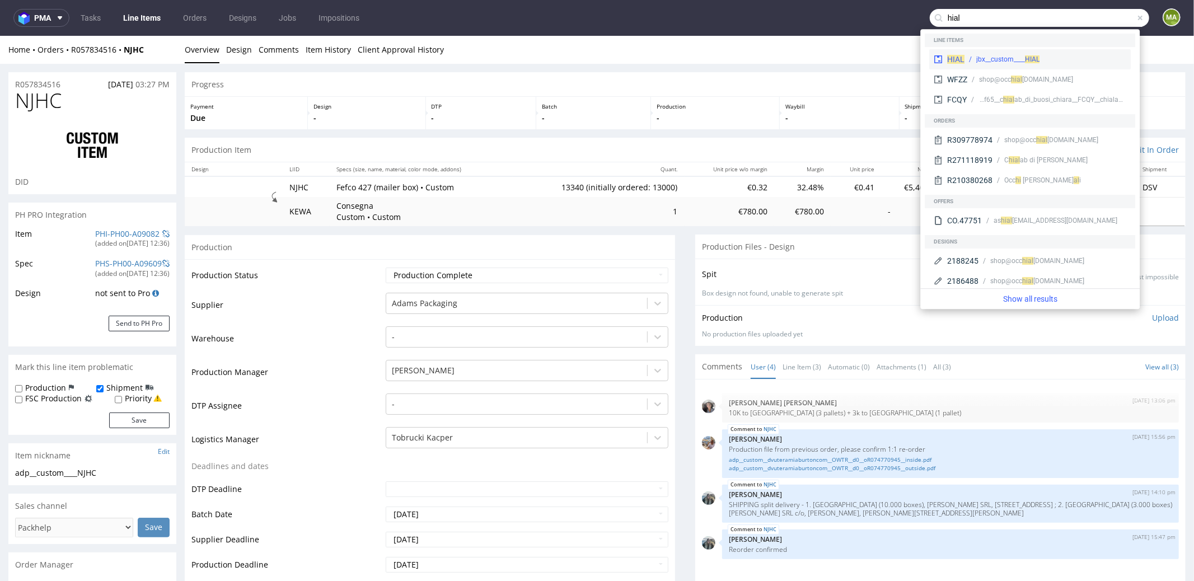
type input "hial"
click at [895, 53] on div "HIAL jbx__custom____ HIAL" at bounding box center [1029, 59] width 201 height 20
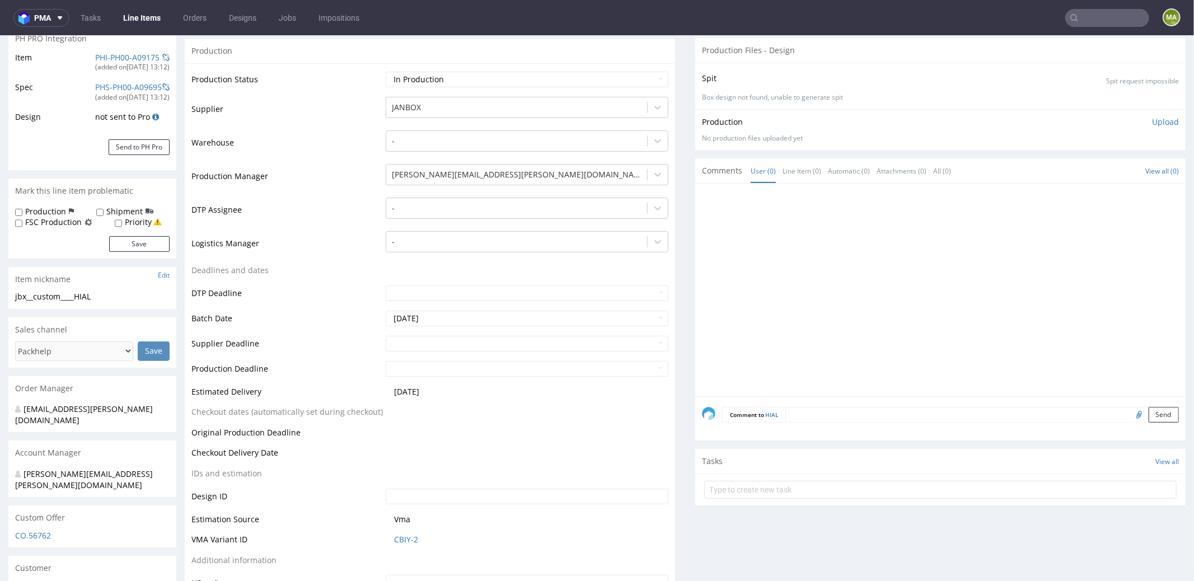
scroll to position [241, 0]
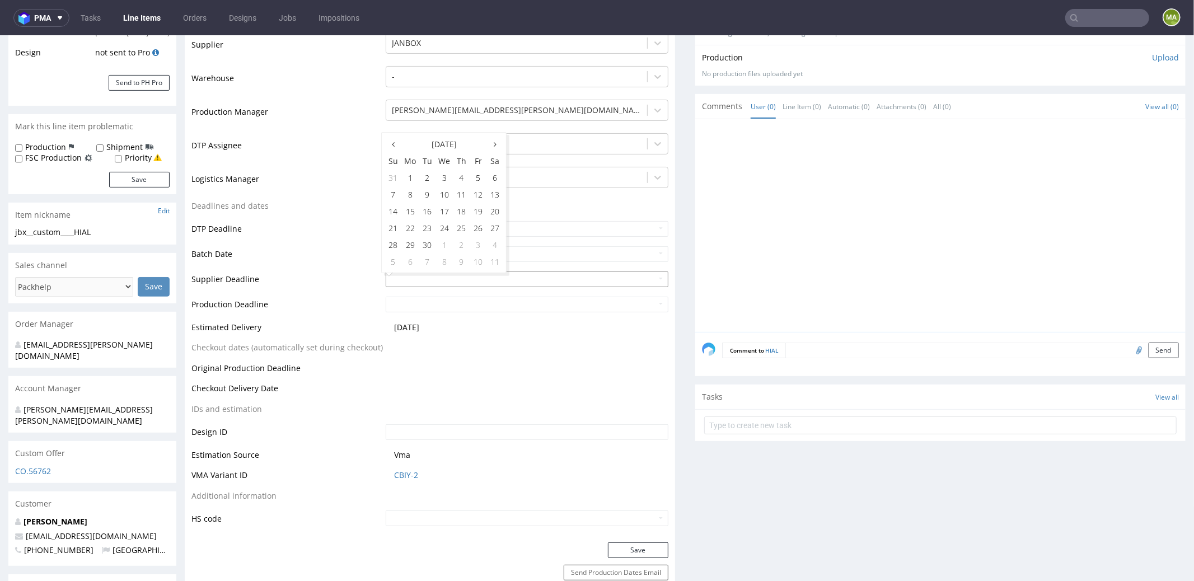
click at [431, 274] on input "text" at bounding box center [527, 279] width 283 height 16
click at [487, 143] on th at bounding box center [494, 143] width 17 height 17
click at [397, 147] on th at bounding box center [392, 143] width 17 height 17
click at [494, 140] on icon at bounding box center [495, 144] width 3 height 8
click at [407, 225] on td "20" at bounding box center [409, 227] width 17 height 17
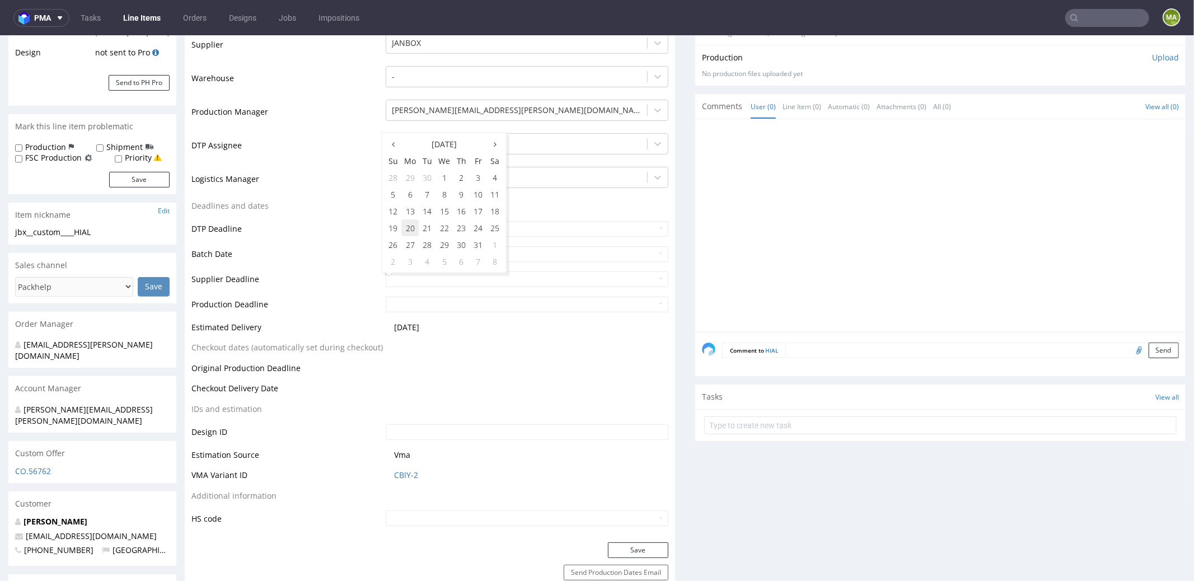
type input "2025-10-20"
click at [414, 302] on input "text" at bounding box center [527, 304] width 283 height 16
click at [412, 290] on td "6" at bounding box center [409, 286] width 17 height 17
click at [417, 298] on input "2025-10-06" at bounding box center [527, 304] width 283 height 16
click at [442, 254] on td "22" at bounding box center [443, 252] width 17 height 17
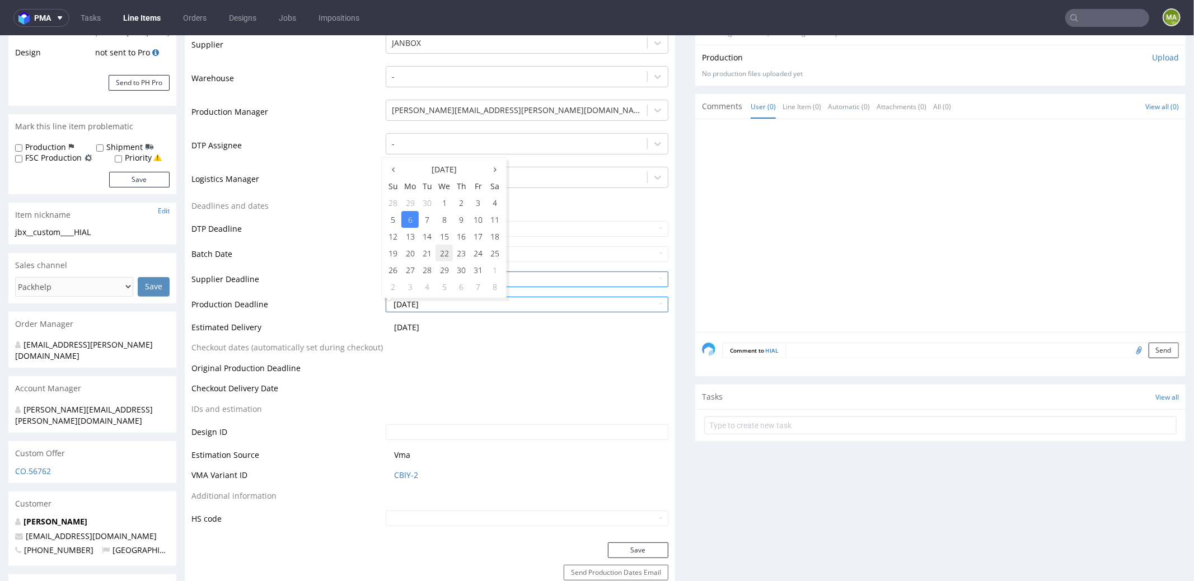
type input "2025-10-22"
click at [352, 296] on td "Production Deadline" at bounding box center [286, 307] width 191 height 25
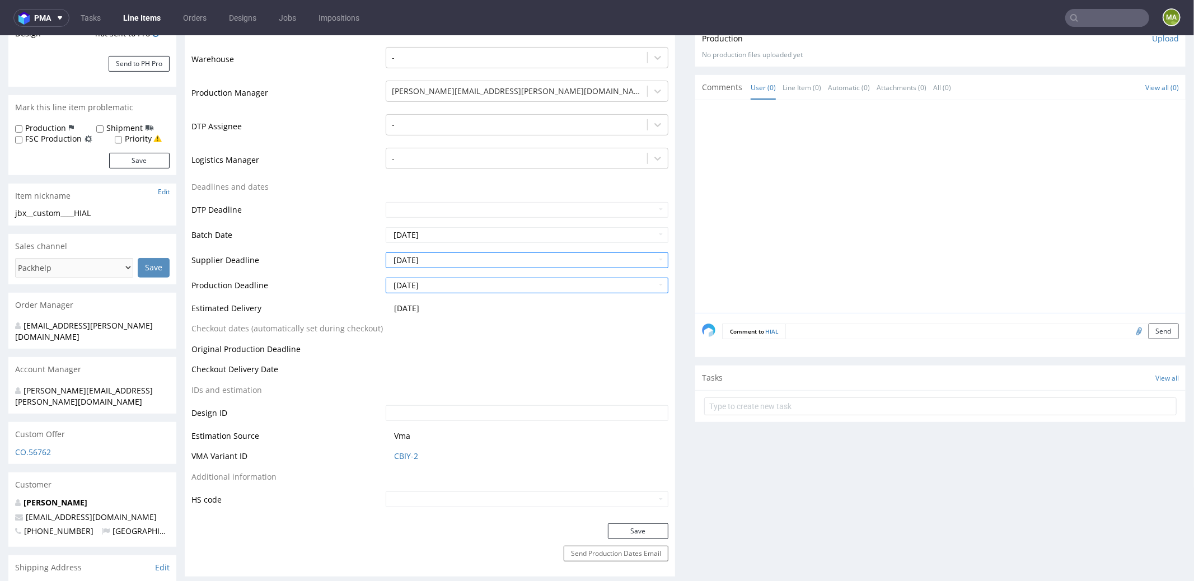
scroll to position [350, 0]
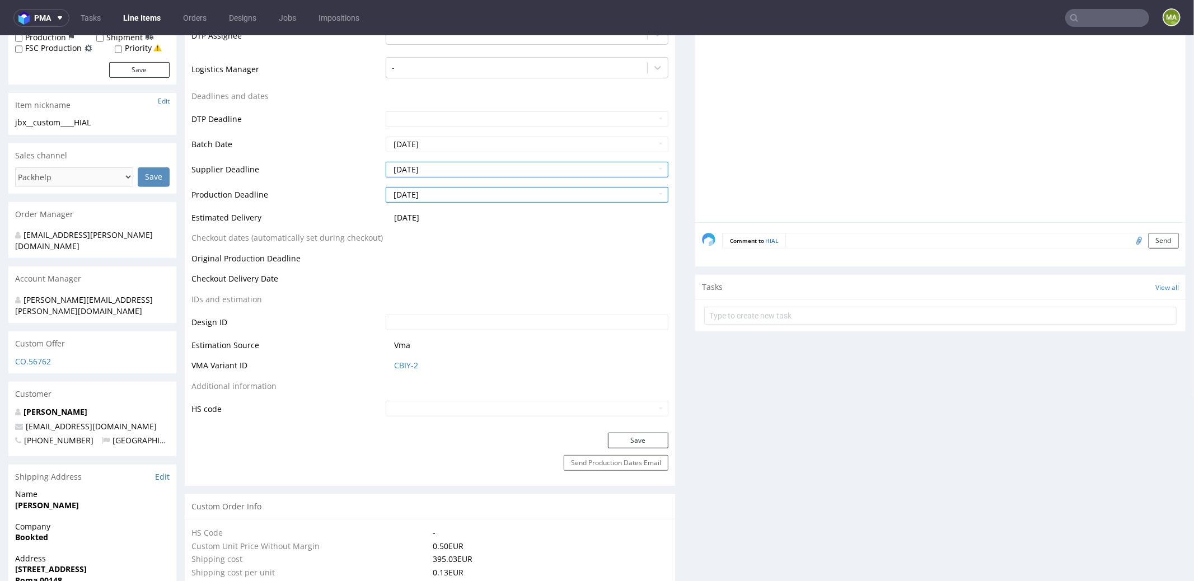
click at [618, 415] on div "Production Status Waiting for Artwork Waiting for Diecut Waiting for Mockup Wai…" at bounding box center [430, 160] width 490 height 543
click at [618, 415] on button "Save" at bounding box center [638, 440] width 60 height 16
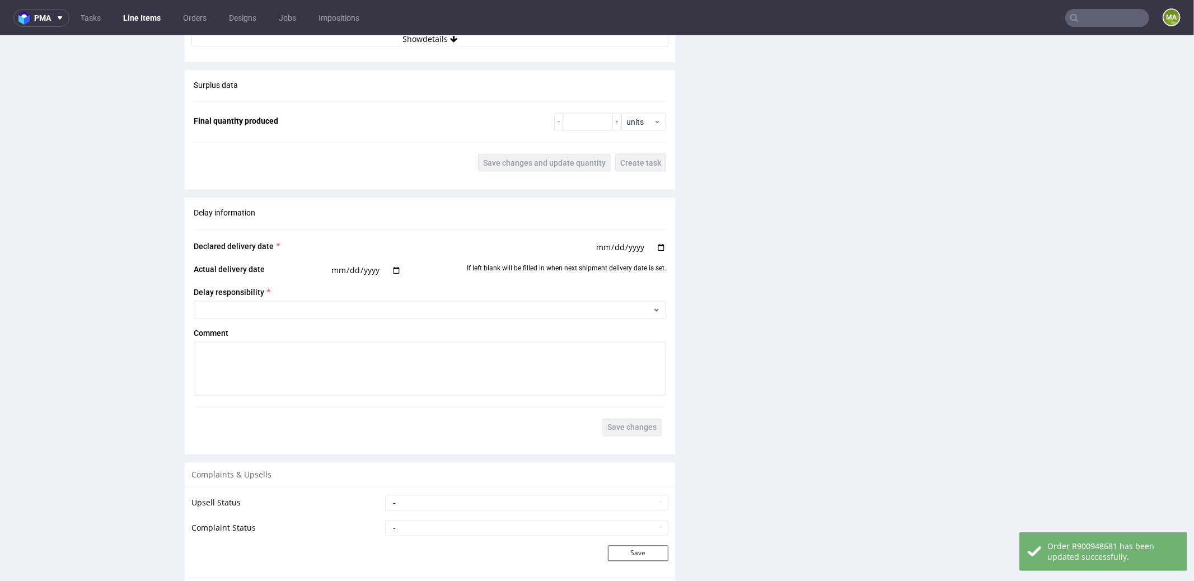
scroll to position [1720, 0]
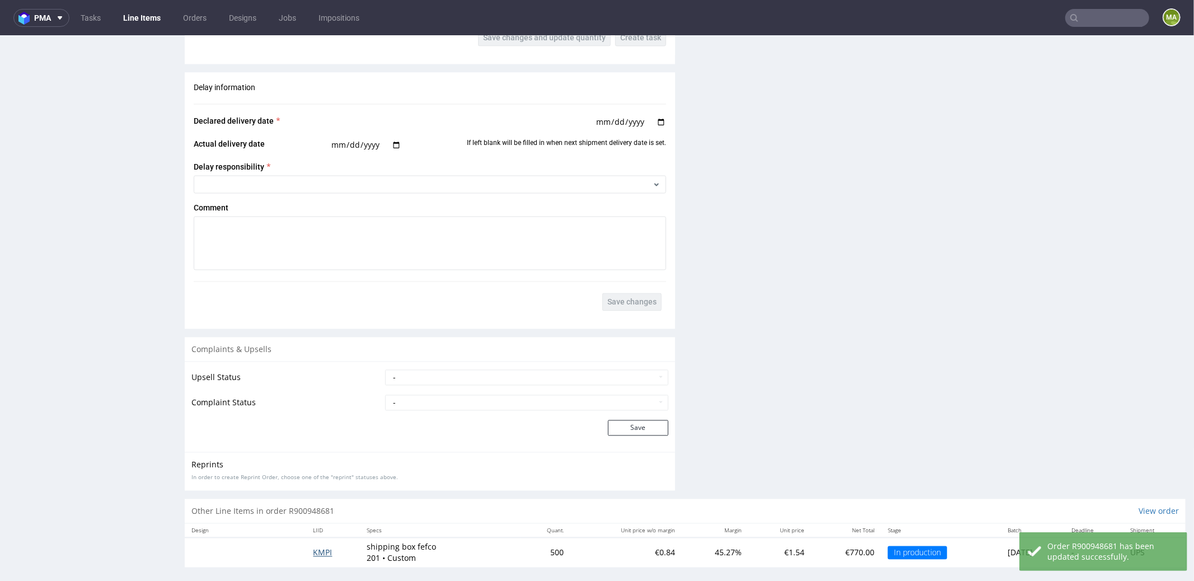
click at [323, 415] on span "KMPI" at bounding box center [322, 552] width 19 height 11
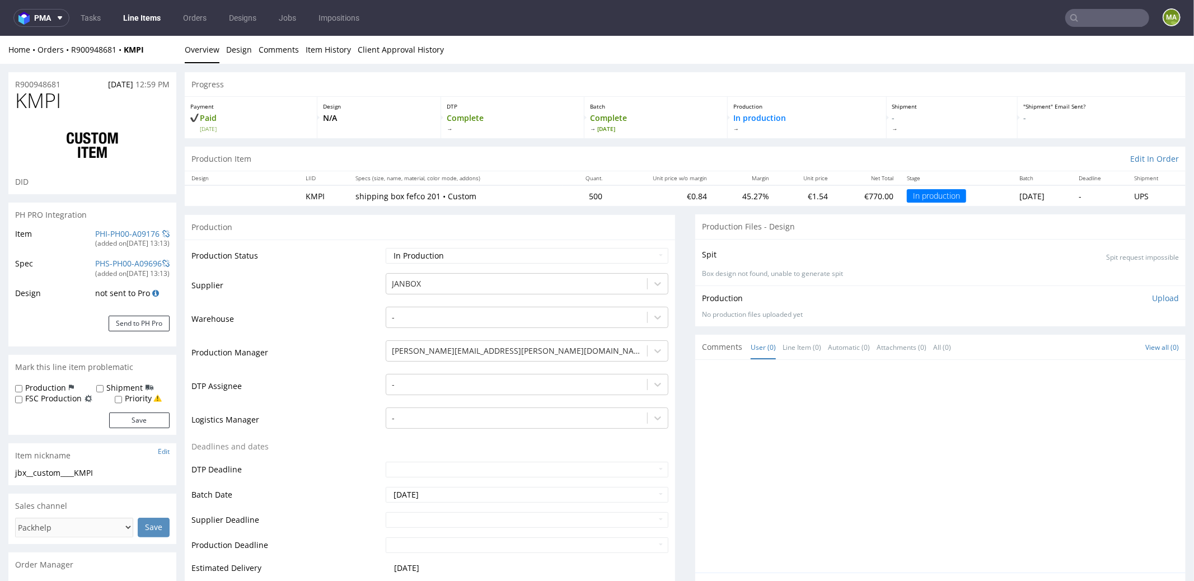
scroll to position [232, 0]
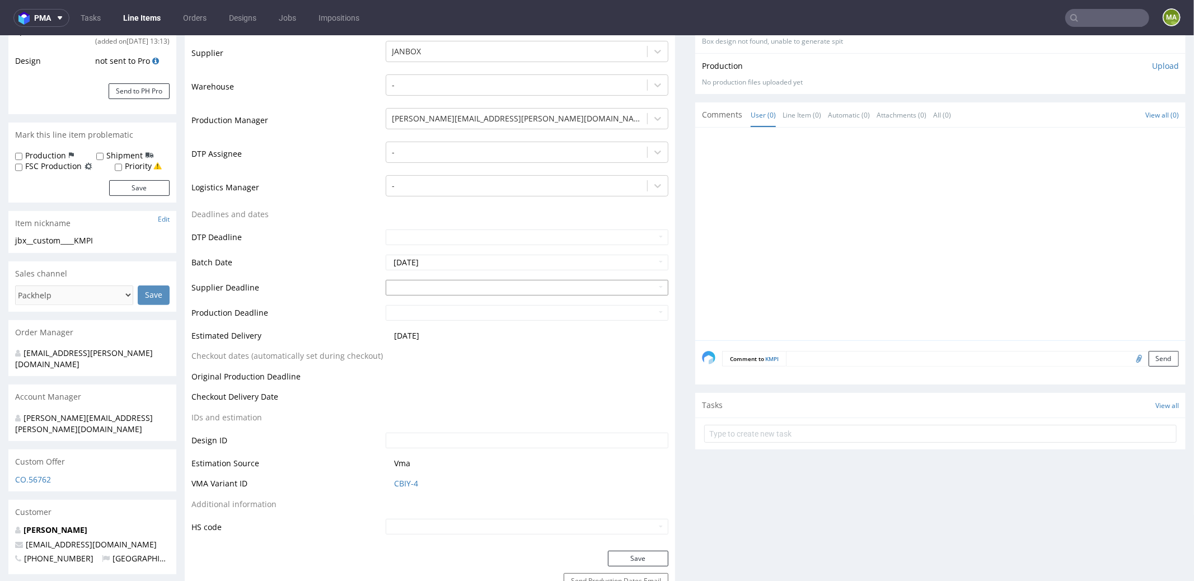
click at [435, 287] on input "text" at bounding box center [527, 287] width 283 height 16
click at [436, 267] on td "8" at bounding box center [443, 269] width 17 height 17
click at [409, 239] on td "20" at bounding box center [409, 235] width 17 height 17
type input "2025-10-20"
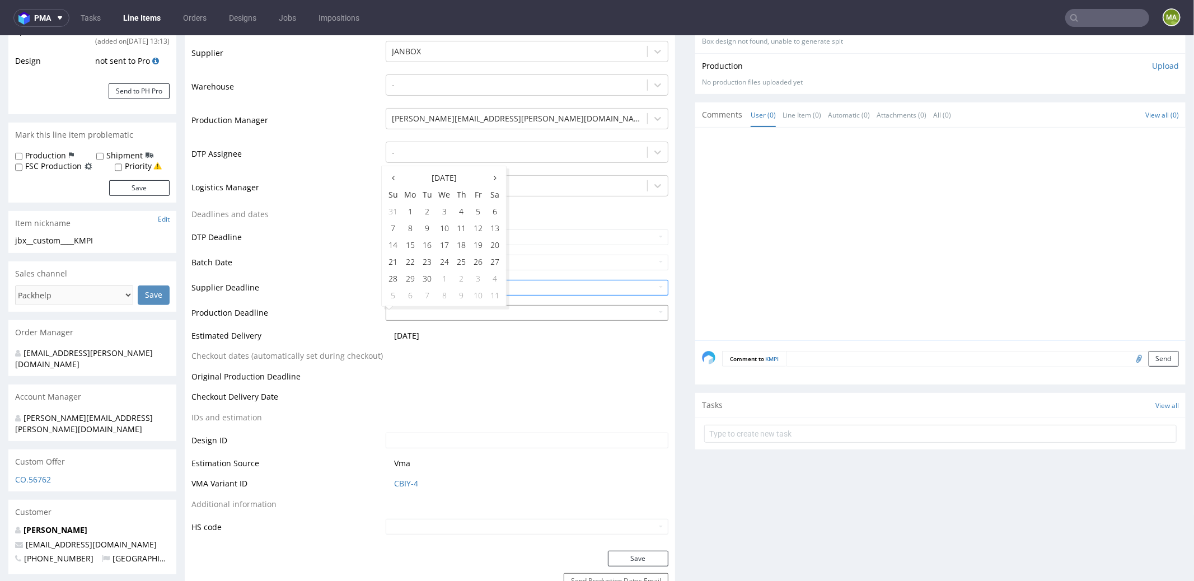
click at [424, 313] on input "text" at bounding box center [527, 312] width 283 height 16
click at [432, 292] on td "7" at bounding box center [427, 294] width 17 height 17
click at [425, 317] on input "2025-10-07" at bounding box center [527, 312] width 283 height 16
click at [439, 261] on td "22" at bounding box center [443, 260] width 17 height 17
type input "2025-10-22"
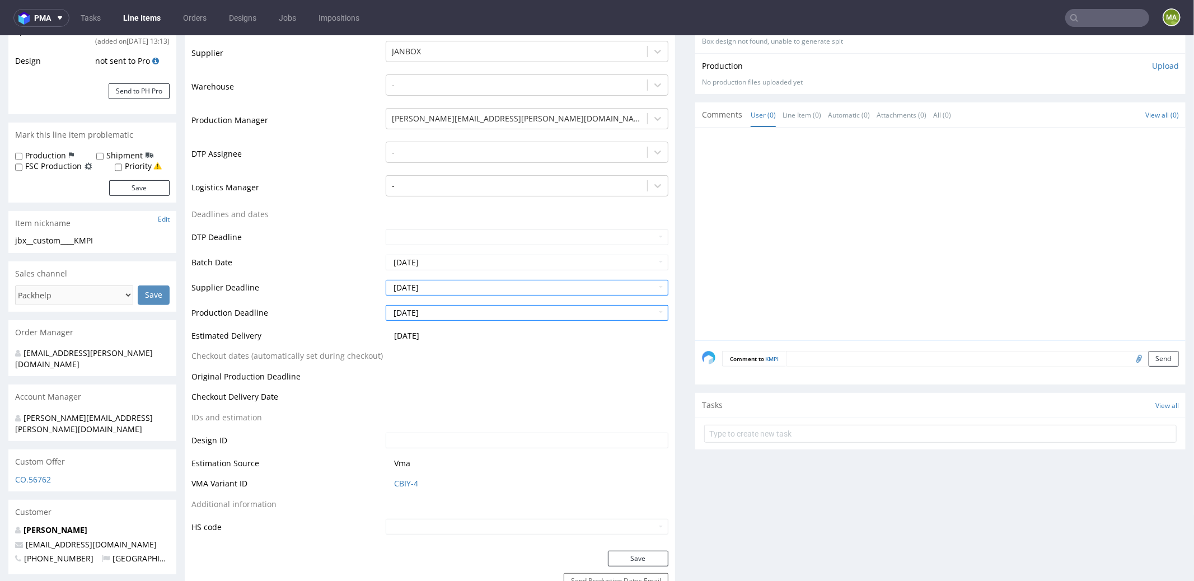
click at [313, 318] on td "Production Deadline" at bounding box center [286, 315] width 191 height 25
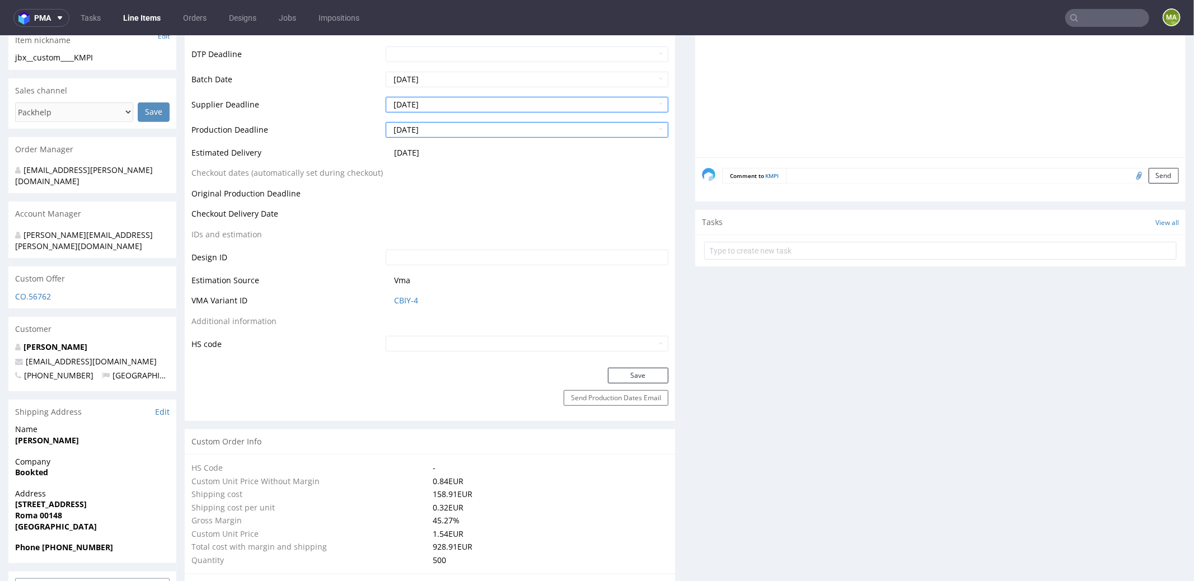
scroll to position [478, 0]
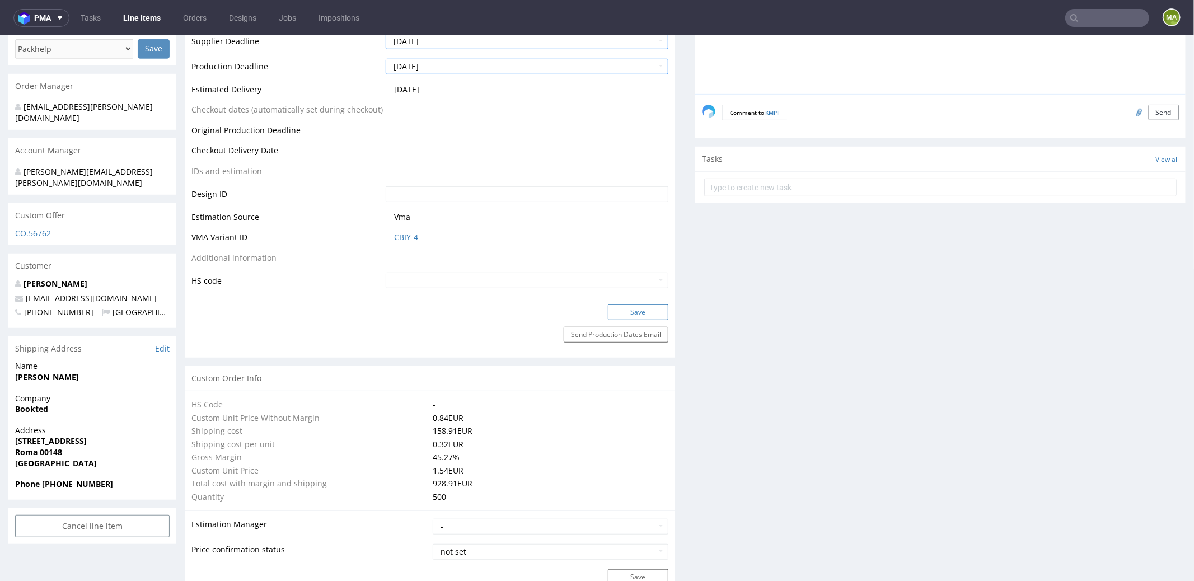
click at [611, 307] on button "Save" at bounding box center [638, 312] width 60 height 16
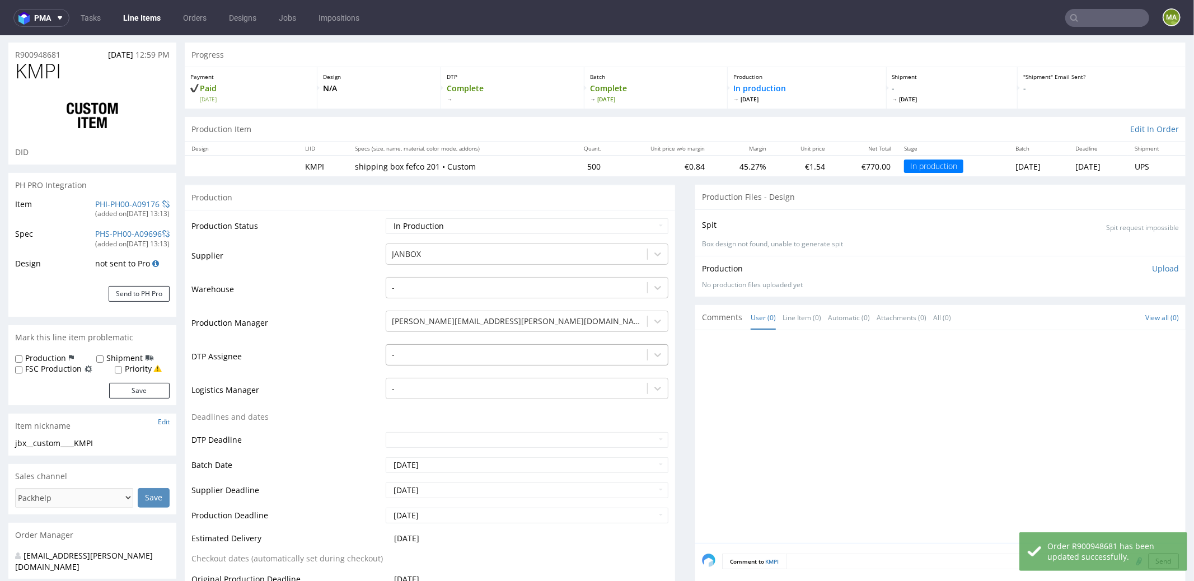
scroll to position [0, 0]
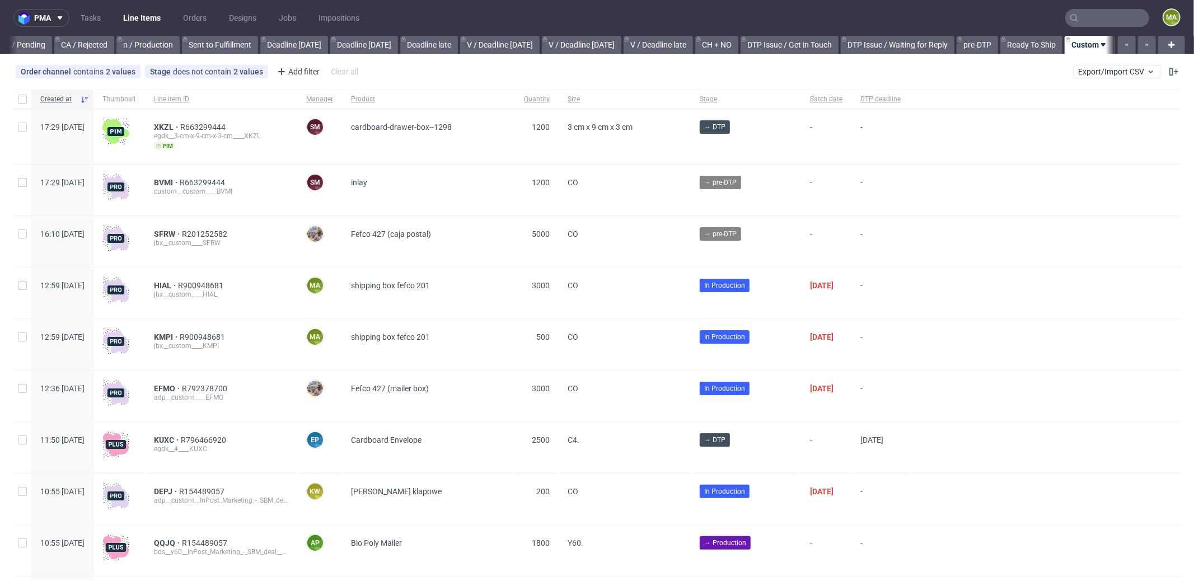
scroll to position [0, 966]
click at [297, 69] on div "Add filter" at bounding box center [297, 72] width 49 height 18
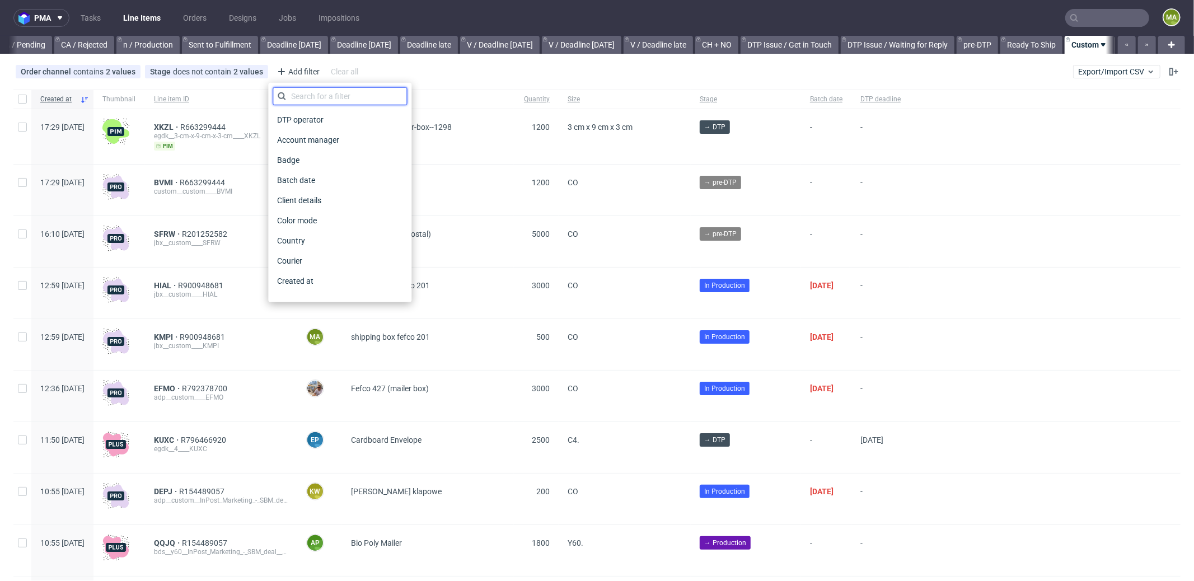
click at [313, 91] on input "text" at bounding box center [340, 96] width 134 height 18
type input "pro"
click at [315, 279] on span "Production manager" at bounding box center [314, 281] width 82 height 16
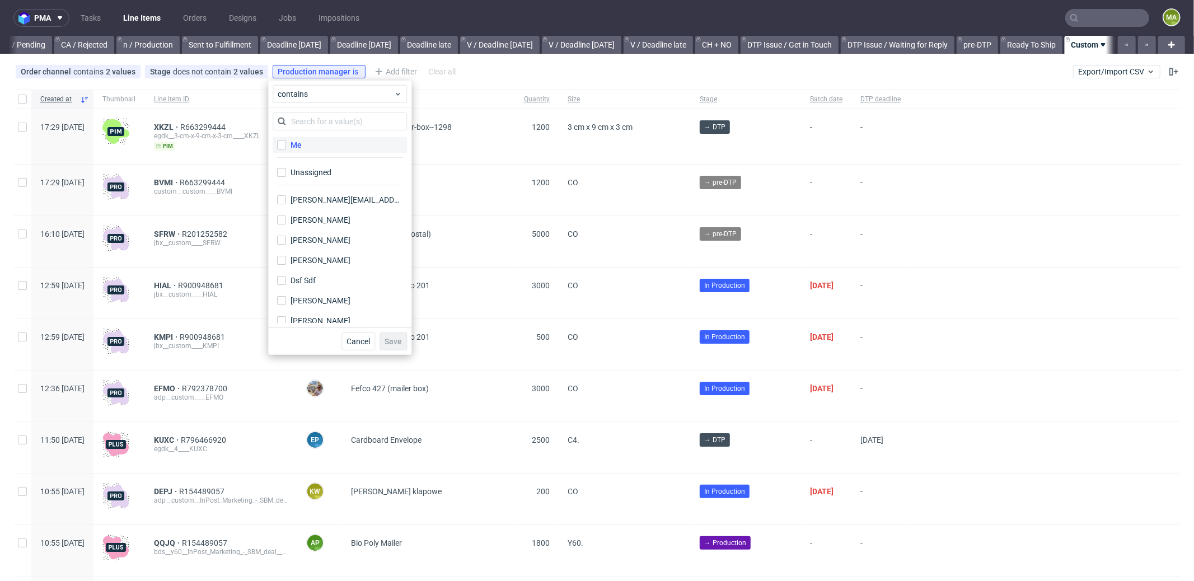
click at [308, 145] on label "Me" at bounding box center [340, 145] width 134 height 16
click at [286, 145] on input "Me" at bounding box center [281, 144] width 9 height 9
checkbox input "true"
click at [399, 345] on span "Save" at bounding box center [392, 341] width 17 height 8
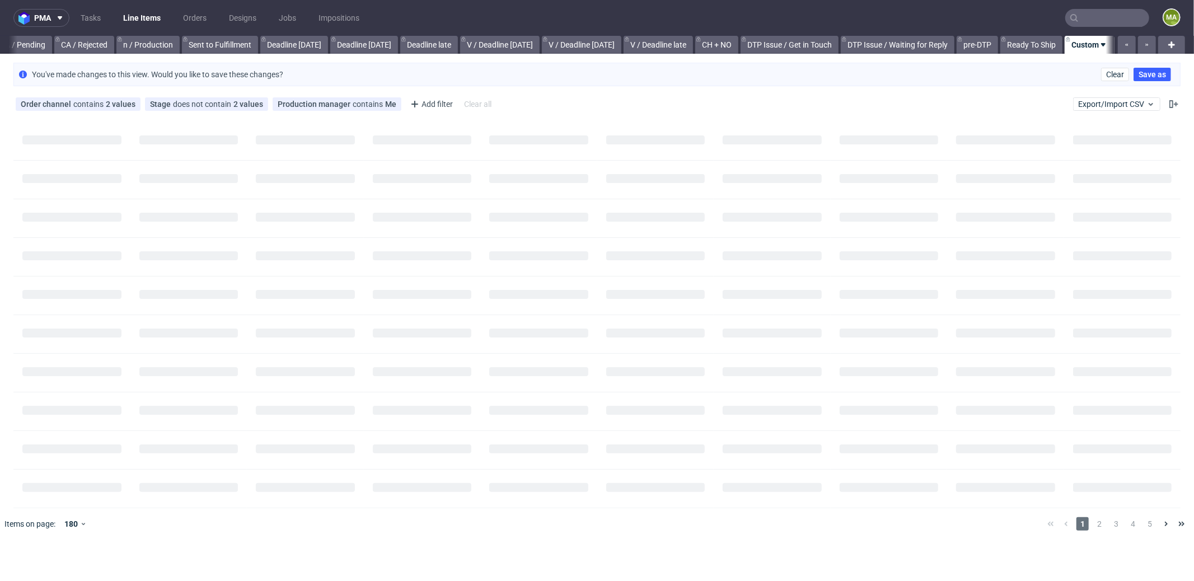
scroll to position [0, 957]
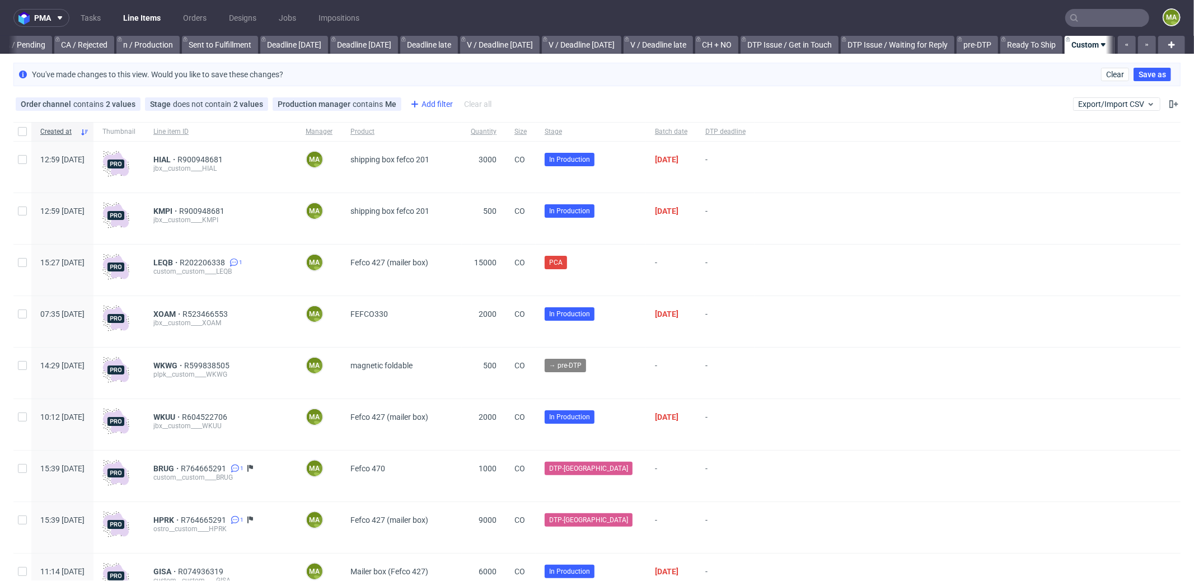
click at [421, 108] on div "Add filter" at bounding box center [430, 104] width 49 height 18
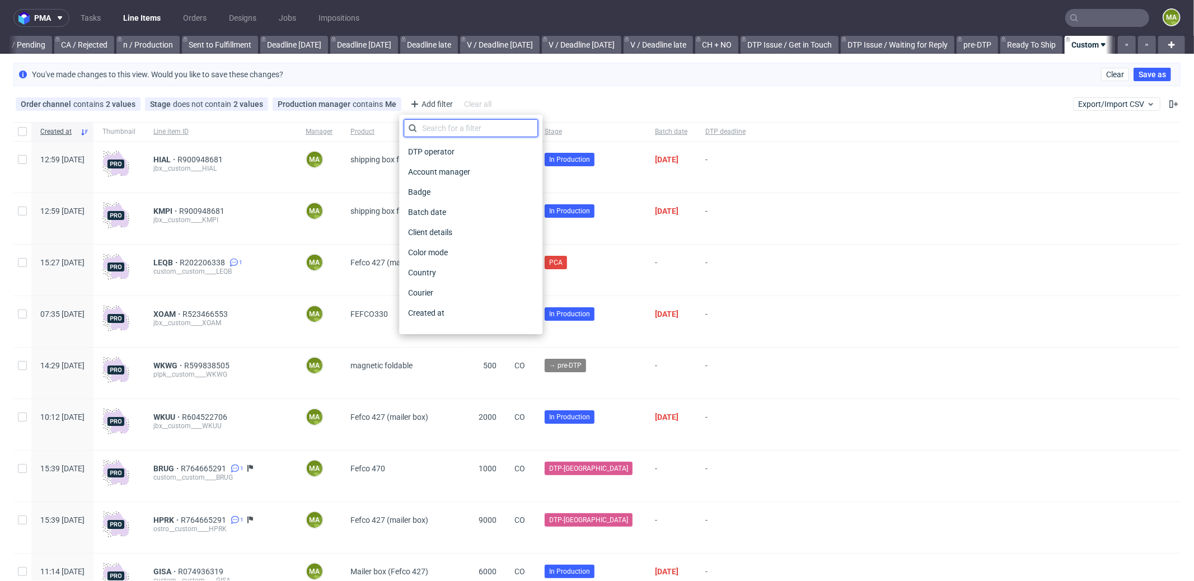
click at [447, 128] on input "text" at bounding box center [470, 128] width 134 height 18
type input "pro"
click at [445, 297] on span "Production deadline" at bounding box center [443, 293] width 81 height 16
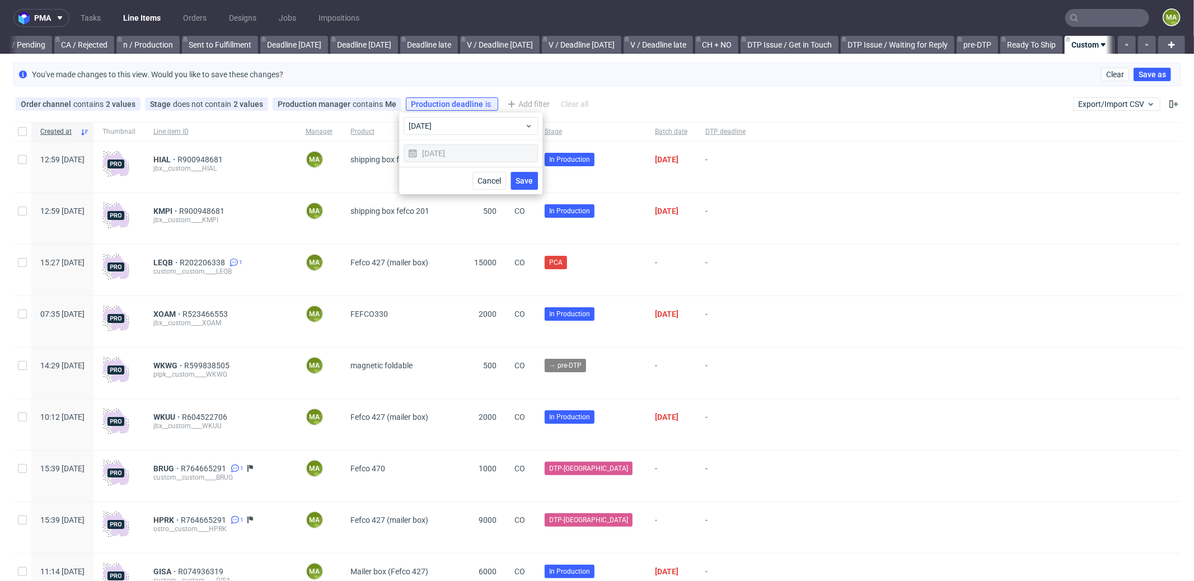
click at [519, 184] on span "Save" at bounding box center [523, 181] width 17 height 8
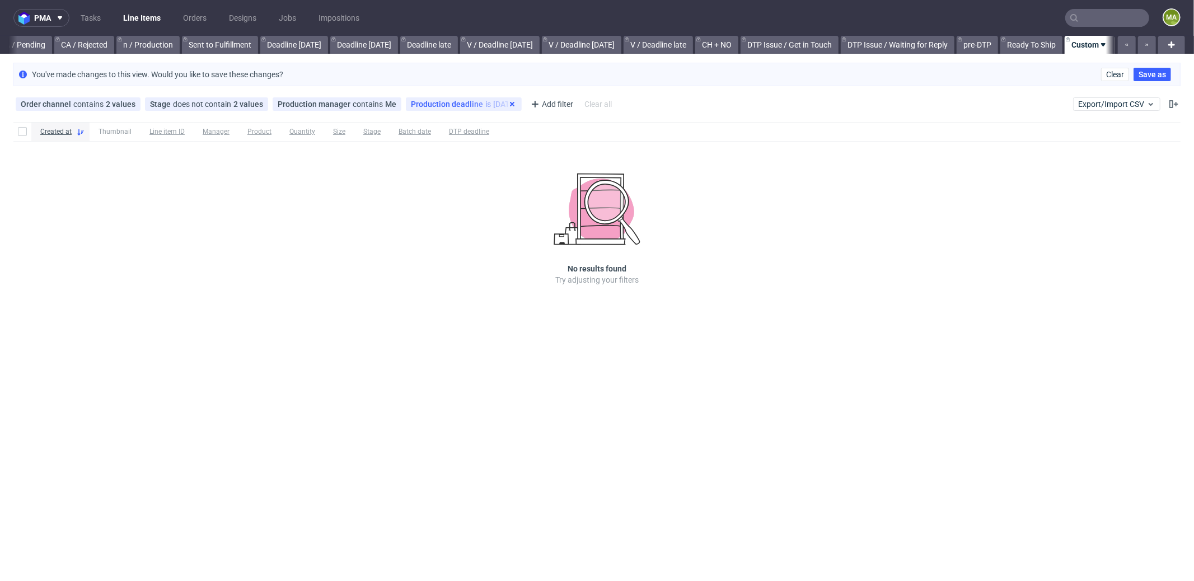
click at [508, 101] on icon at bounding box center [512, 104] width 9 height 9
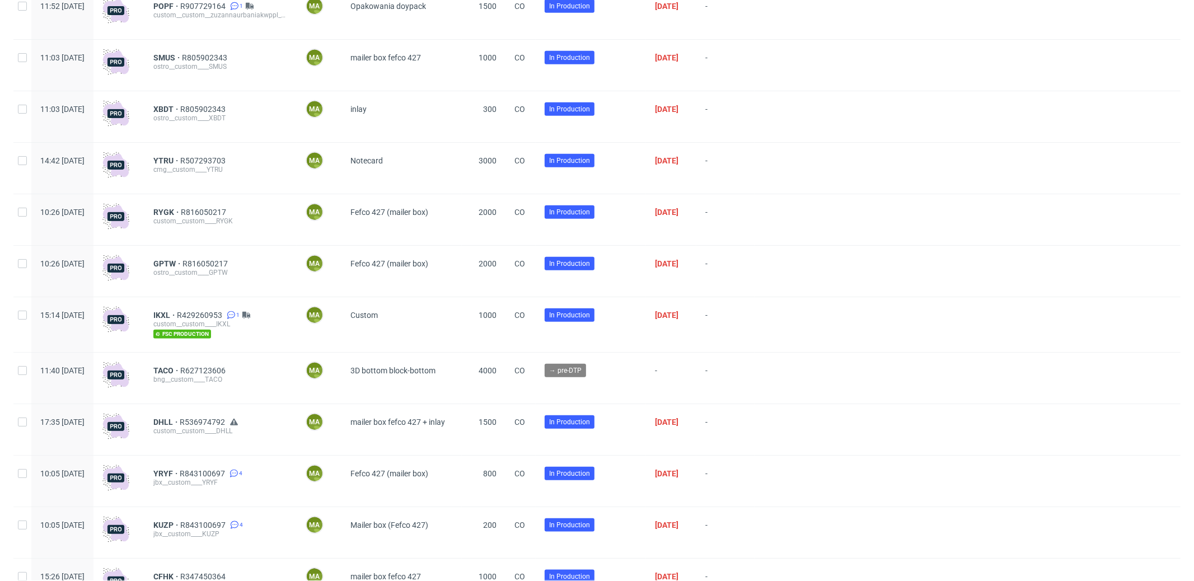
scroll to position [501, 0]
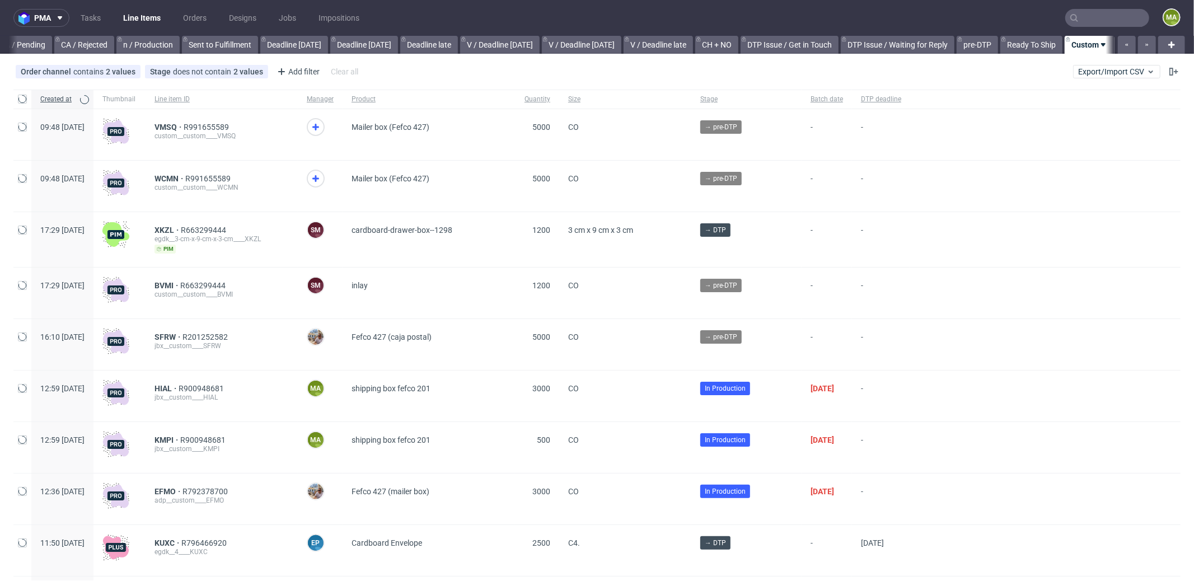
scroll to position [0, 966]
click at [183, 125] on span "VMSQ" at bounding box center [168, 127] width 29 height 9
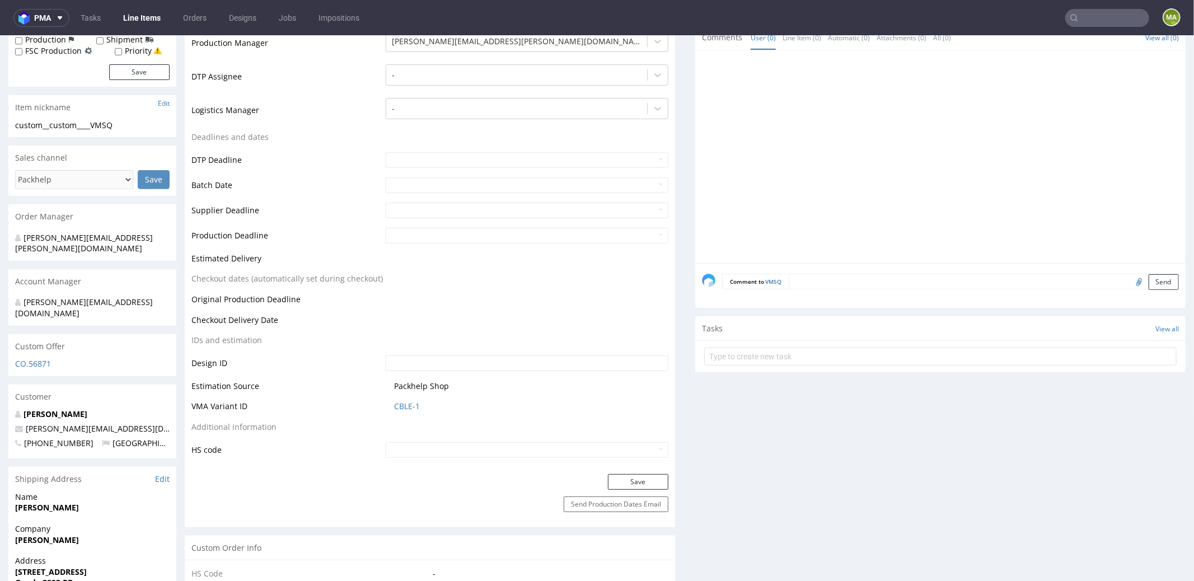
scroll to position [437, 0]
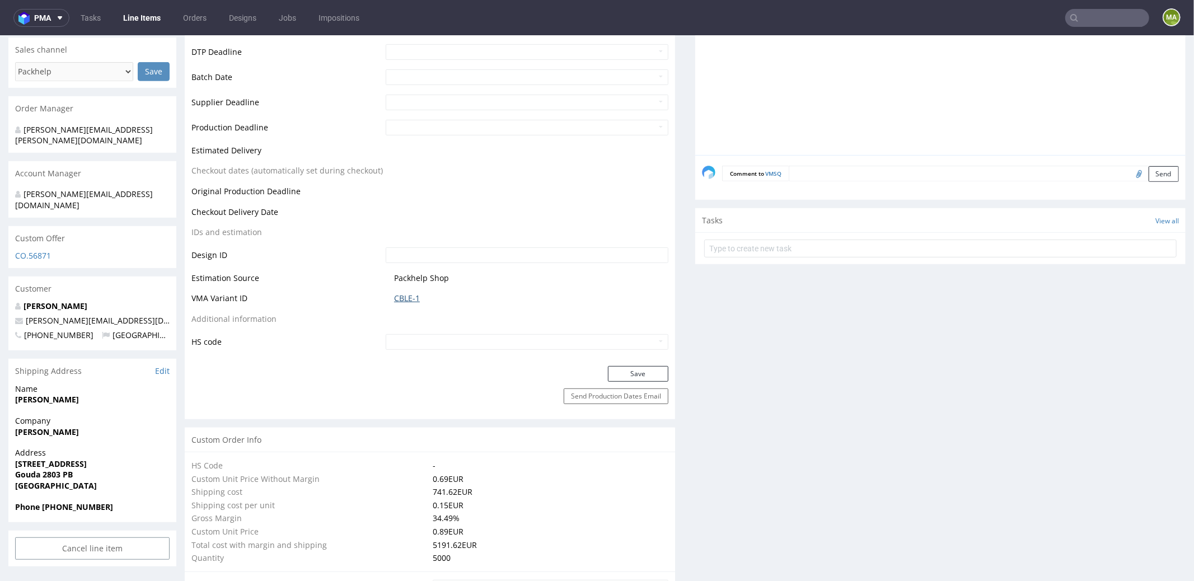
click at [408, 298] on link "CBLE-1" at bounding box center [407, 297] width 26 height 11
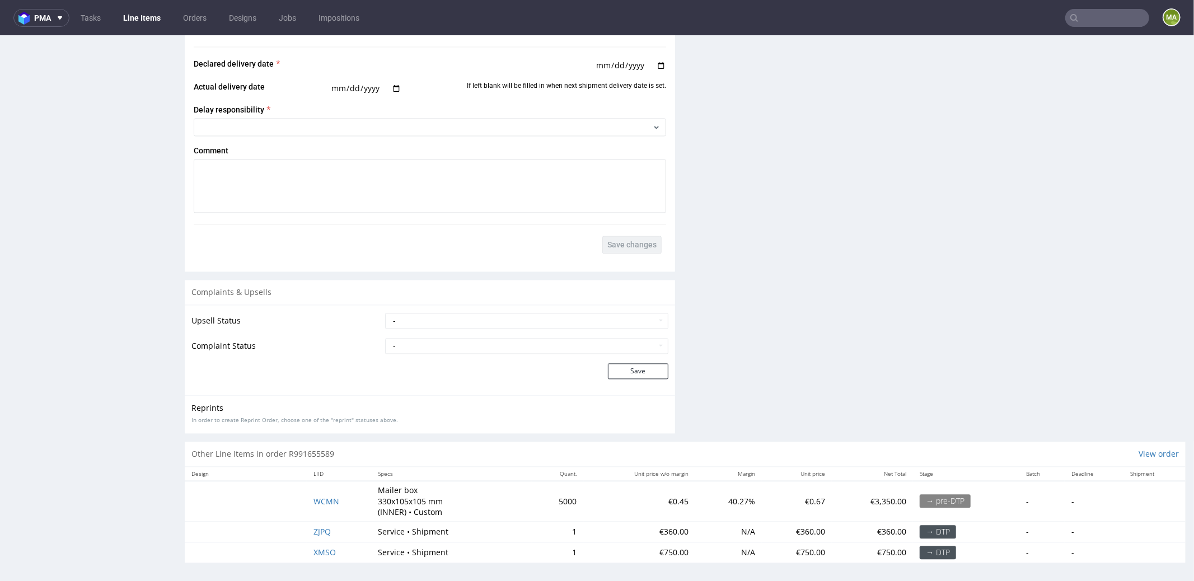
scroll to position [1870, 0]
click at [318, 501] on td "WCMN" at bounding box center [339, 500] width 64 height 40
click at [320, 498] on span "WCMN" at bounding box center [326, 500] width 26 height 11
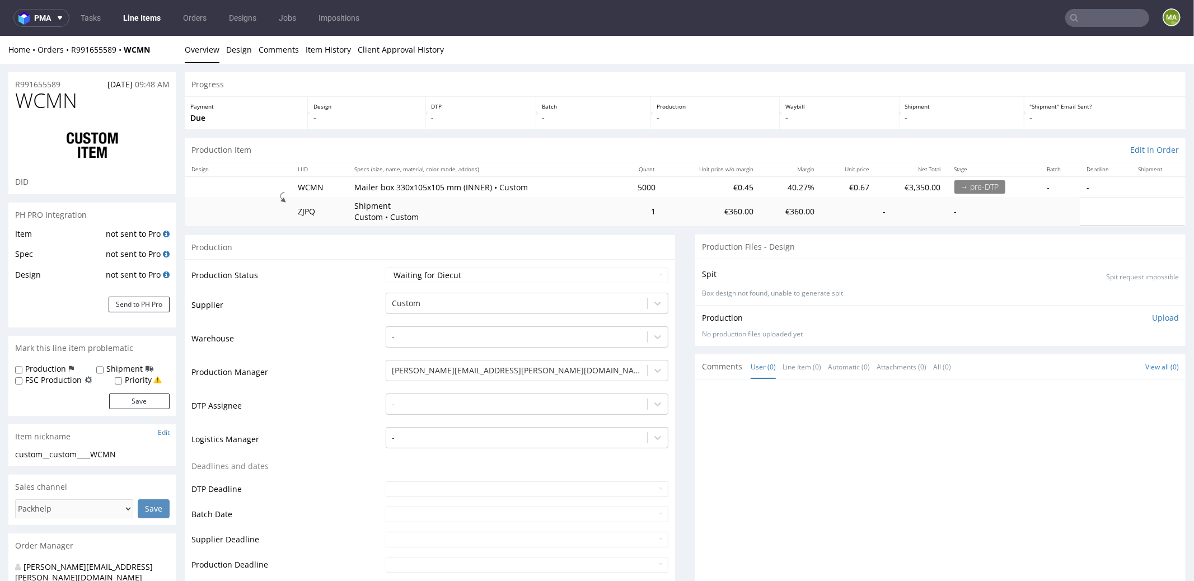
click at [58, 77] on div "R991655589 30.09.2025 09:48 AM" at bounding box center [92, 81] width 168 height 18
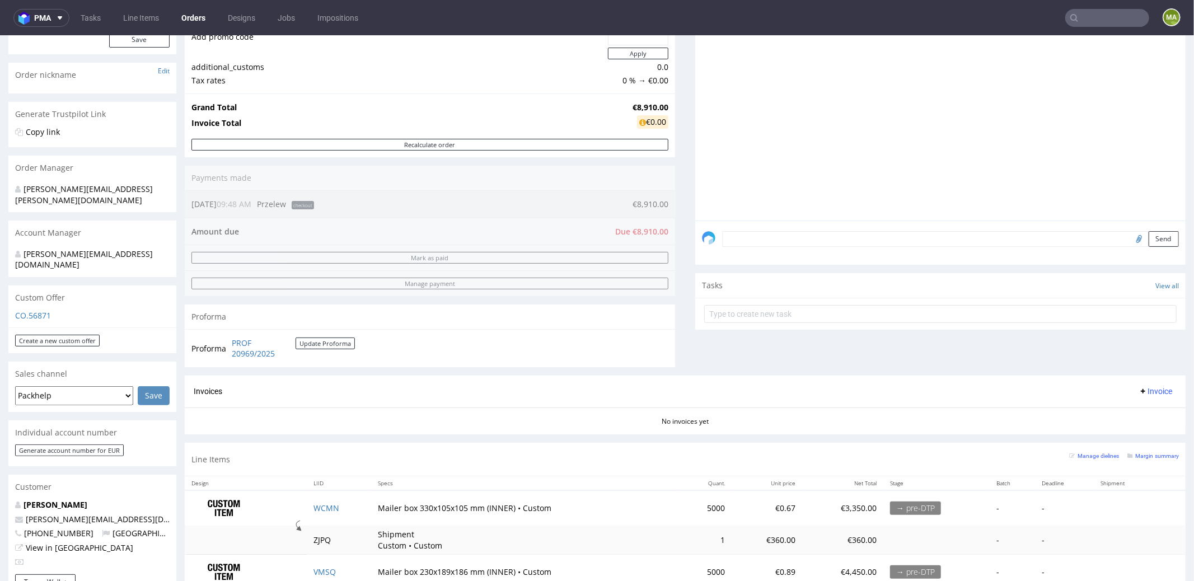
scroll to position [410, 0]
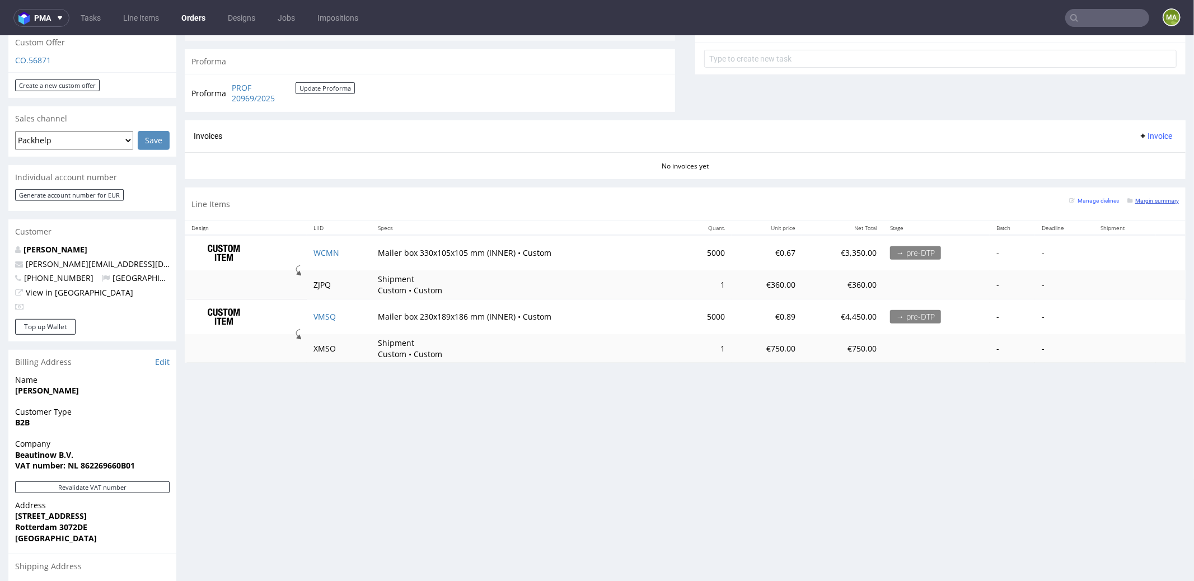
click at [1133, 200] on small "Margin summary" at bounding box center [1152, 200] width 51 height 6
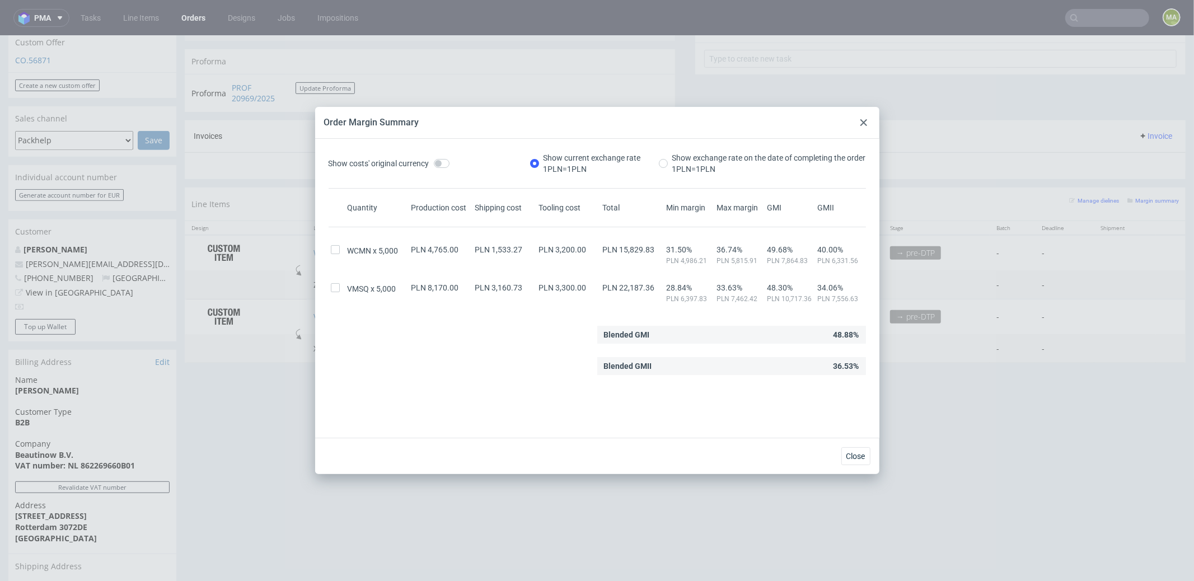
click at [866, 119] on icon at bounding box center [863, 122] width 7 height 7
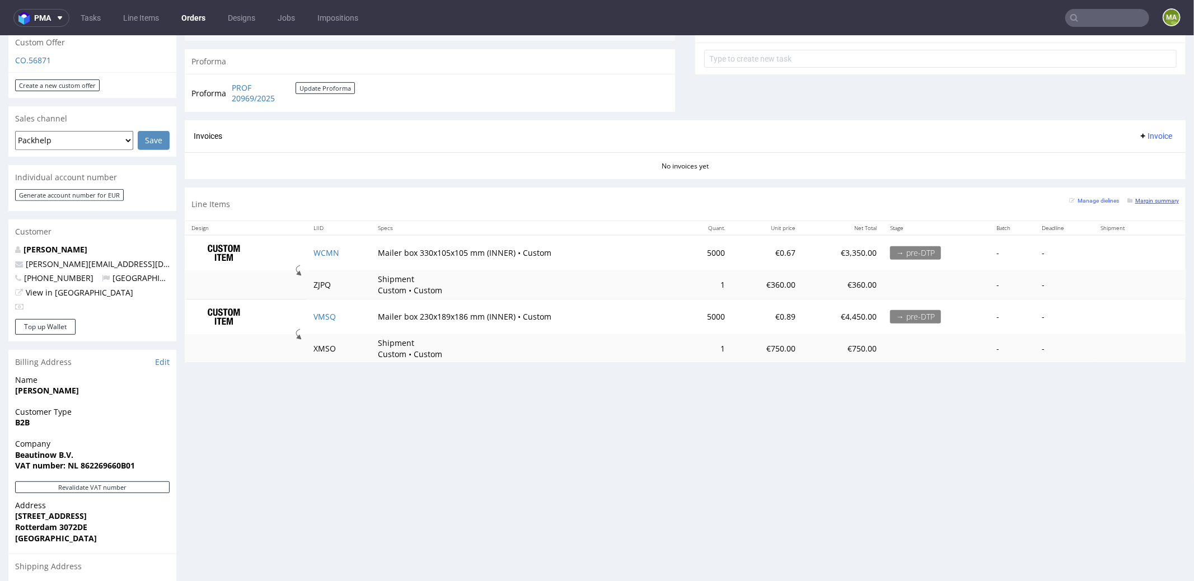
click at [1127, 197] on small "Margin summary" at bounding box center [1152, 200] width 51 height 6
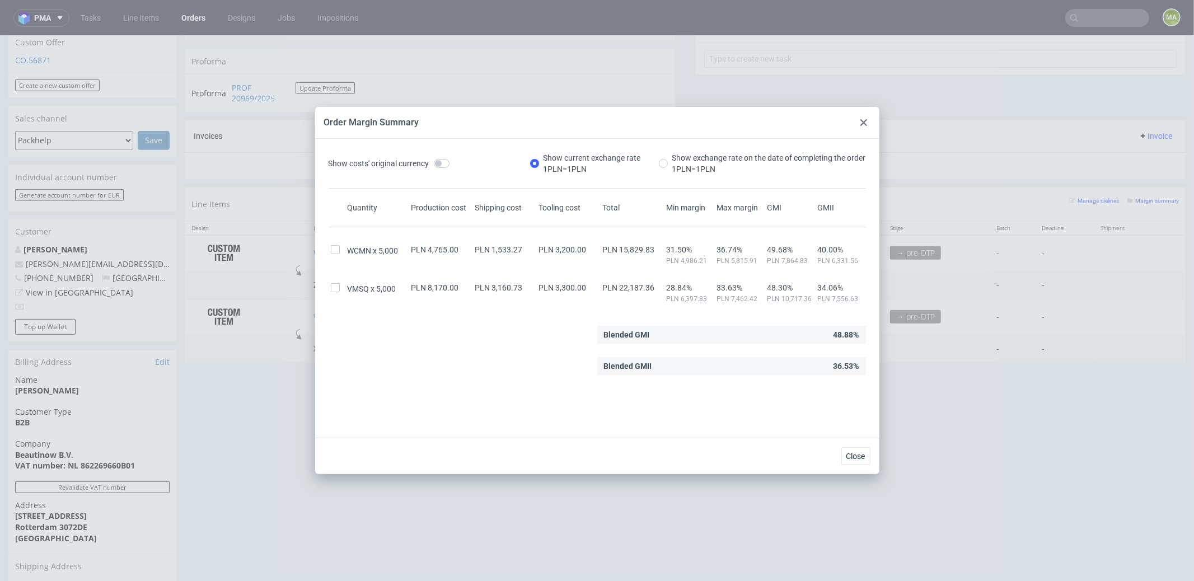
click at [862, 118] on div at bounding box center [863, 122] width 13 height 13
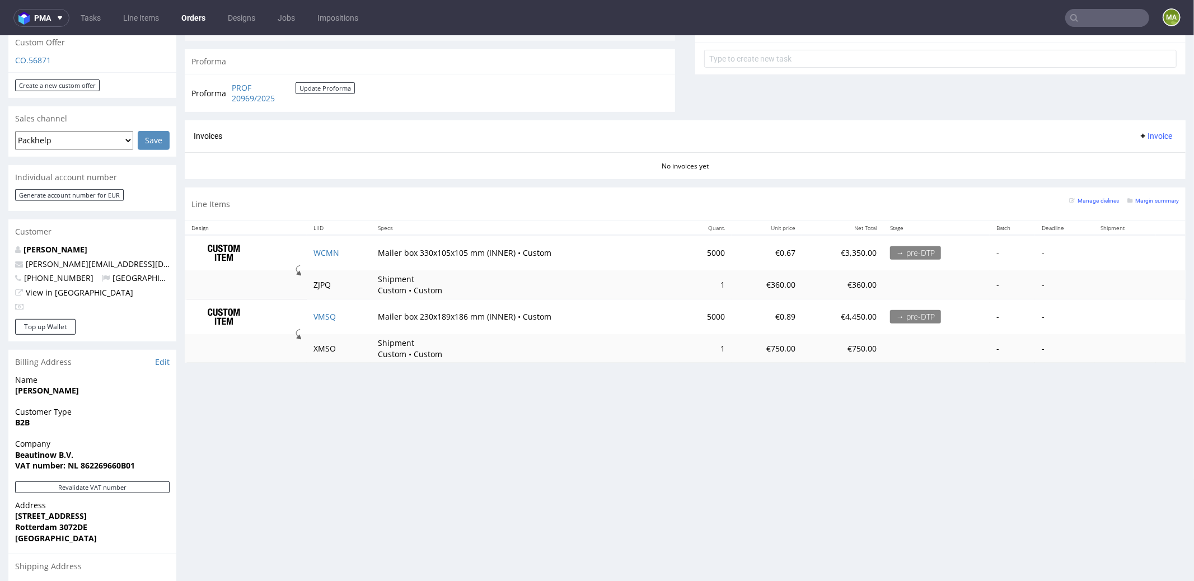
scroll to position [0, 0]
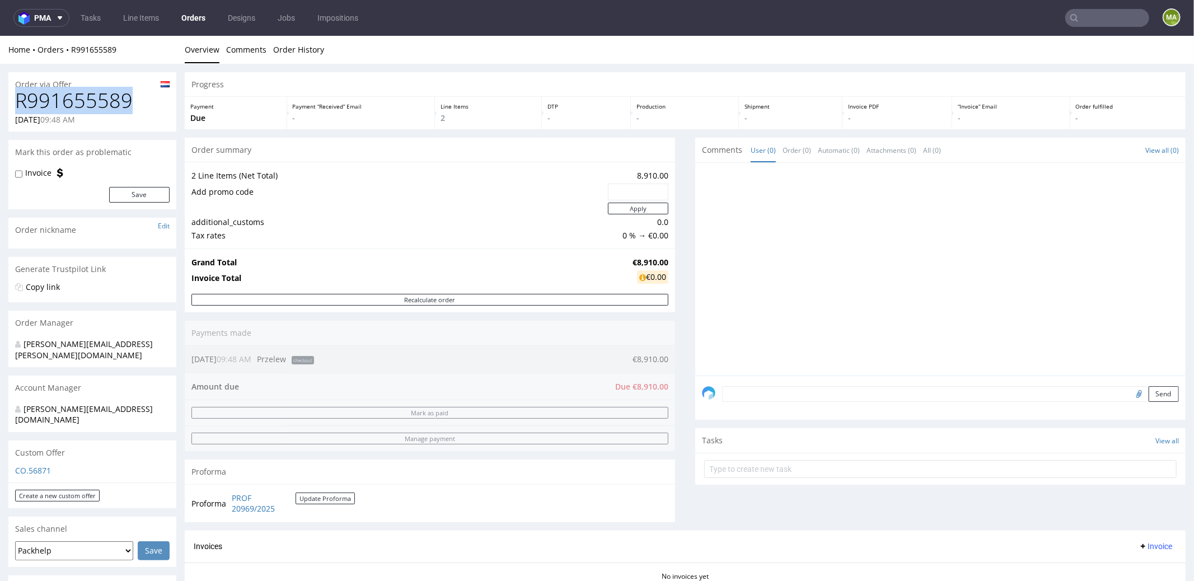
drag, startPoint x: 135, startPoint y: 103, endPoint x: 0, endPoint y: 96, distance: 135.0
copy h1 "R991655589"
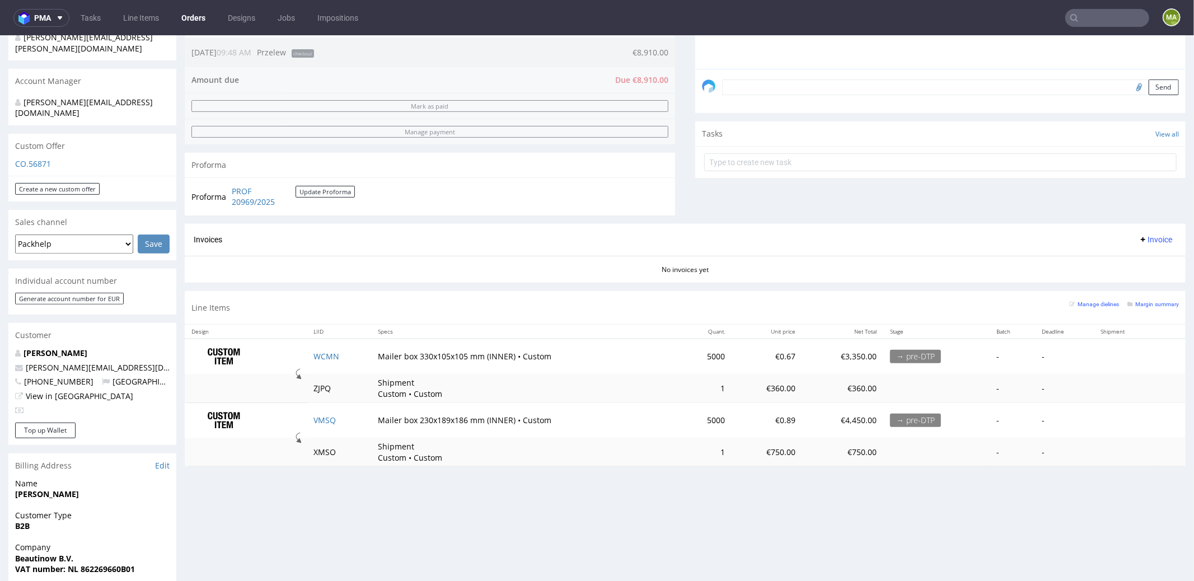
scroll to position [422, 0]
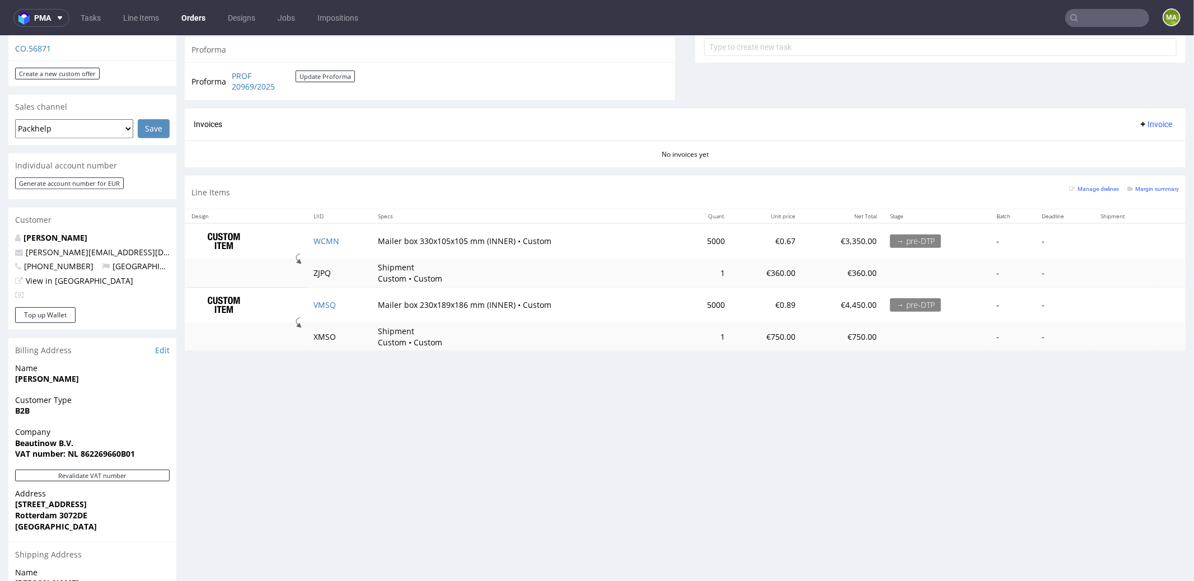
click at [1123, 193] on div "Manage dielines Margin summary" at bounding box center [1124, 192] width 110 height 20
click at [1124, 191] on div "Manage dielines Margin summary" at bounding box center [1124, 192] width 110 height 20
click at [1127, 188] on small "Margin summary" at bounding box center [1152, 188] width 51 height 6
drag, startPoint x: 327, startPoint y: 236, endPoint x: 330, endPoint y: 256, distance: 19.8
click at [327, 236] on link "WCMN" at bounding box center [326, 240] width 26 height 11
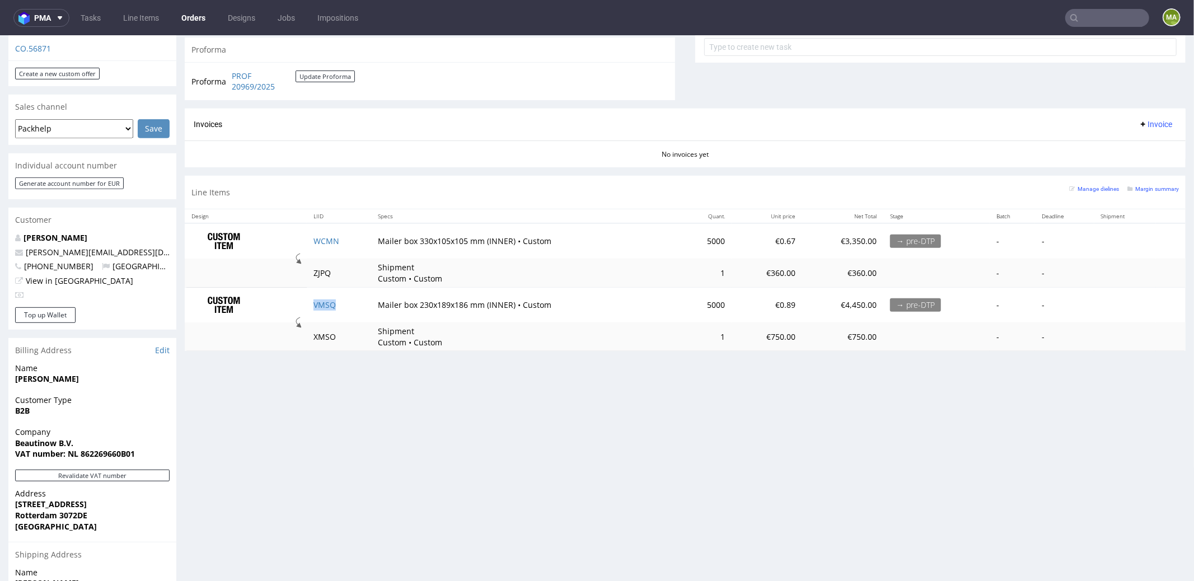
click at [321, 295] on td "VMSQ" at bounding box center [339, 304] width 65 height 35
click at [320, 299] on link "VMSQ" at bounding box center [324, 304] width 22 height 11
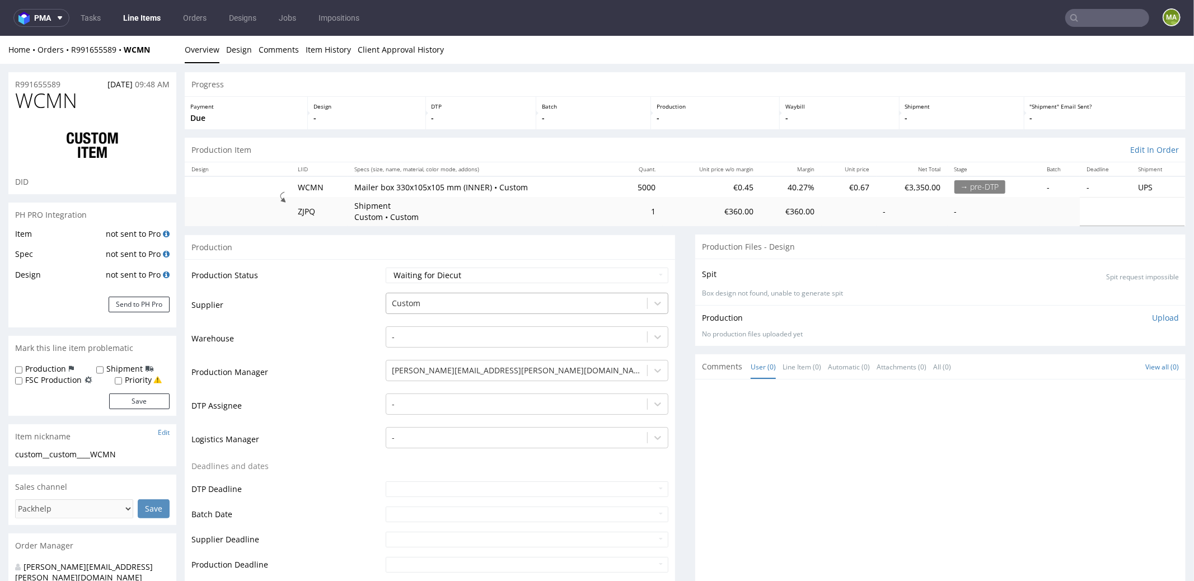
click at [434, 296] on div at bounding box center [517, 302] width 250 height 13
type input "wer"
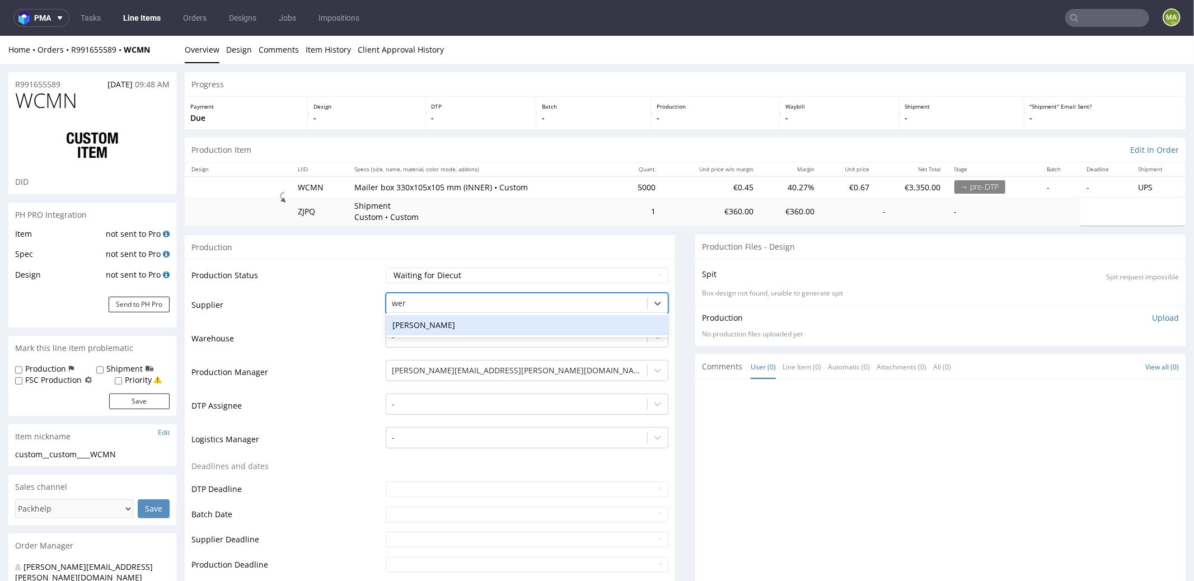
click at [399, 324] on div "[PERSON_NAME]" at bounding box center [527, 324] width 283 height 20
click at [320, 356] on td "Warehouse" at bounding box center [286, 342] width 191 height 34
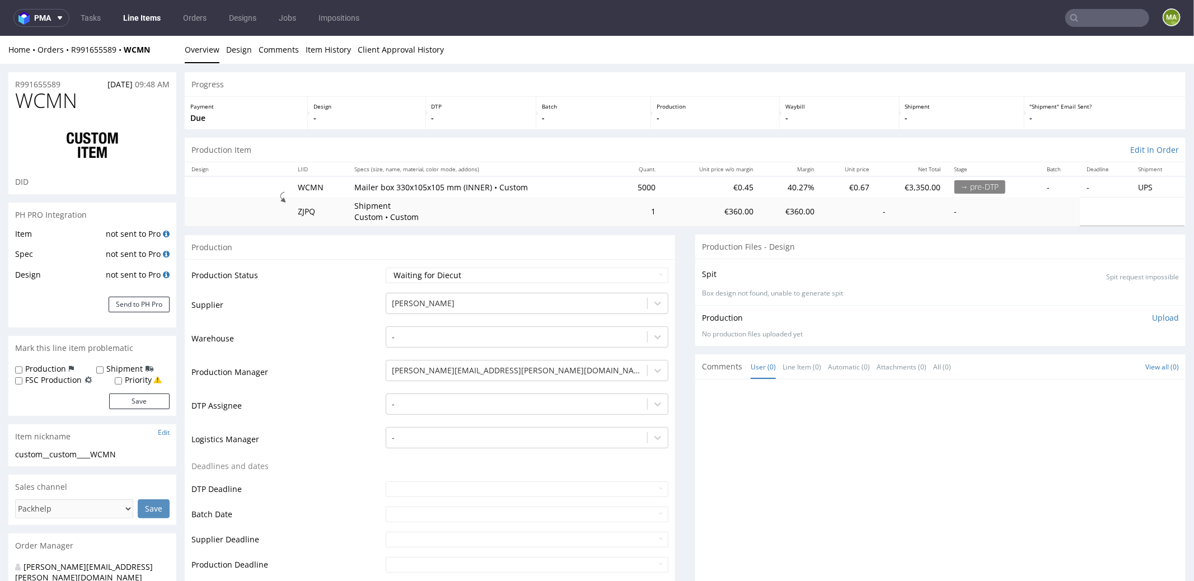
scroll to position [245, 0]
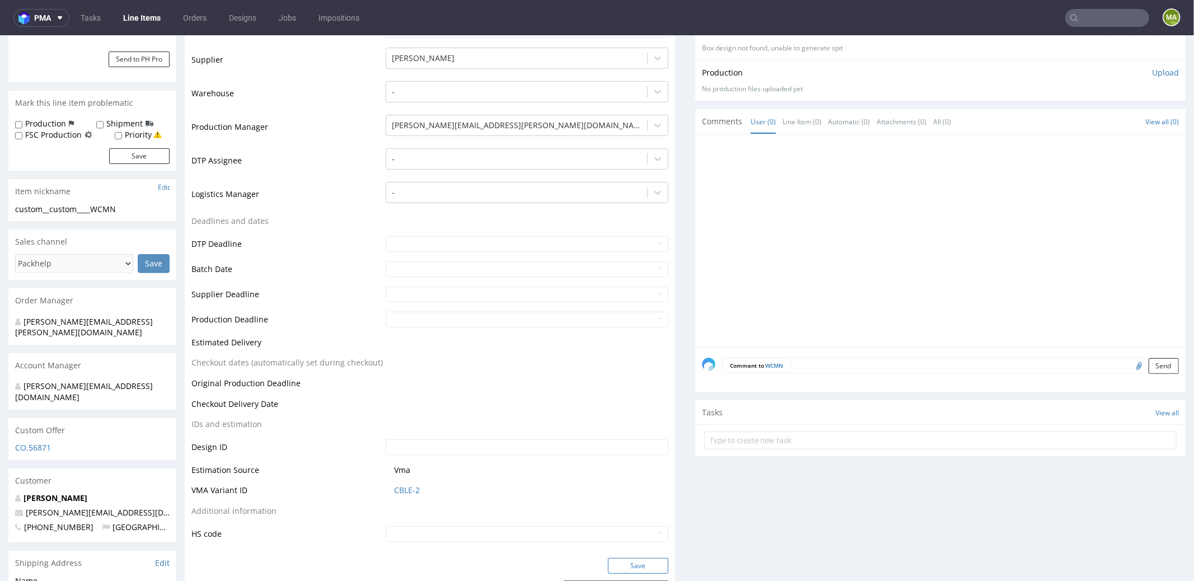
click at [621, 561] on button "Save" at bounding box center [638, 565] width 60 height 16
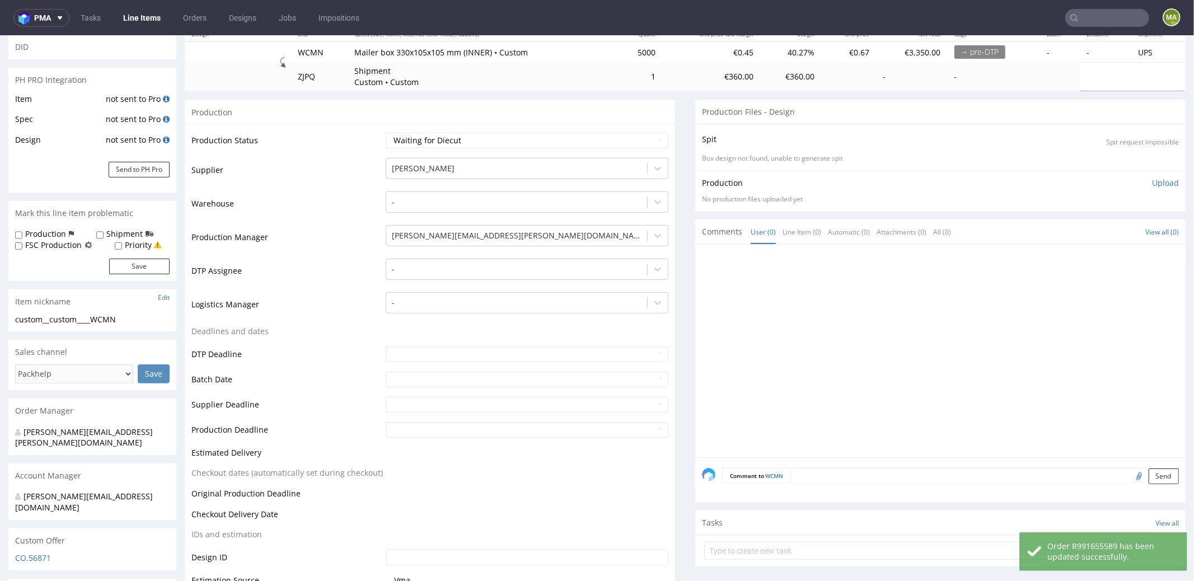
scroll to position [0, 0]
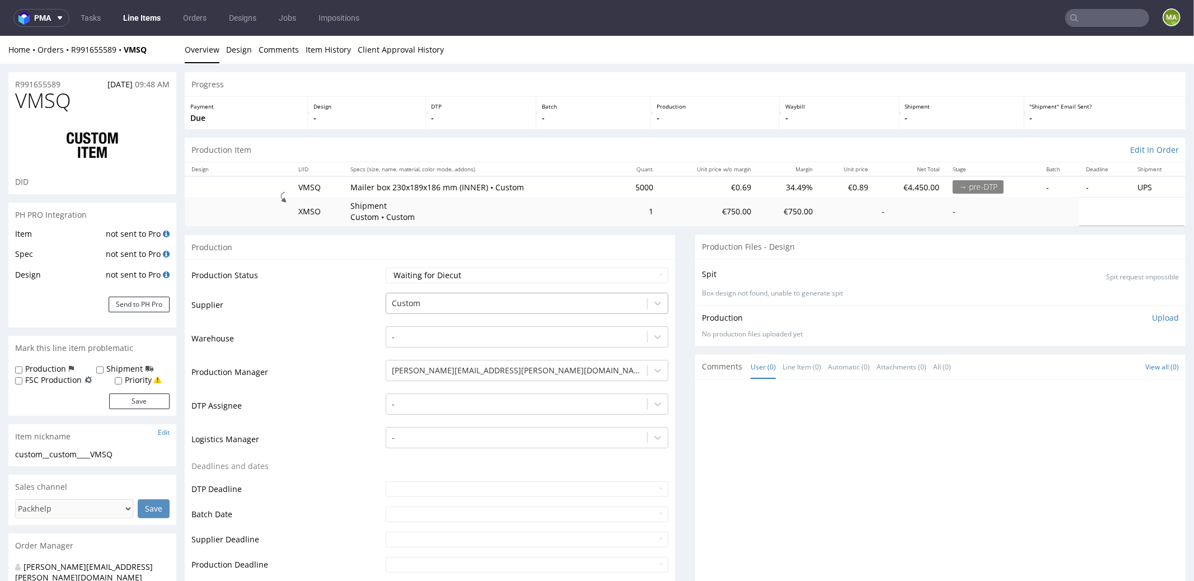
click at [443, 297] on div at bounding box center [517, 302] width 250 height 13
type input "wer"
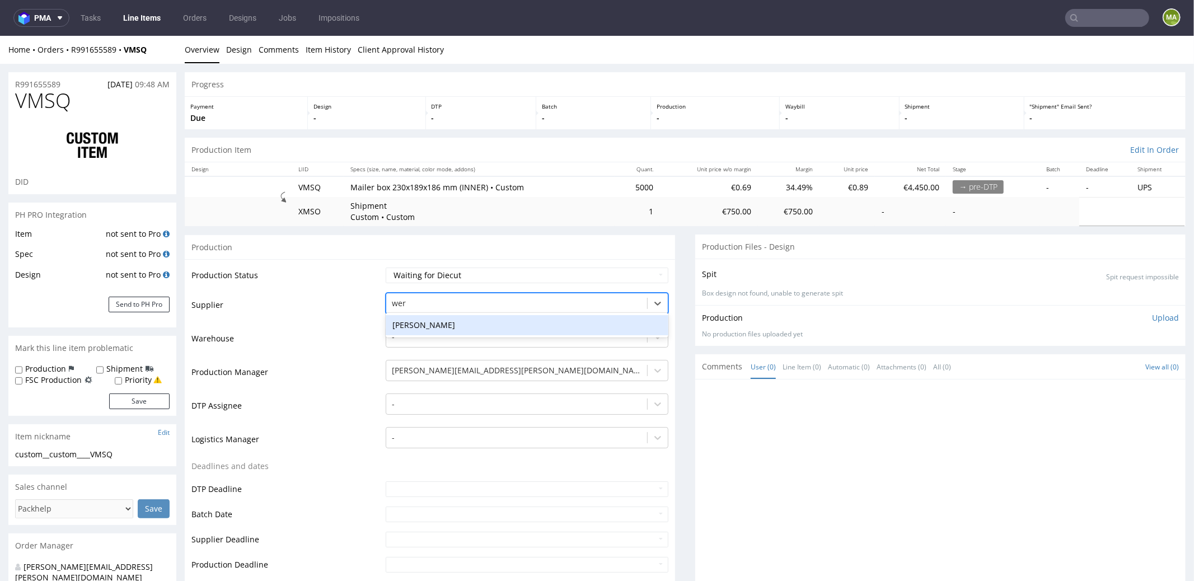
click at [424, 321] on div "[PERSON_NAME]" at bounding box center [527, 324] width 283 height 20
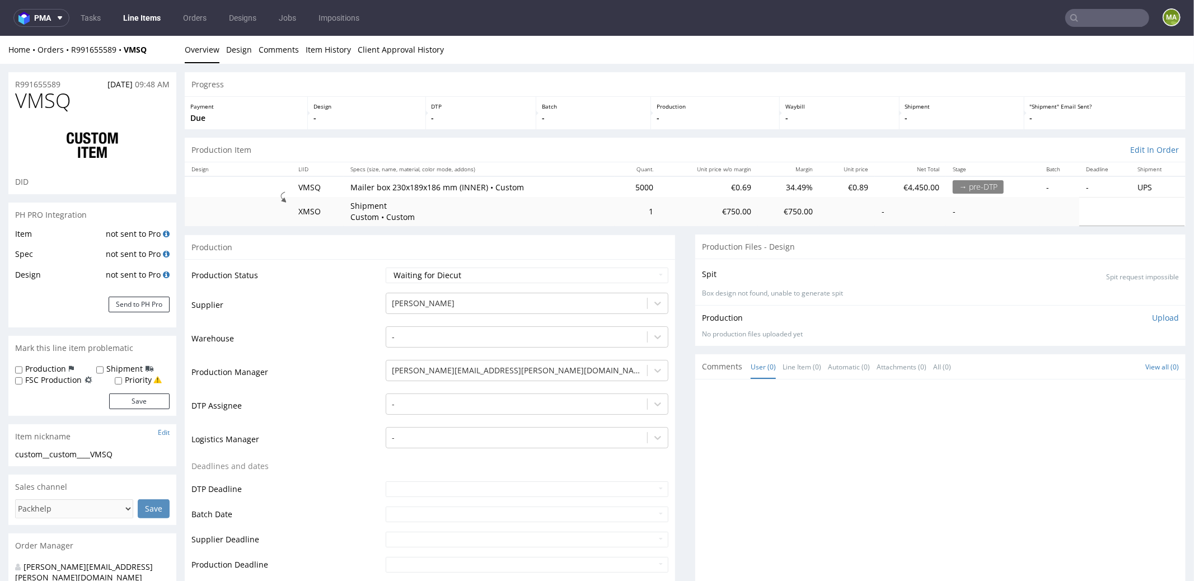
click at [323, 360] on td "Production Manager" at bounding box center [286, 375] width 191 height 34
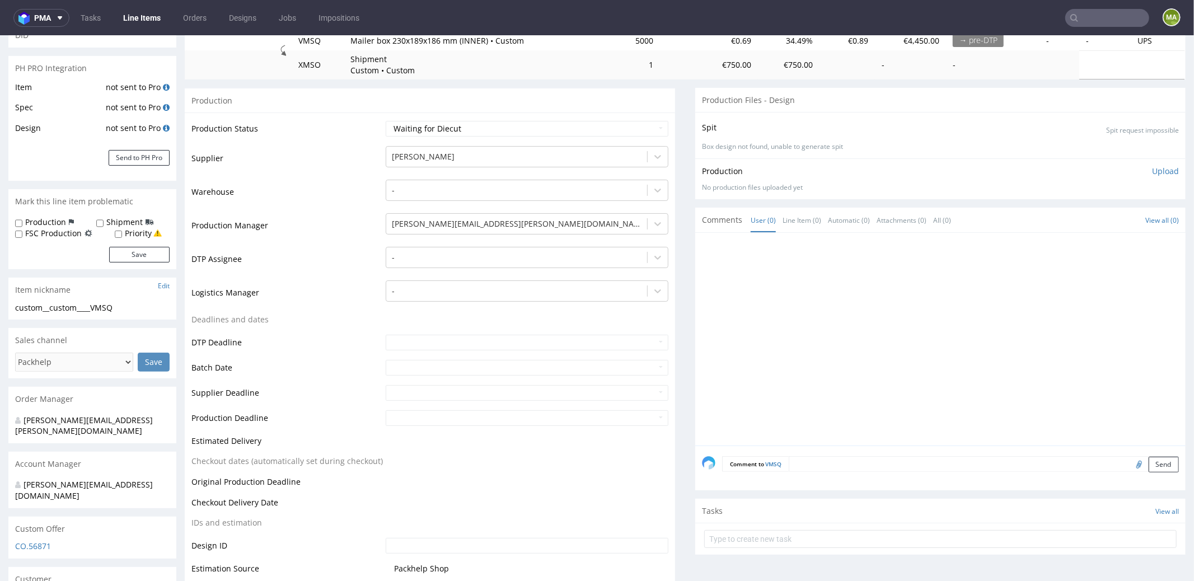
scroll to position [259, 0]
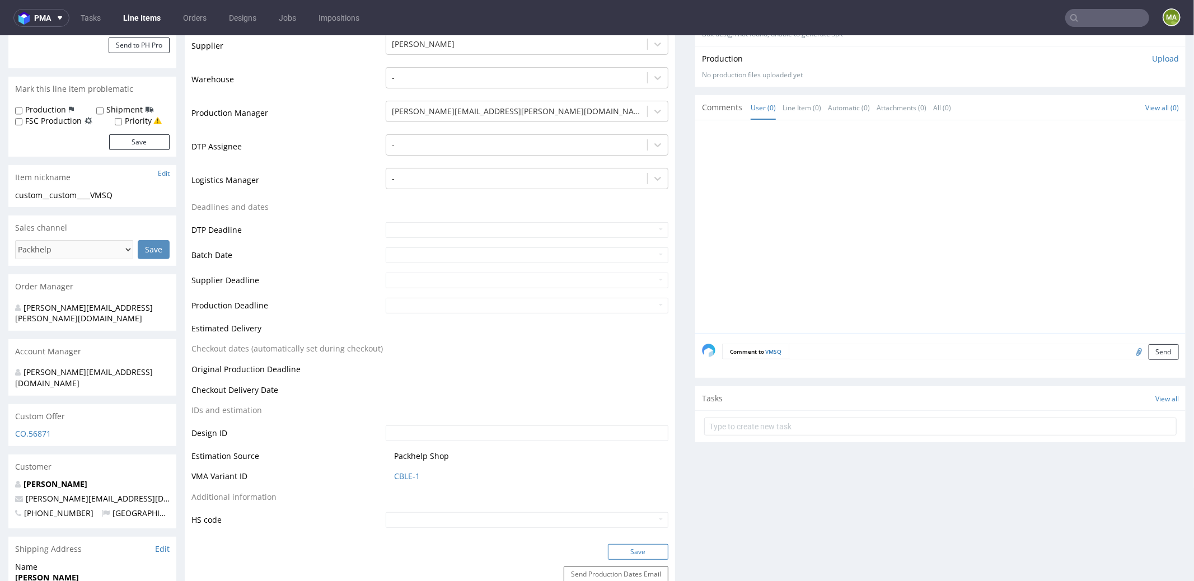
click at [649, 554] on button "Save" at bounding box center [638, 551] width 60 height 16
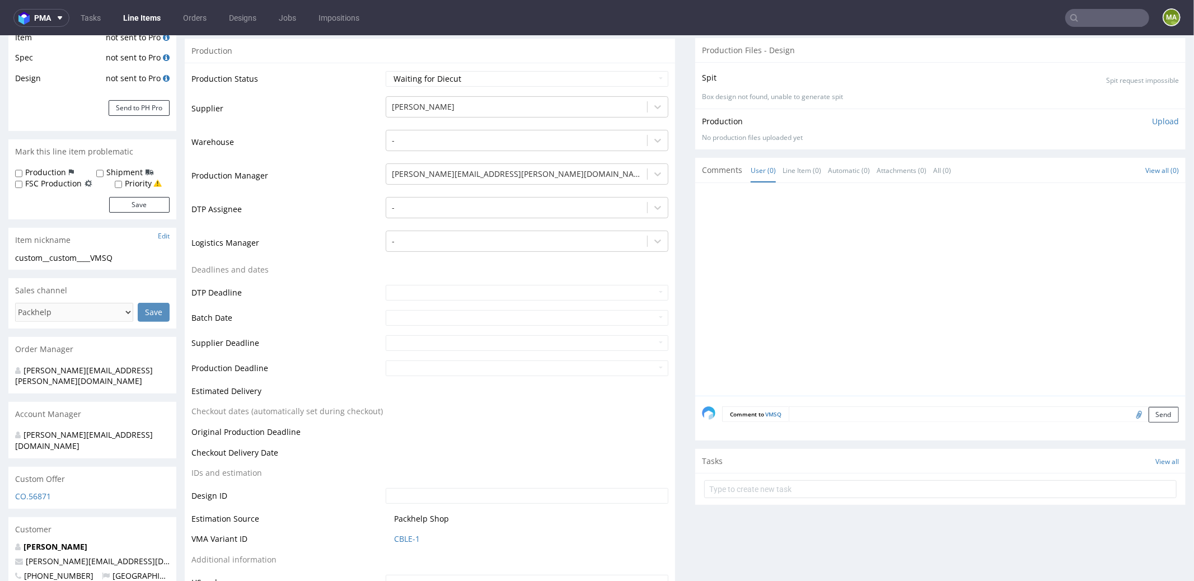
scroll to position [415, 0]
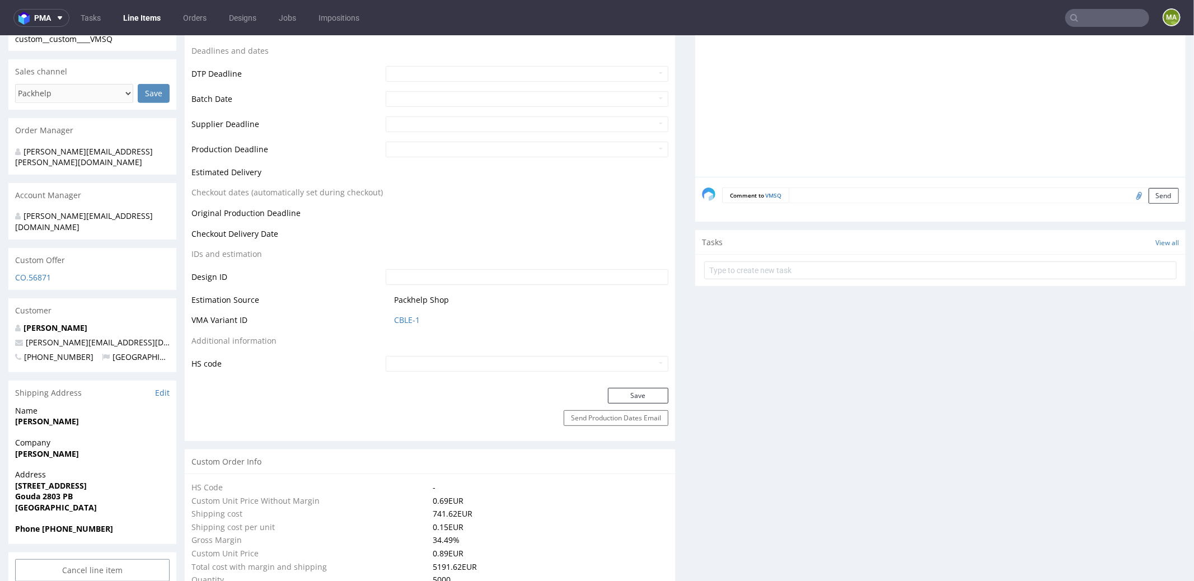
click at [416, 322] on span "CBLE-1" at bounding box center [531, 319] width 274 height 11
click at [412, 318] on link "CBLE-1" at bounding box center [407, 319] width 26 height 11
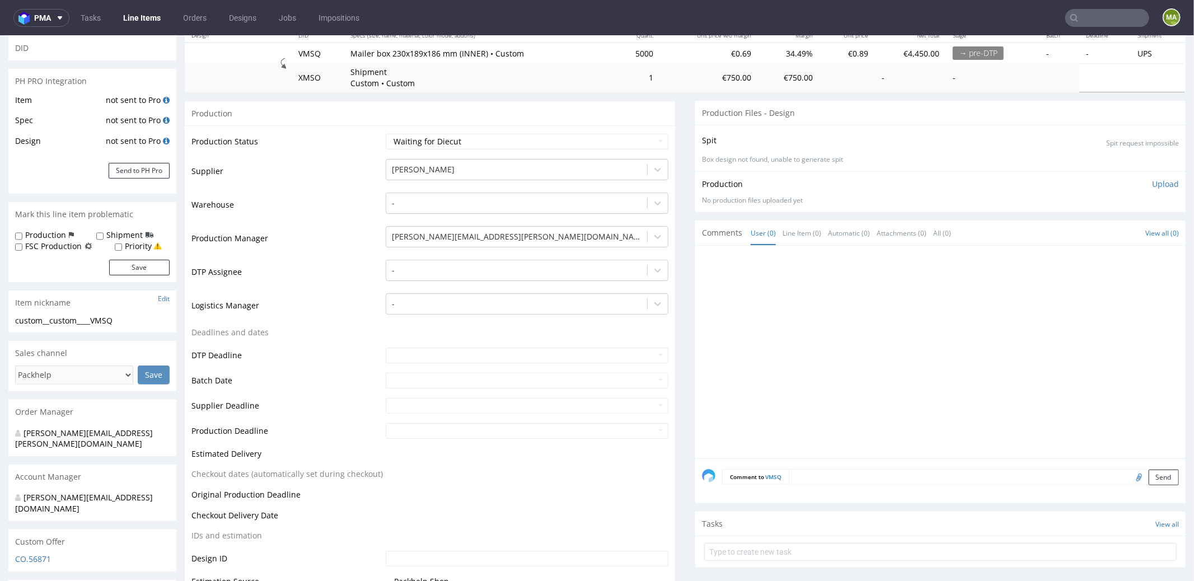
scroll to position [0, 0]
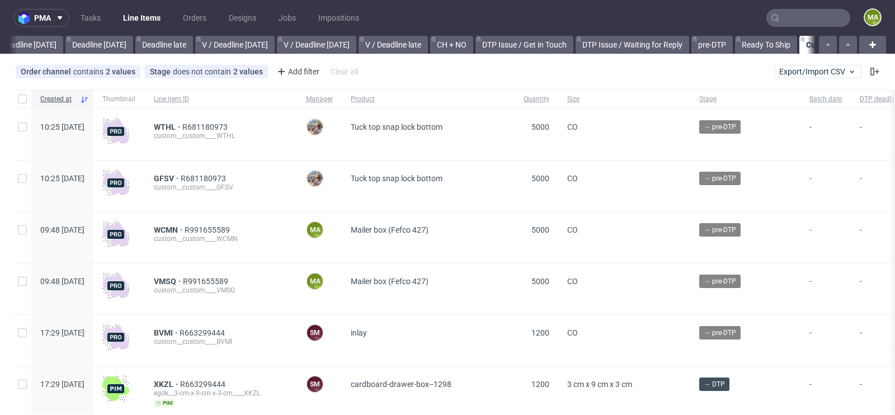
scroll to position [0, 1265]
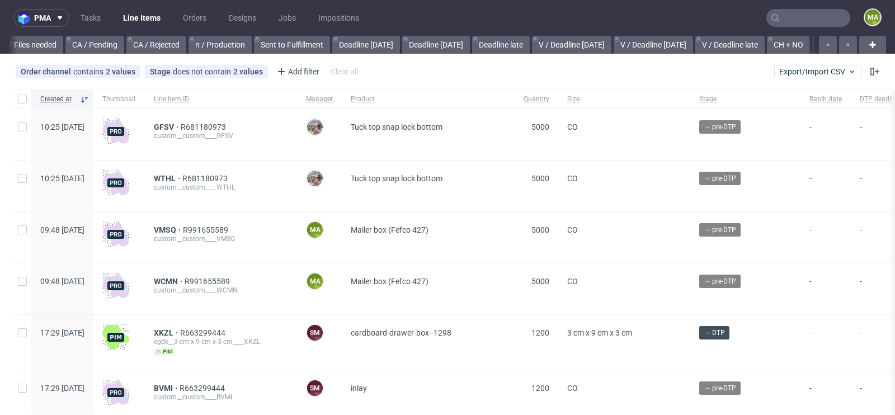
scroll to position [0, 1265]
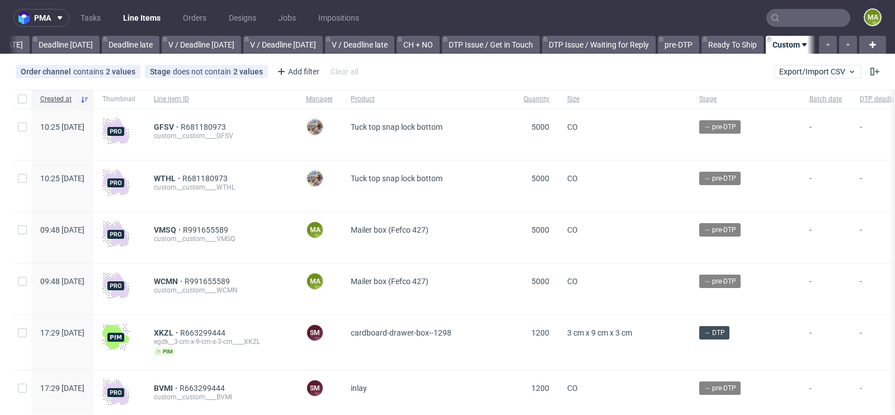
click at [802, 21] on input "text" at bounding box center [809, 18] width 84 height 18
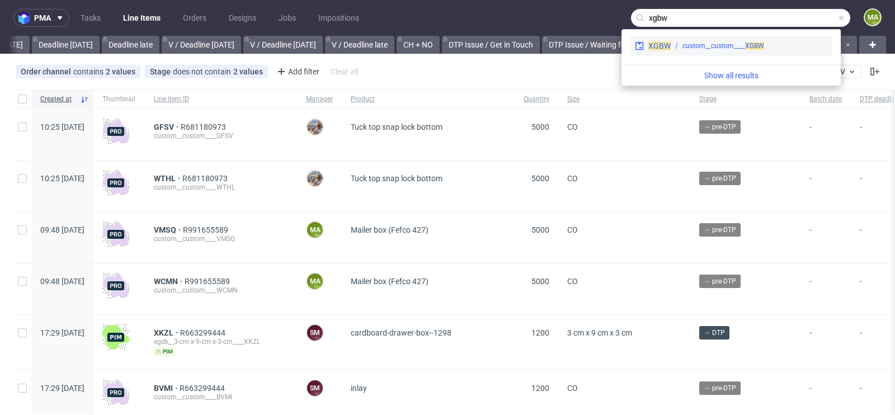
type input "xgbw"
click at [701, 50] on div "custom__custom____ XGBW" at bounding box center [724, 46] width 82 height 10
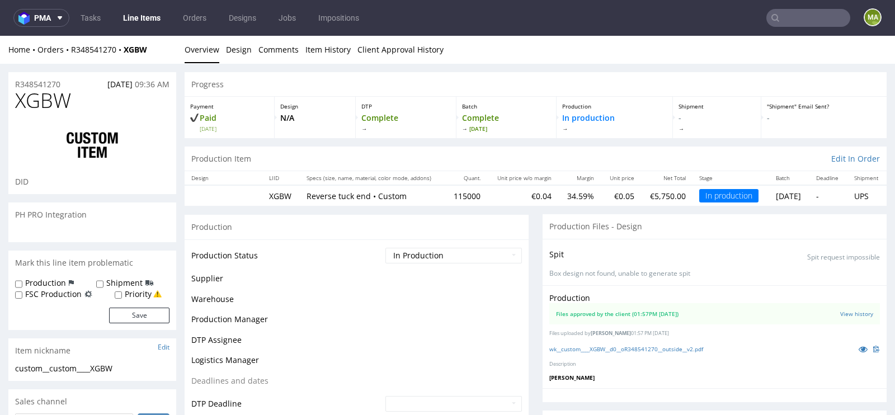
scroll to position [336, 0]
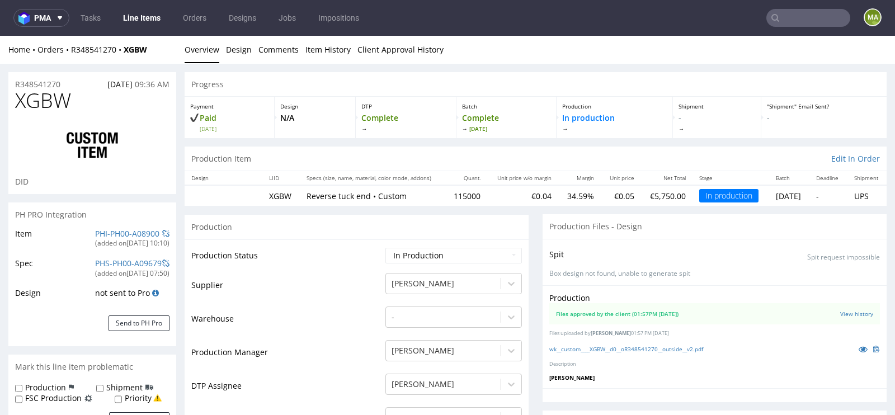
select select "in_progress"
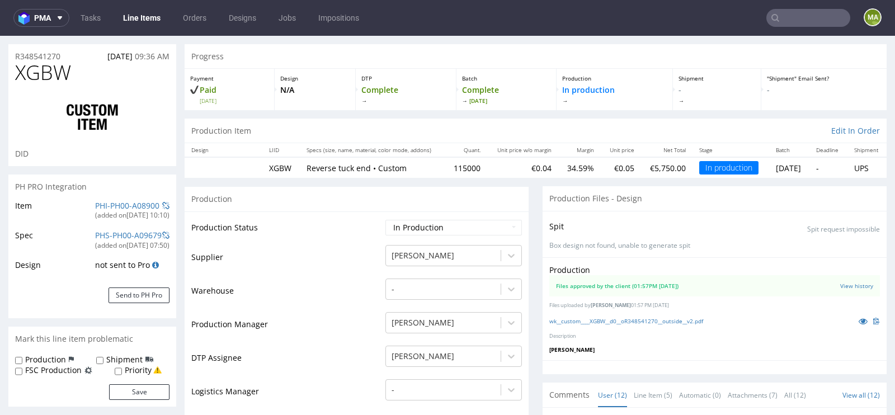
scroll to position [0, 0]
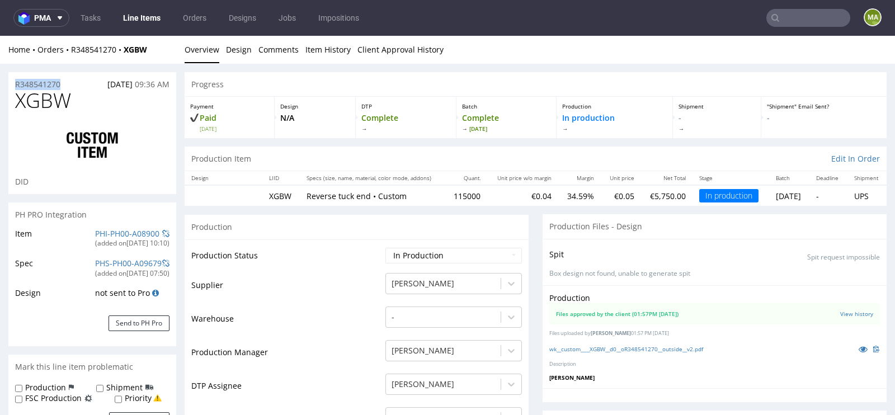
drag, startPoint x: 67, startPoint y: 83, endPoint x: 0, endPoint y: 78, distance: 66.8
copy p "R348541270"
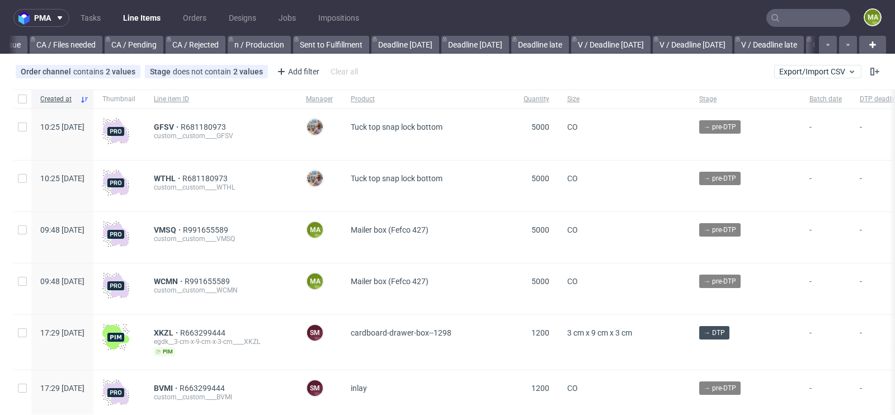
scroll to position [0, 1265]
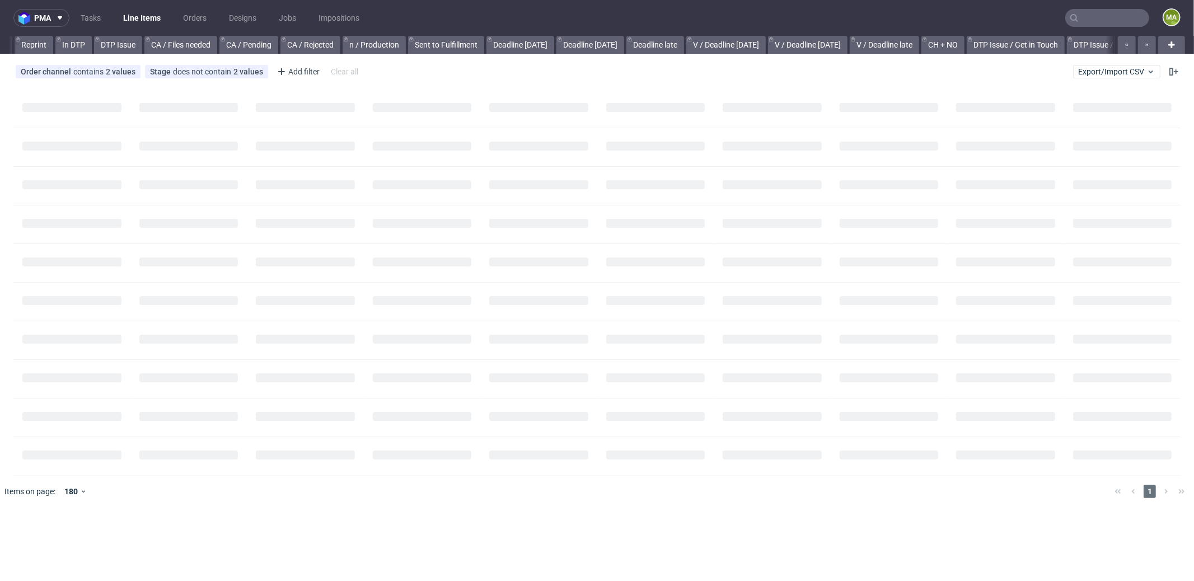
click at [1084, 32] on nav "pma Tasks Line Items Orders Designs Jobs Impositions ma" at bounding box center [597, 18] width 1194 height 36
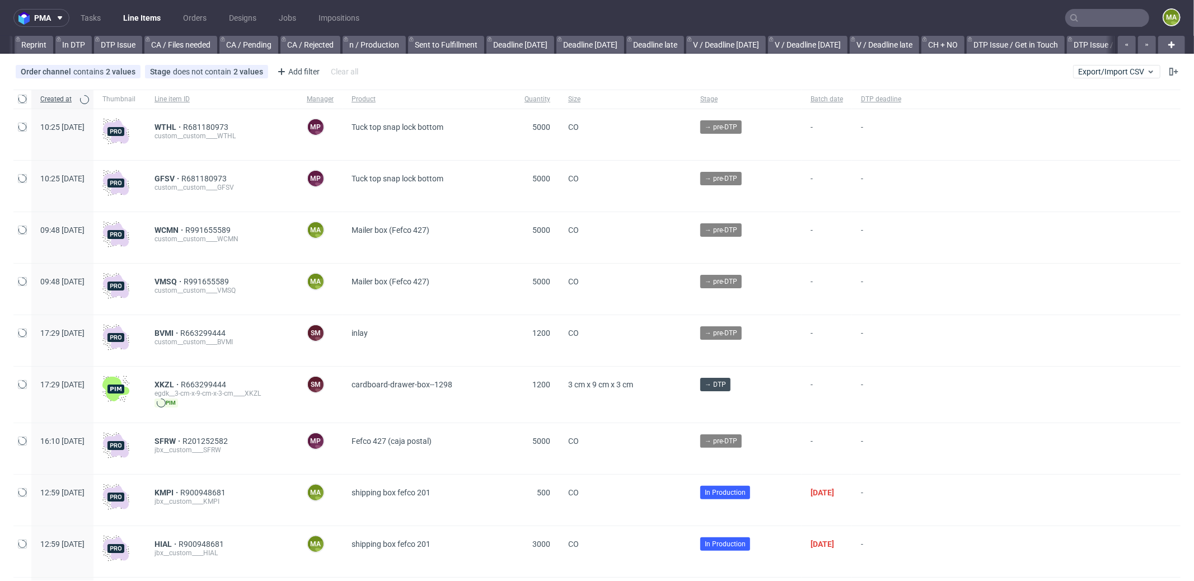
click at [1089, 29] on nav "pma Tasks Line Items Orders Designs Jobs Impositions ma" at bounding box center [597, 18] width 1194 height 36
click at [1091, 27] on nav "pma Tasks Line Items Orders Designs Jobs Impositions ma" at bounding box center [597, 18] width 1194 height 36
click at [1091, 25] on input "text" at bounding box center [1107, 18] width 84 height 18
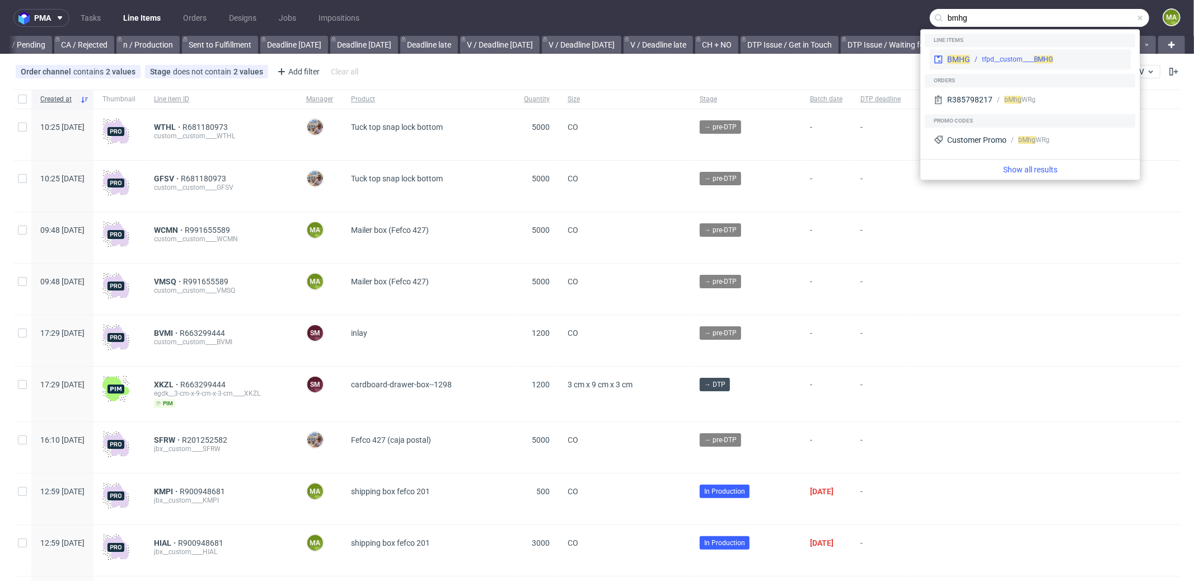
type input "bmhg"
click at [961, 58] on span "BMHG" at bounding box center [958, 59] width 23 height 9
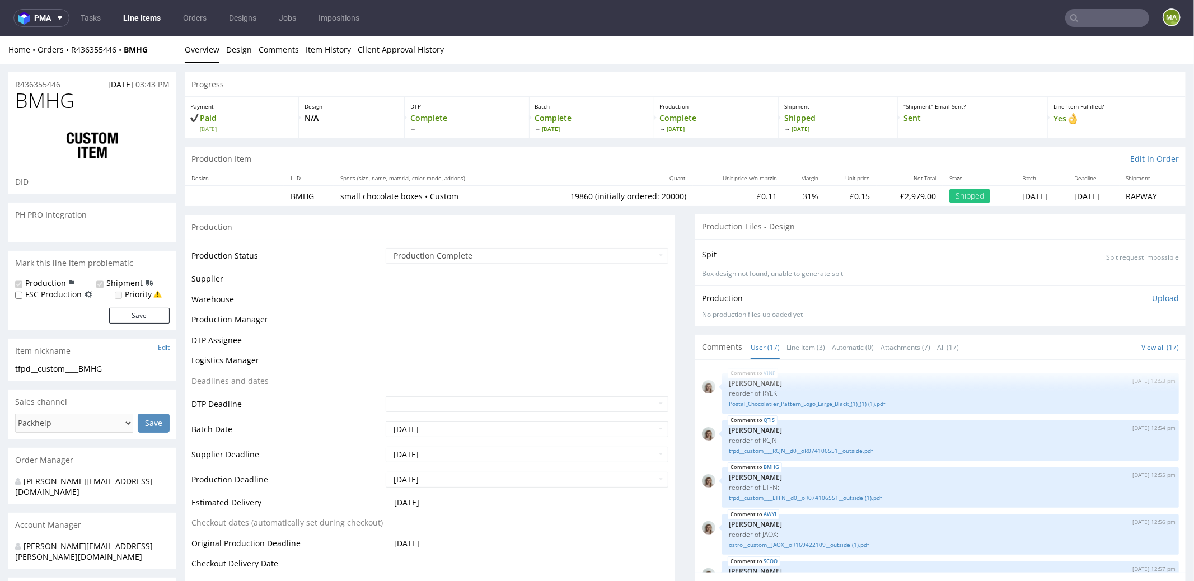
scroll to position [494, 0]
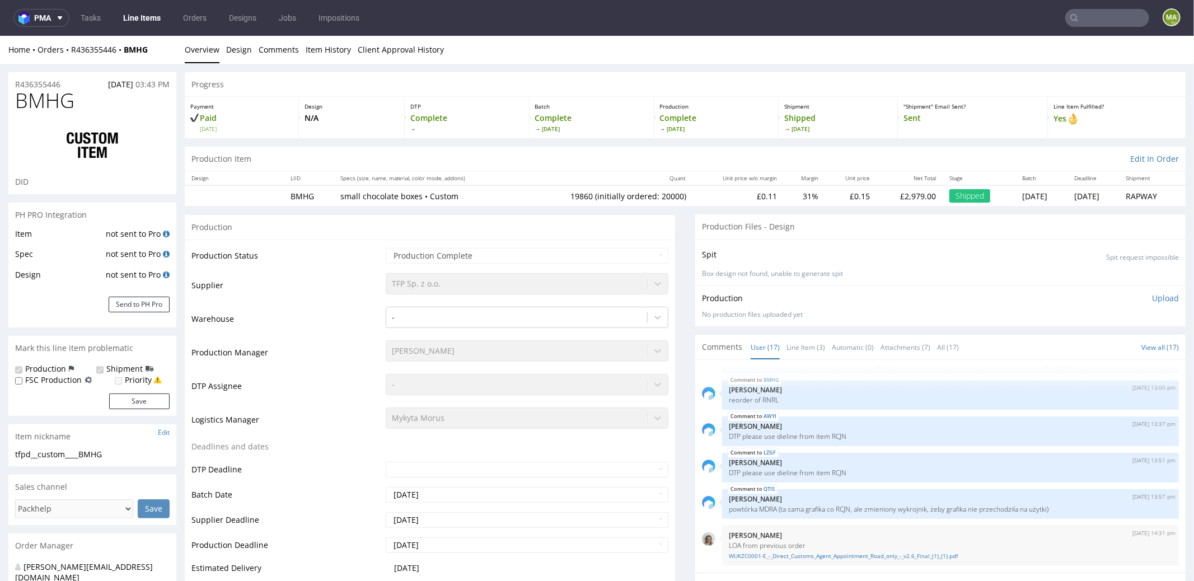
select select "in_progress"
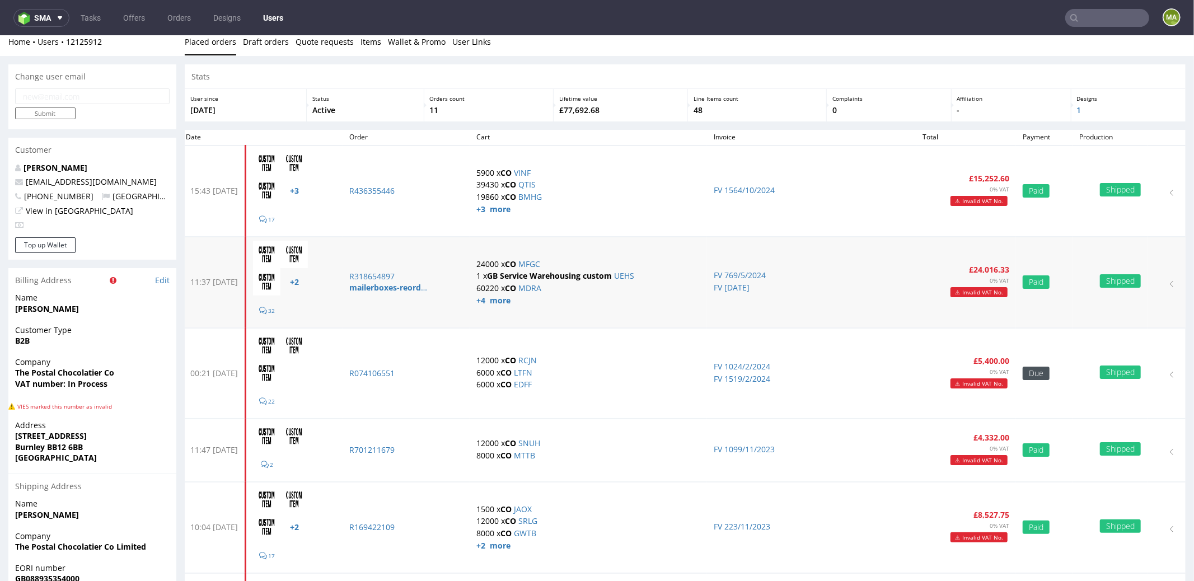
scroll to position [18, 0]
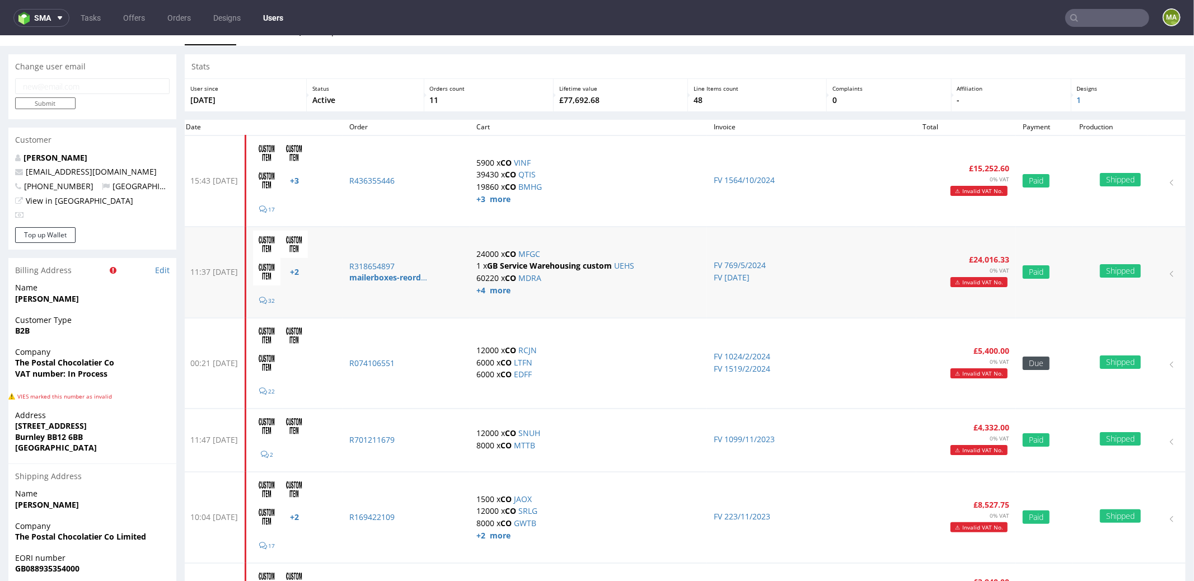
click at [586, 248] on p "24000 x CO MFGC" at bounding box center [588, 253] width 224 height 11
click at [540, 250] on link "MFGC" at bounding box center [529, 253] width 22 height 11
click at [537, 351] on link "RCJN" at bounding box center [527, 349] width 18 height 11
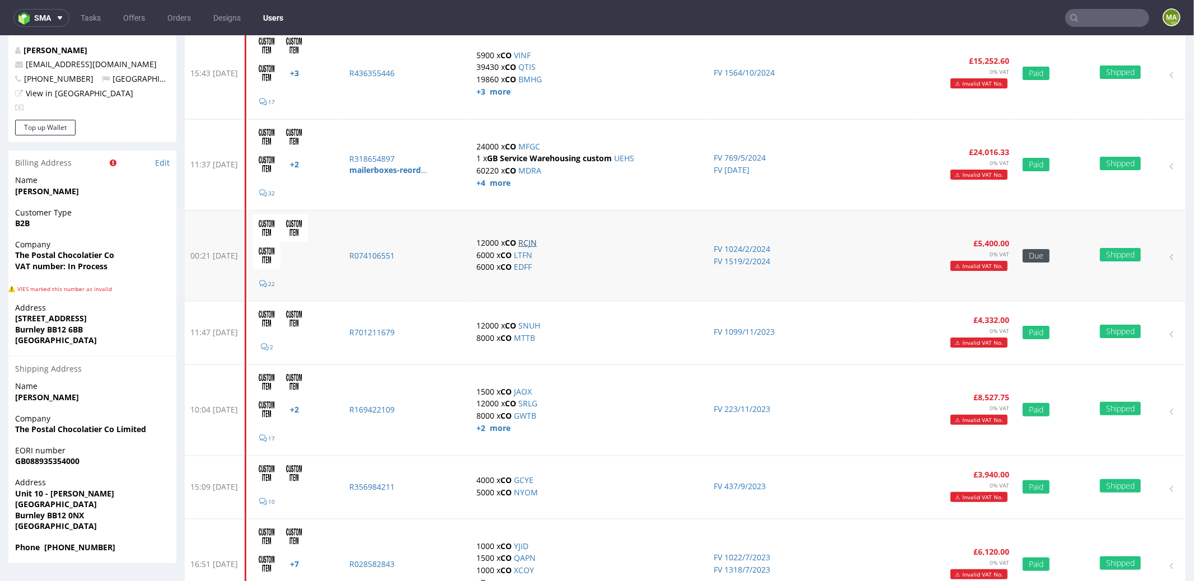
scroll to position [147, 0]
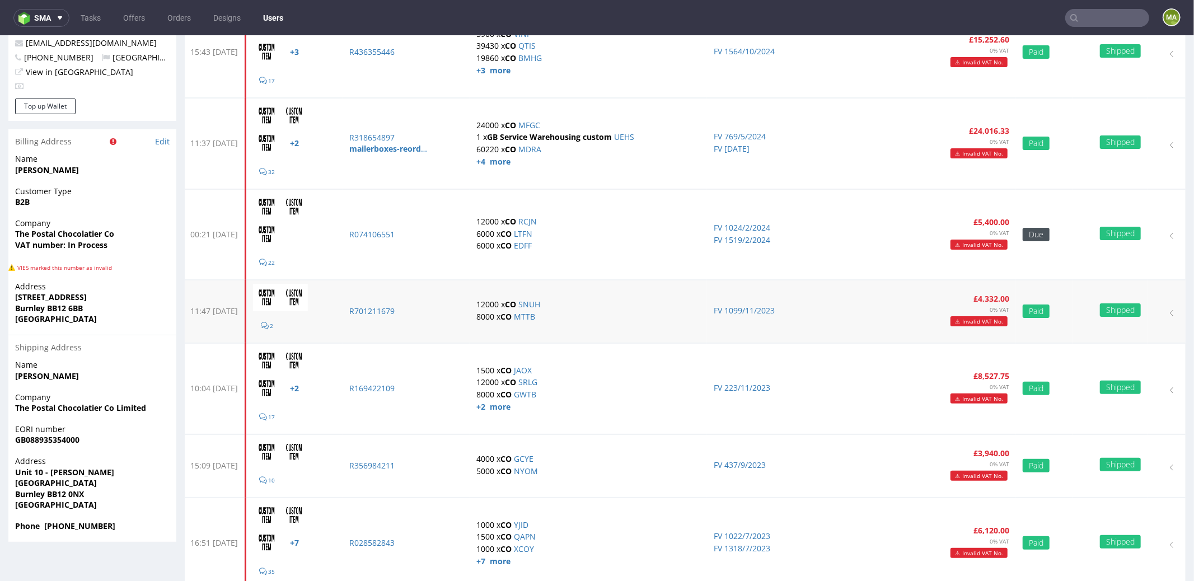
click at [574, 295] on td "12000 x CO SNUH 8000 x CO MTTB" at bounding box center [587, 310] width 237 height 63
click at [540, 298] on link "SNUH" at bounding box center [529, 303] width 22 height 11
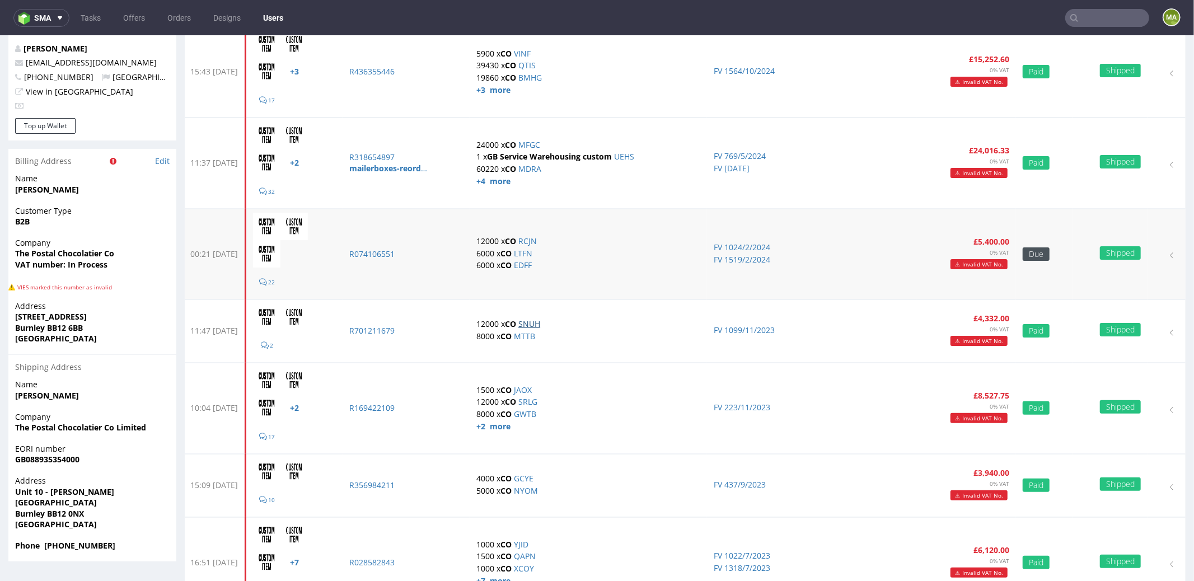
scroll to position [127, 0]
click at [537, 238] on link "RCJN" at bounding box center [527, 240] width 18 height 11
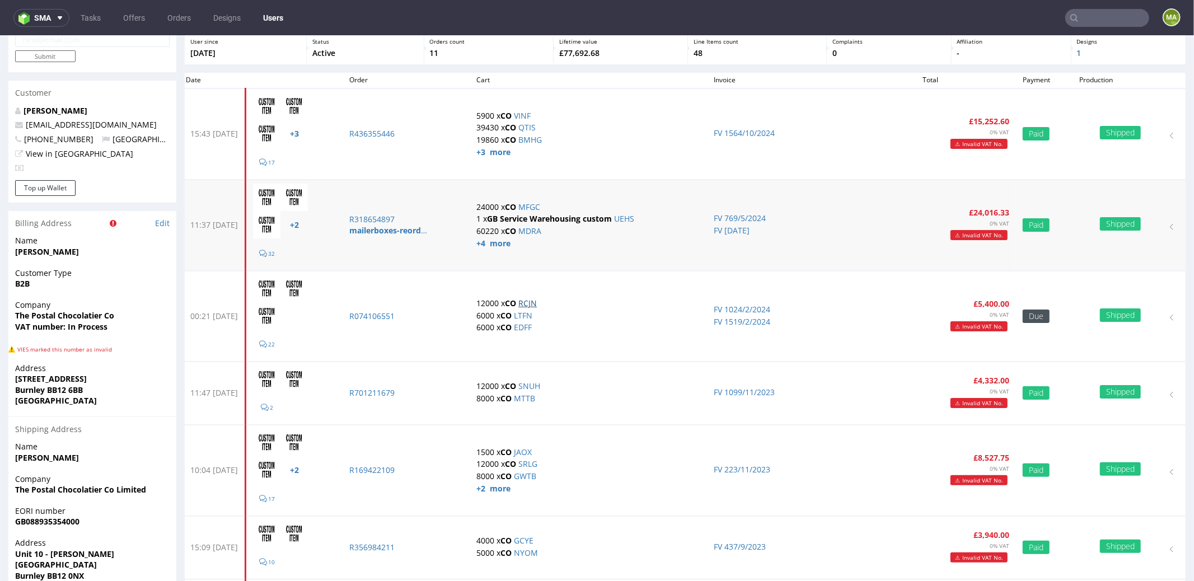
scroll to position [0, 0]
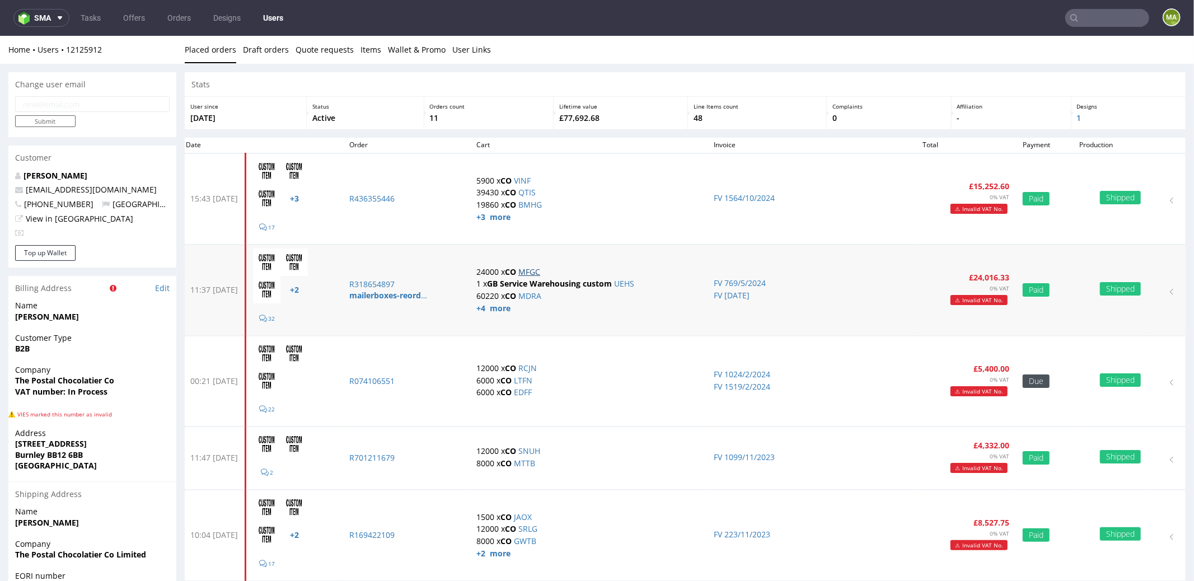
click at [540, 273] on link "MFGC" at bounding box center [529, 271] width 22 height 11
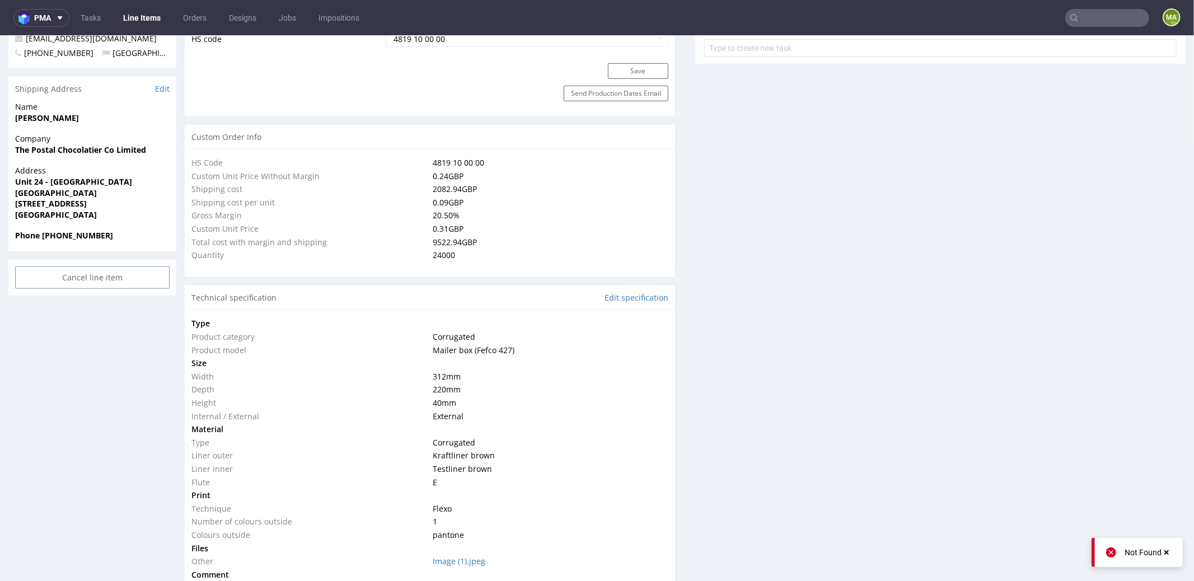
scroll to position [1111, 0]
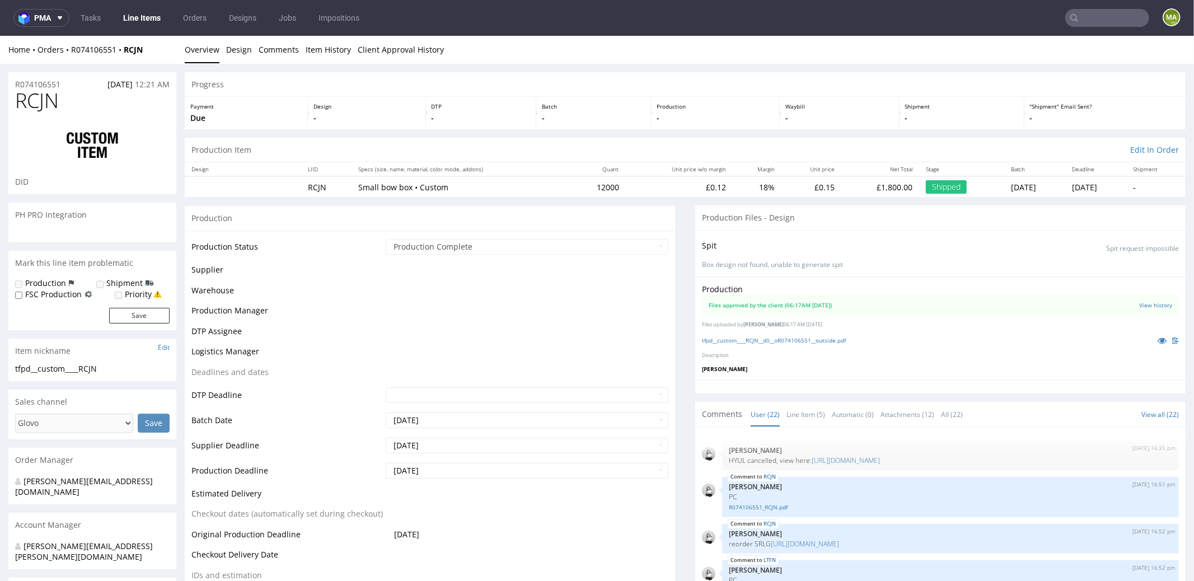
scroll to position [1093, 0]
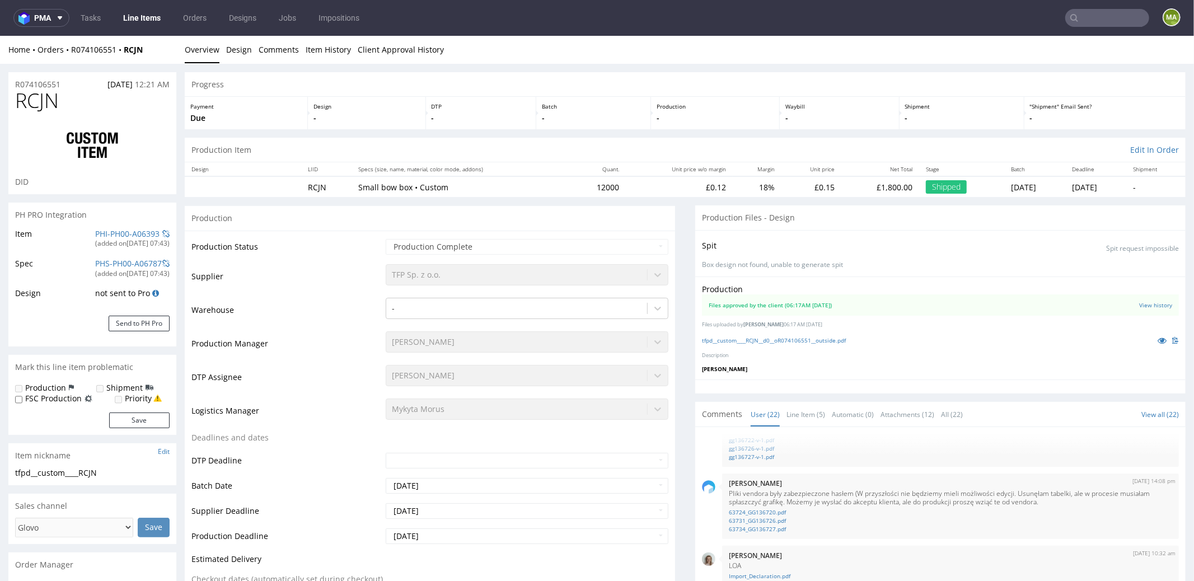
select select "in_progress"
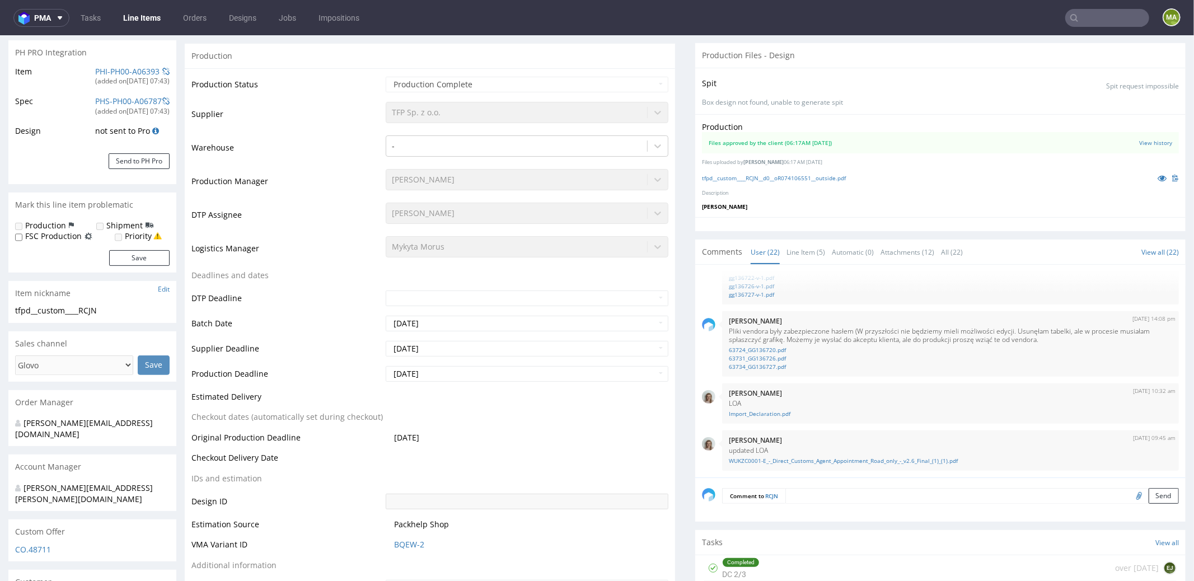
scroll to position [273, 0]
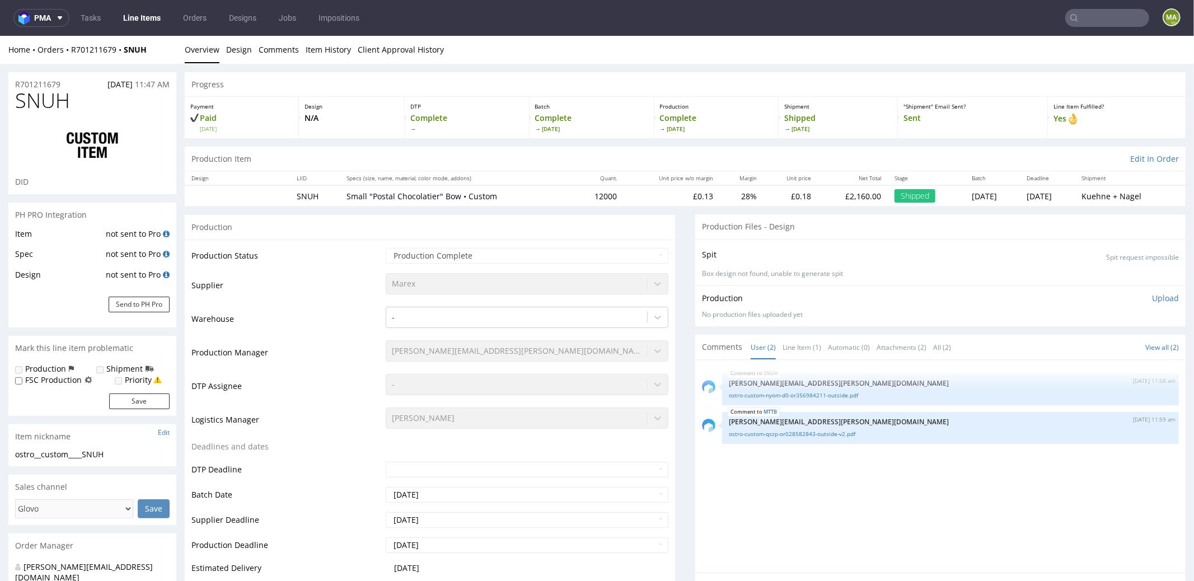
select select "in_progress"
click at [800, 390] on link "ostro-custom-nyom-d0-or356984211-outside.pdf" at bounding box center [950, 392] width 443 height 8
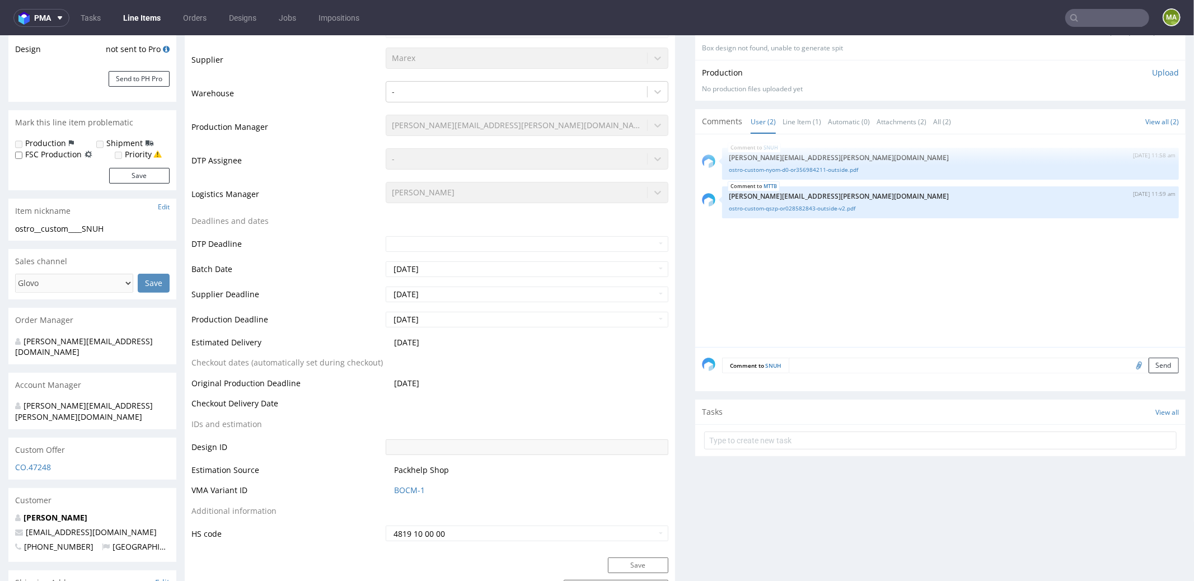
scroll to position [0, 0]
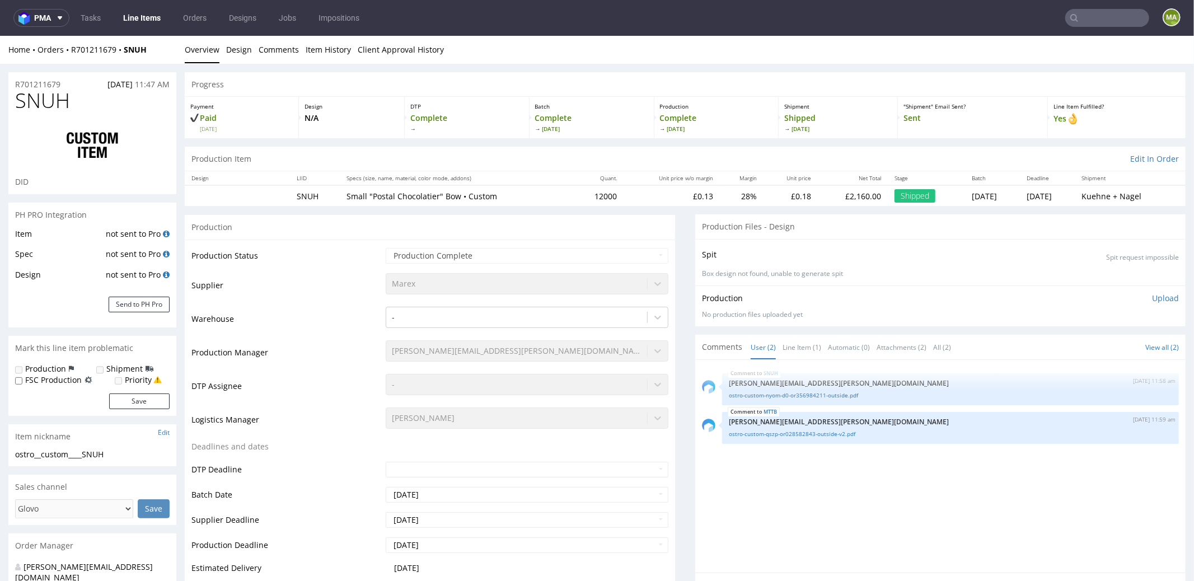
click at [68, 82] on div "R701211679 30.10.2023 11:47 AM" at bounding box center [92, 81] width 168 height 18
drag, startPoint x: 71, startPoint y: 87, endPoint x: 0, endPoint y: 88, distance: 70.5
copy p "R701211679"
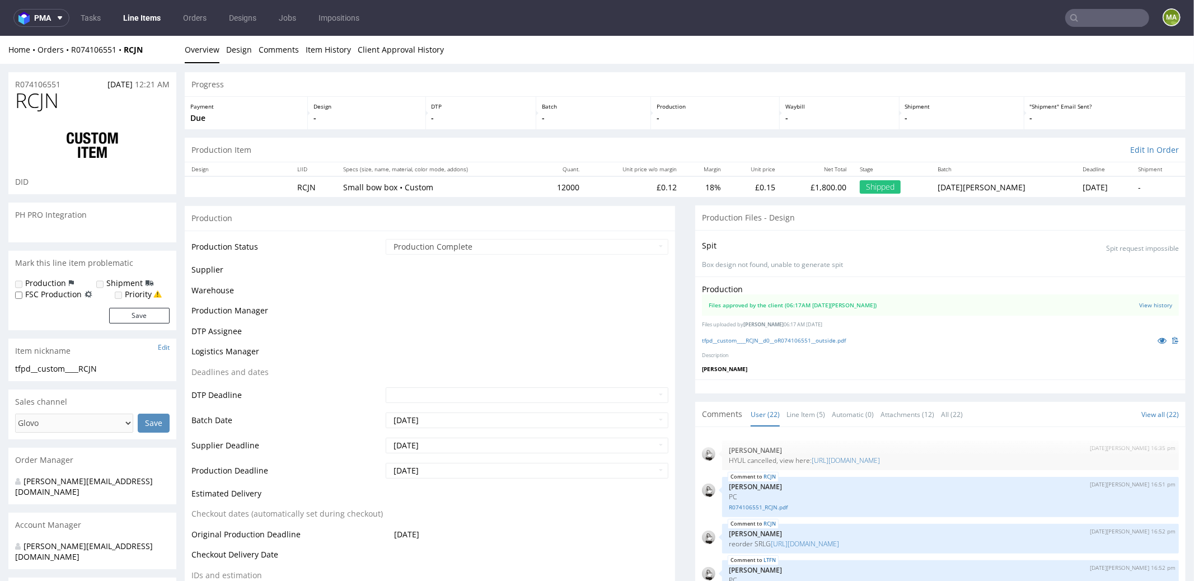
scroll to position [1093, 0]
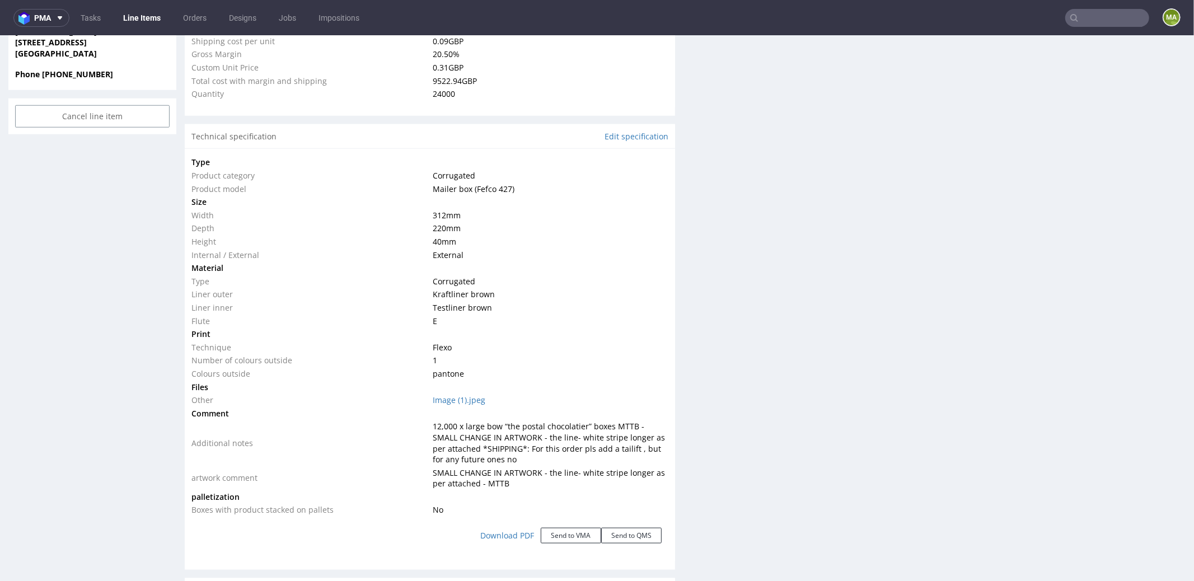
scroll to position [912, 0]
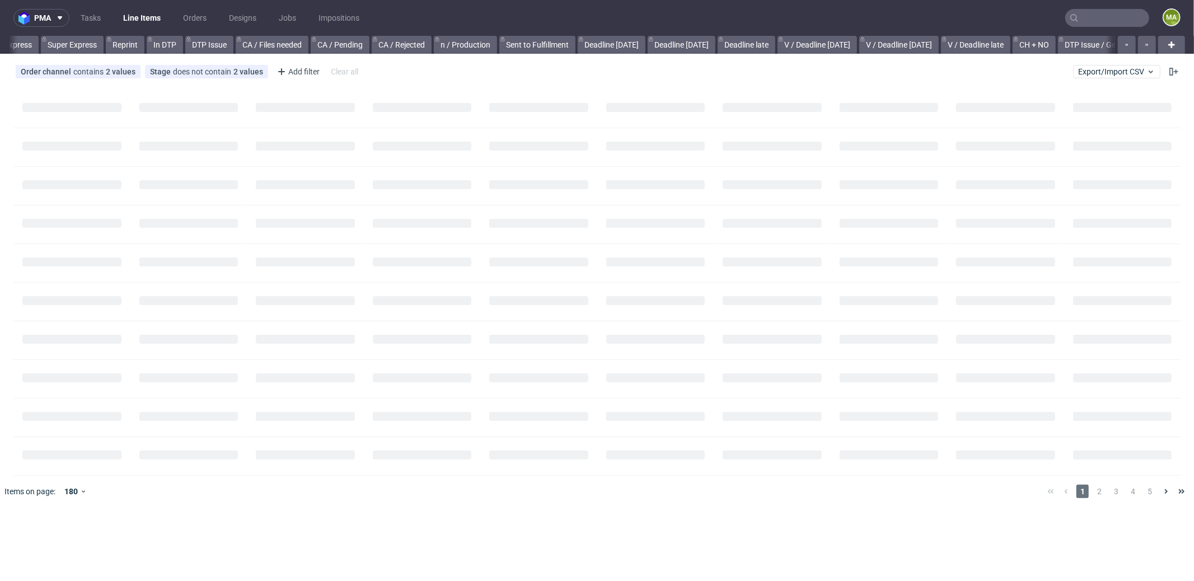
click at [1091, 20] on input "text" at bounding box center [1107, 18] width 84 height 18
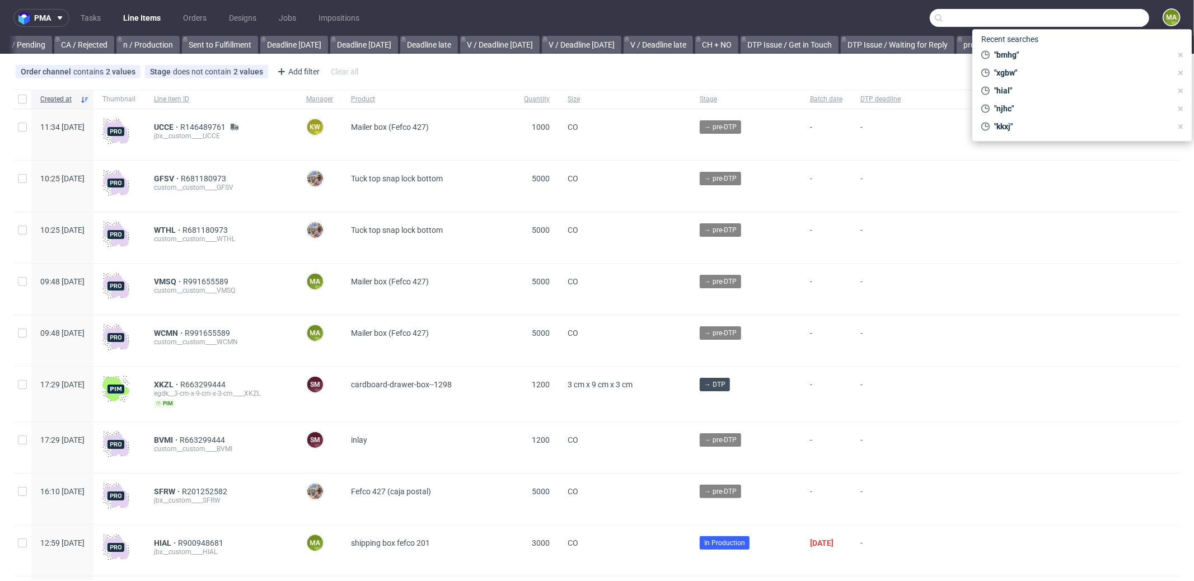
scroll to position [0, 966]
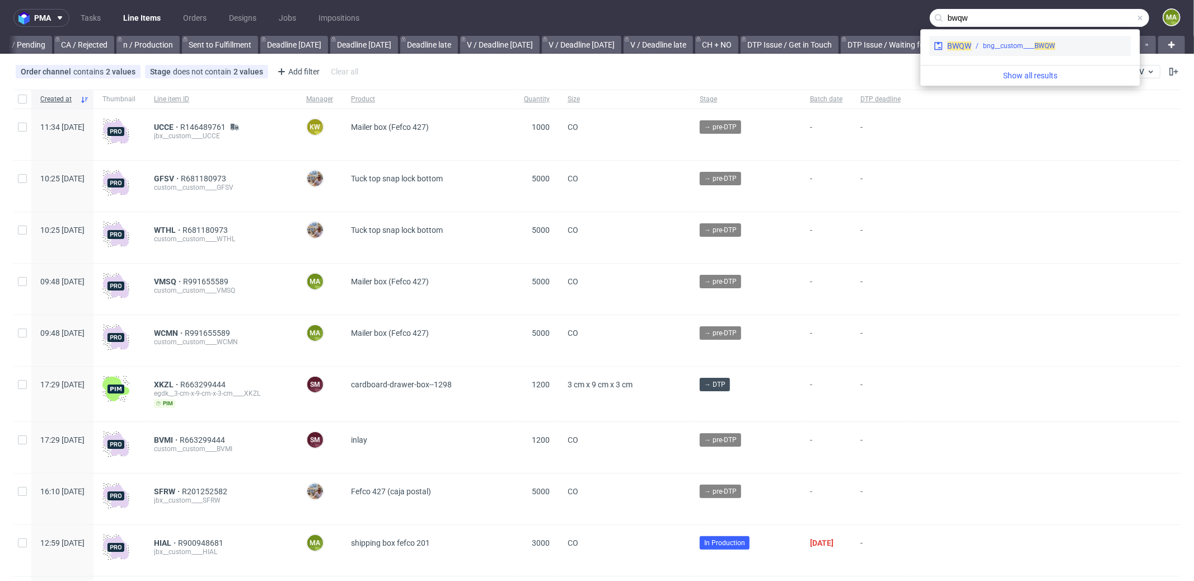
type input "bwqw"
click at [998, 40] on div "BWQW bng__custom____ BWQW" at bounding box center [1029, 46] width 201 height 20
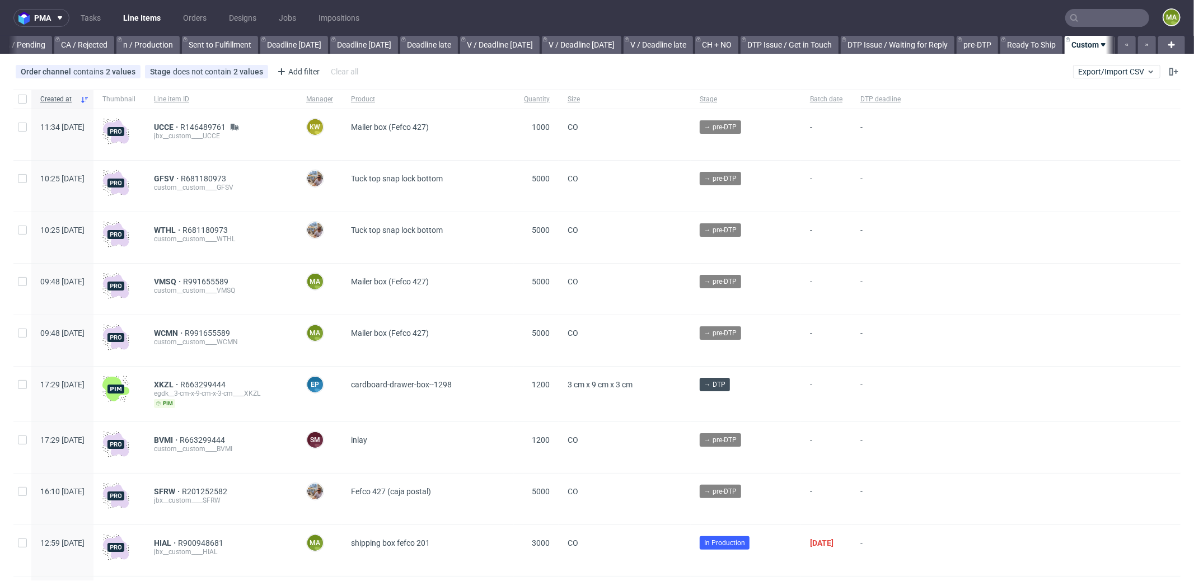
scroll to position [0, 966]
